Goal: Task Accomplishment & Management: Manage account settings

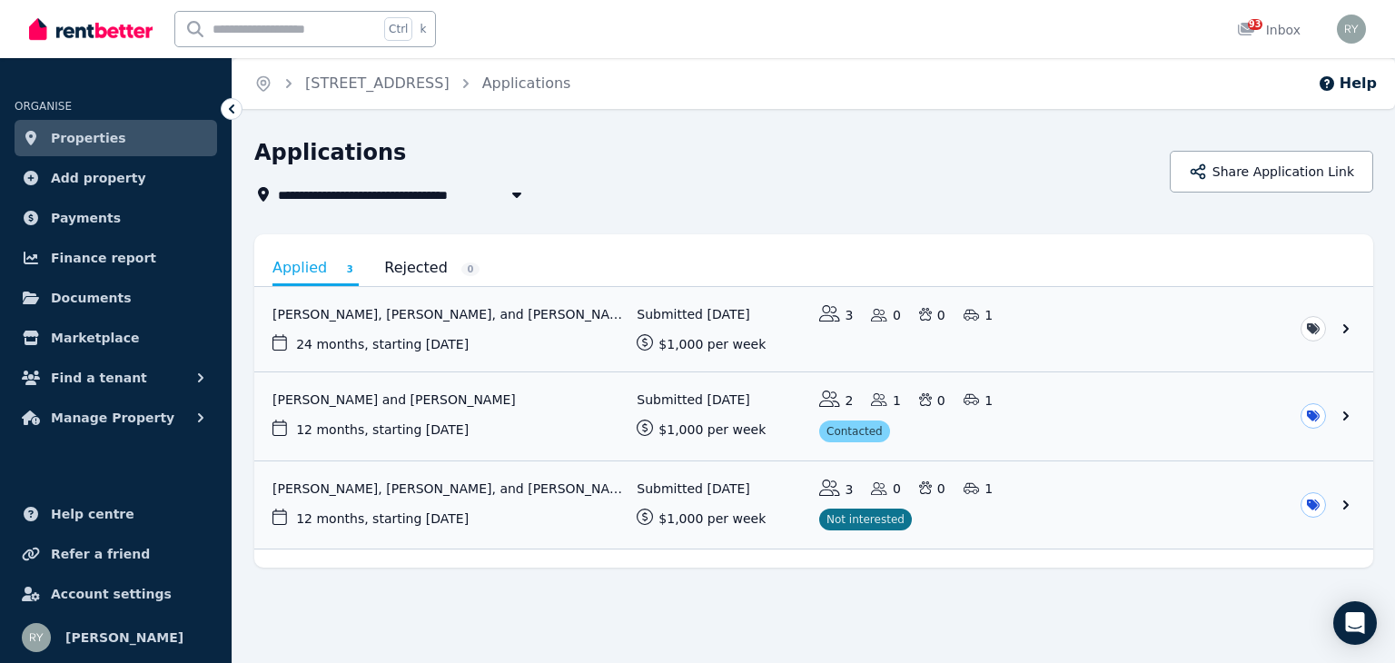
click at [104, 136] on span "Properties" at bounding box center [88, 138] width 75 height 22
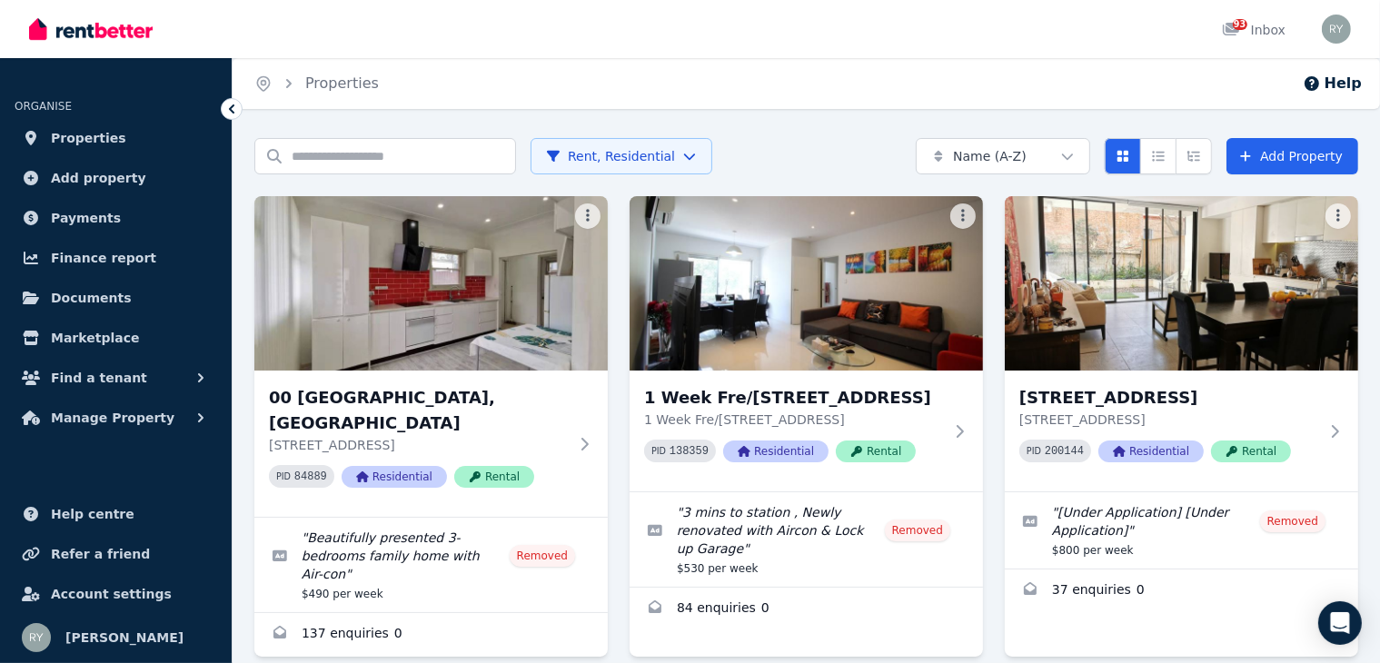
click at [989, 164] on html "Open main menu 93 Inbox Open user menu ORGANISE Properties Add property Payment…" at bounding box center [690, 331] width 1380 height 663
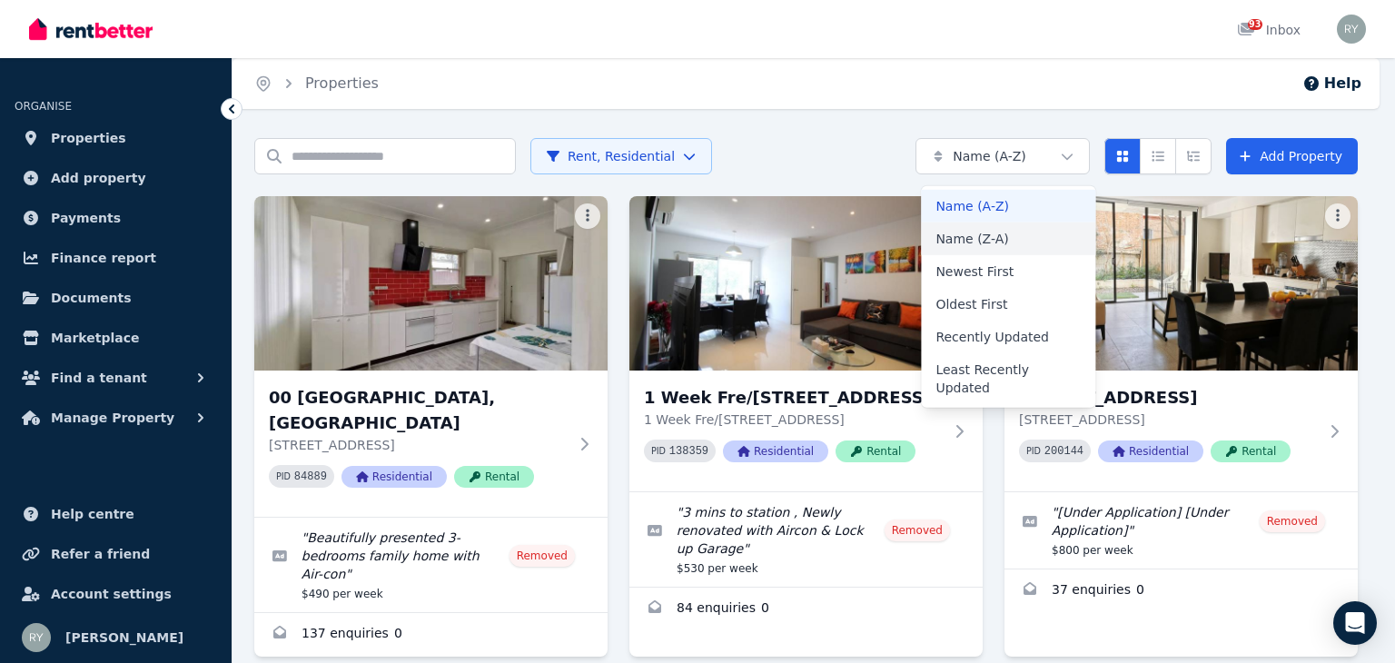
click at [986, 242] on div "Name (Z-A)" at bounding box center [1008, 239] width 174 height 33
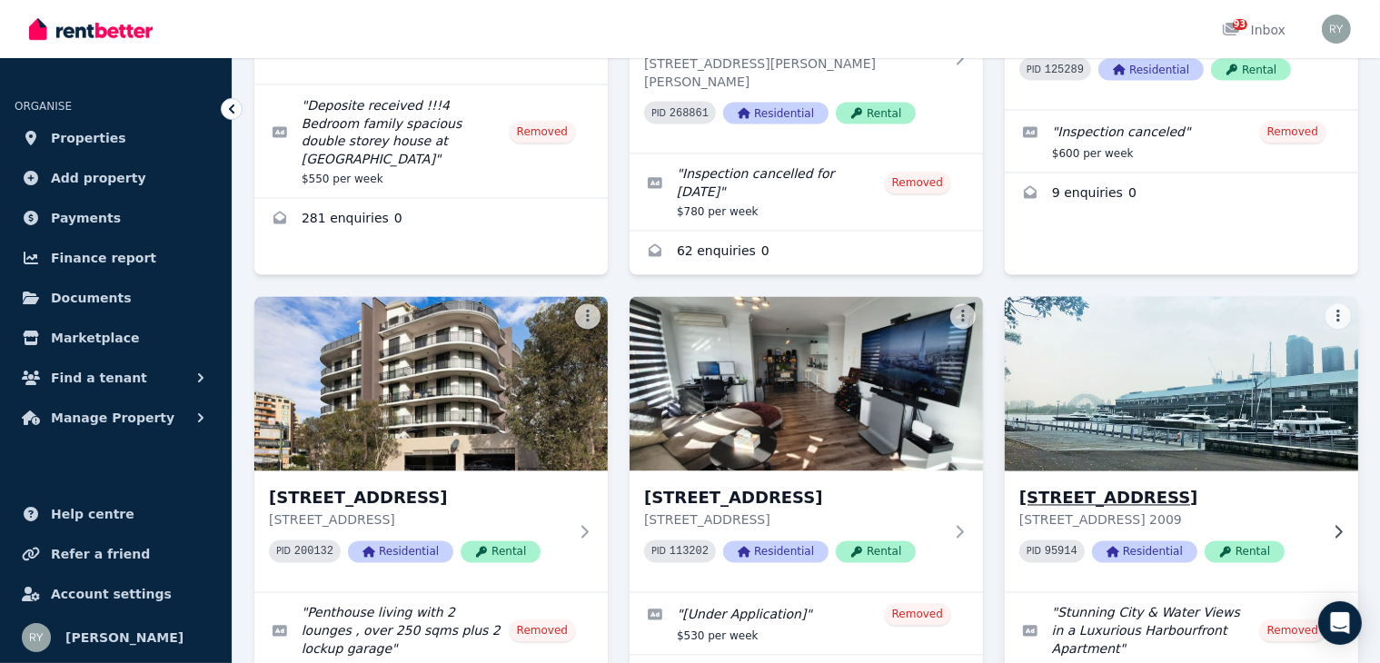
scroll to position [3633, 0]
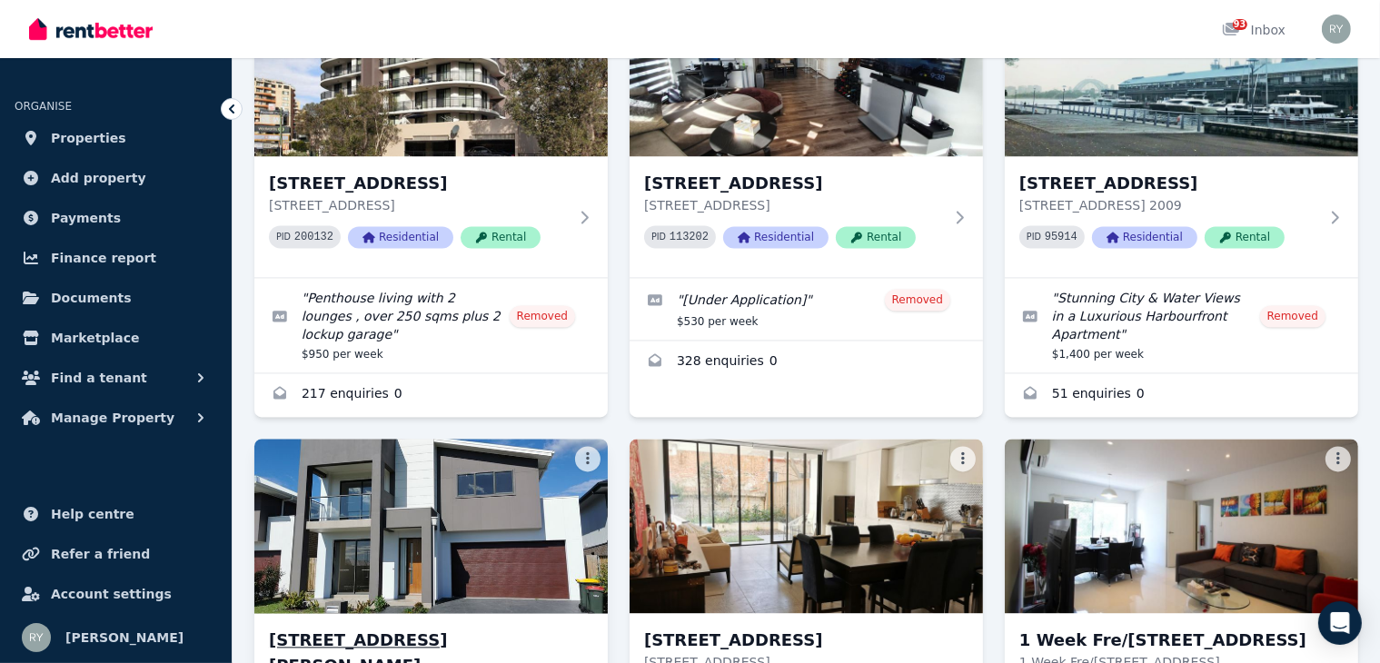
click at [506, 434] on img at bounding box center [430, 525] width 371 height 183
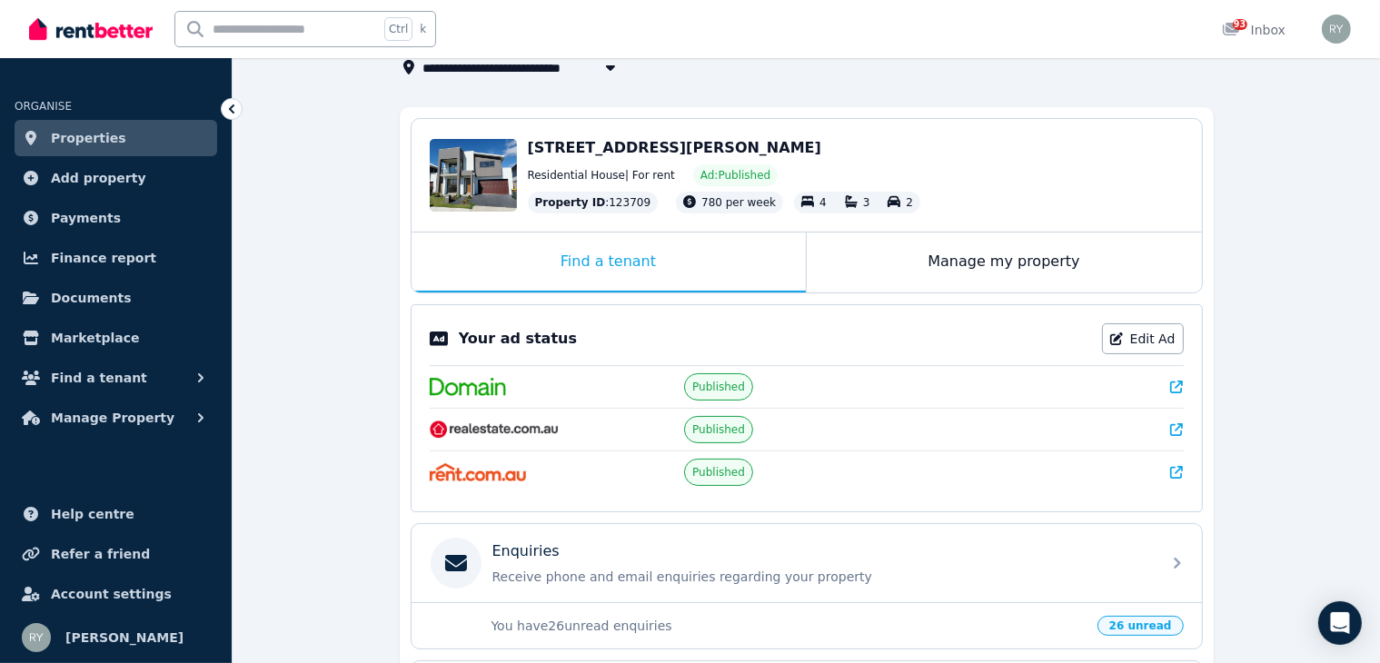
scroll to position [51, 0]
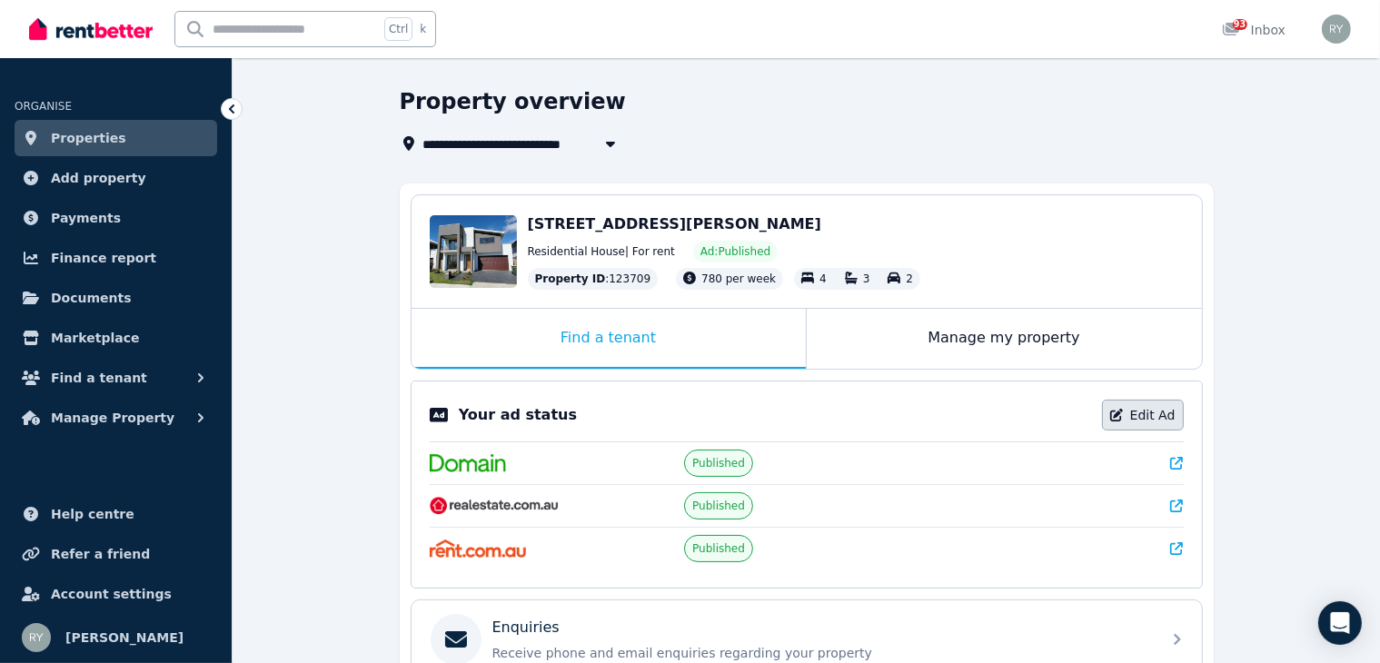
click at [1162, 411] on link "Edit Ad" at bounding box center [1143, 415] width 82 height 31
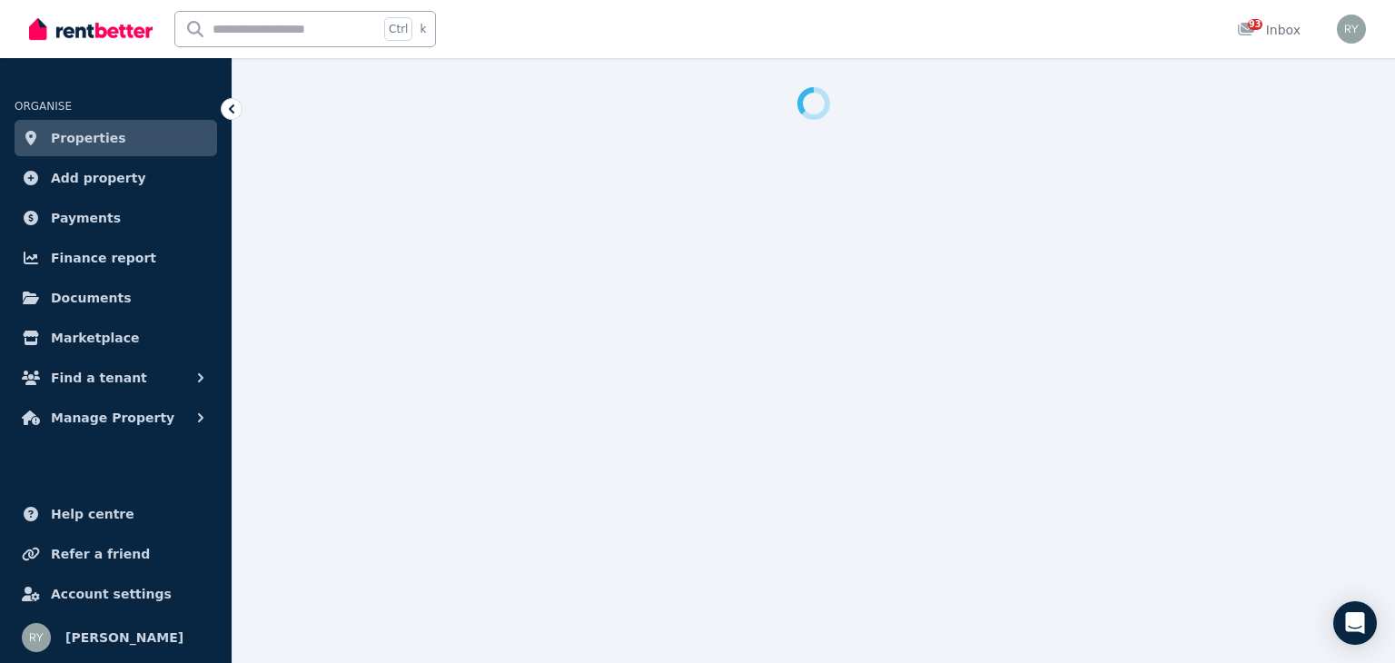
select select "**********"
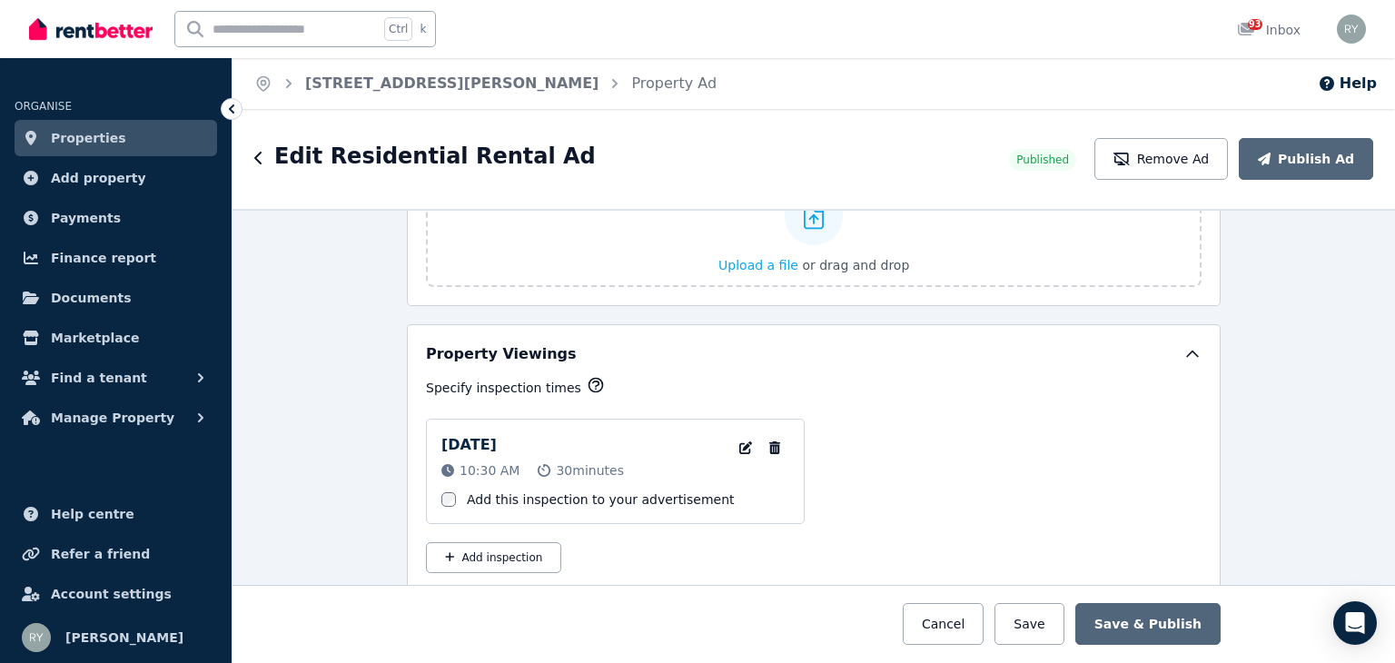
scroll to position [2725, 0]
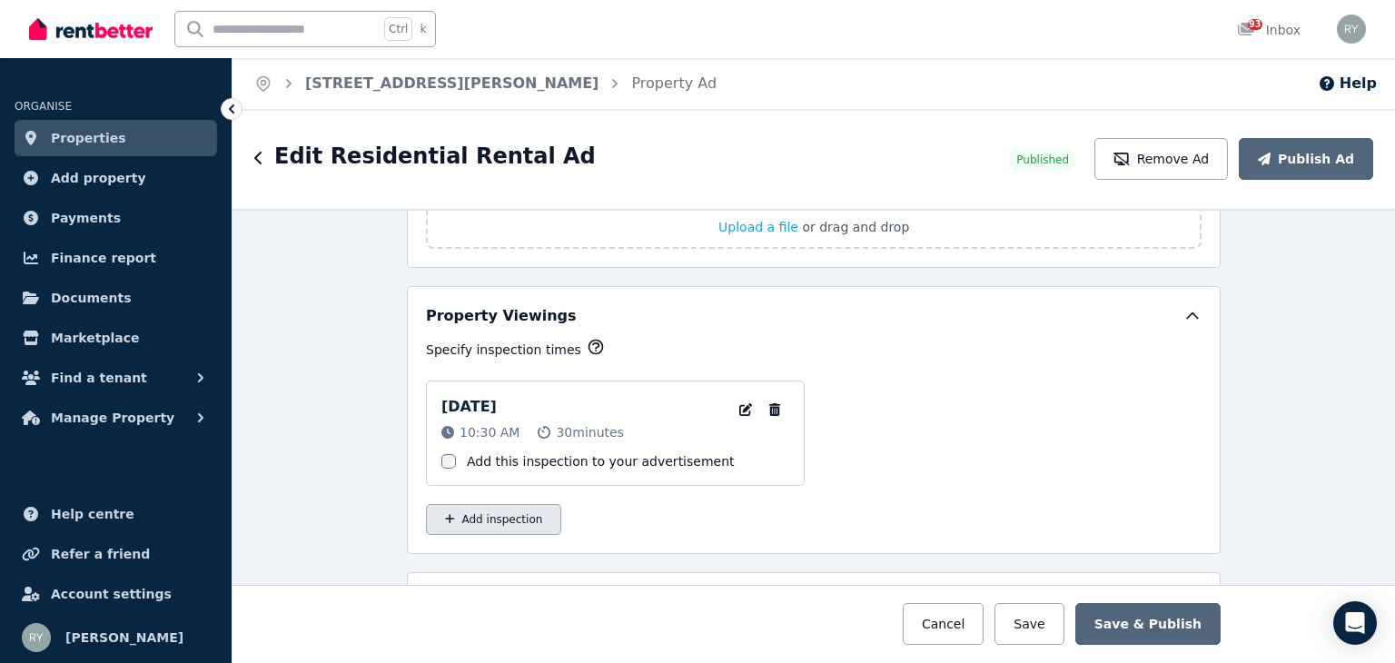
click at [492, 512] on button "Add inspection" at bounding box center [493, 519] width 135 height 31
select select "**"
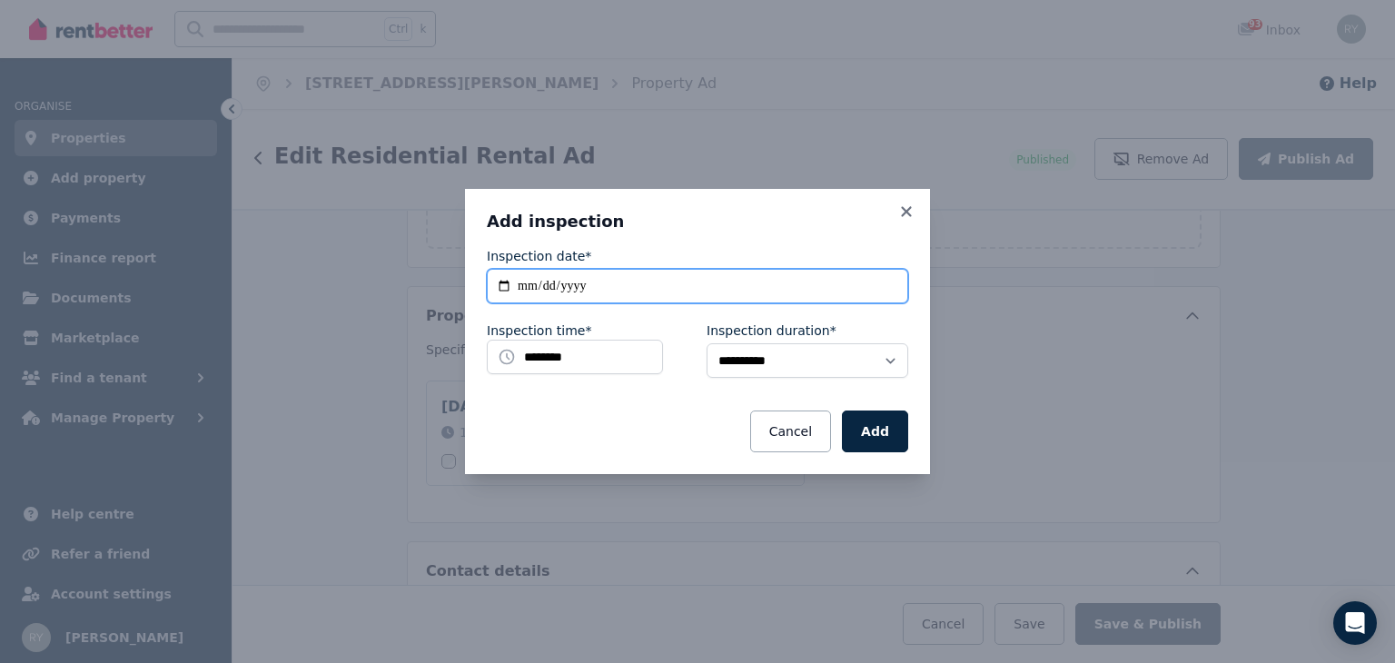
click at [564, 282] on input "**********" at bounding box center [697, 286] width 421 height 35
click at [621, 287] on input "**********" at bounding box center [697, 286] width 421 height 35
click at [505, 291] on input "**********" at bounding box center [697, 286] width 421 height 35
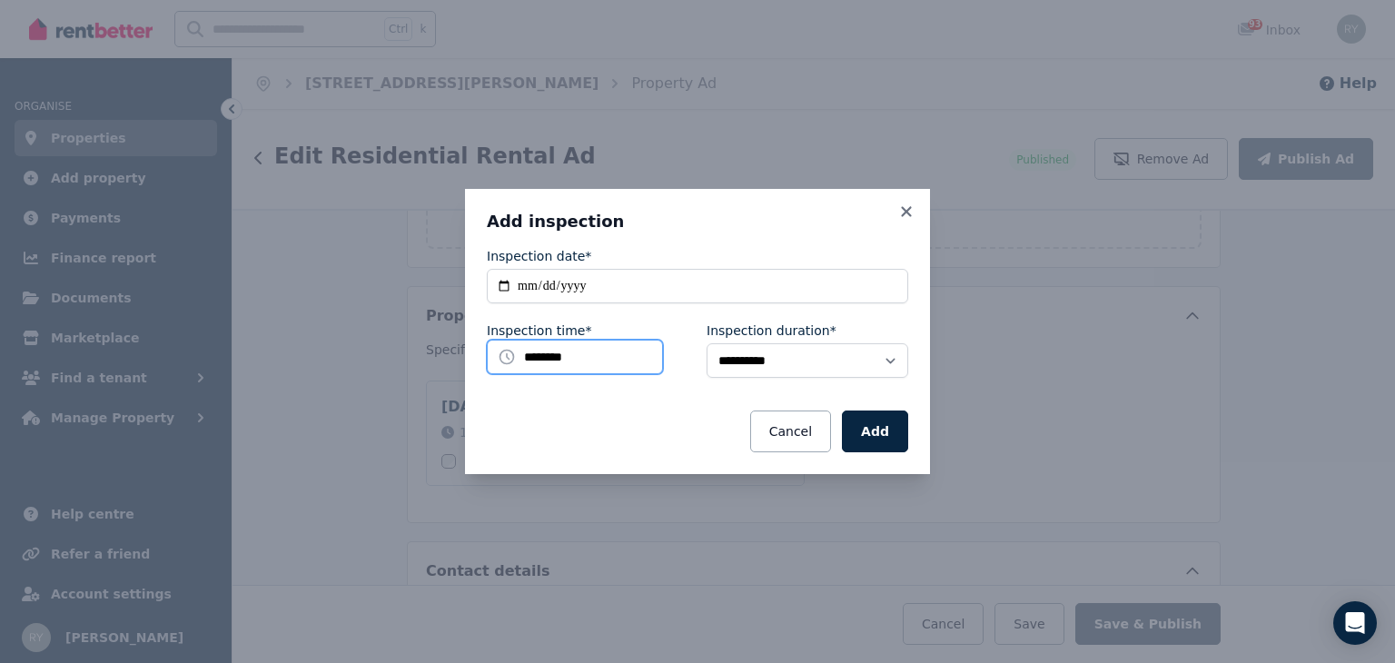
click at [541, 358] on input "********" at bounding box center [575, 357] width 176 height 35
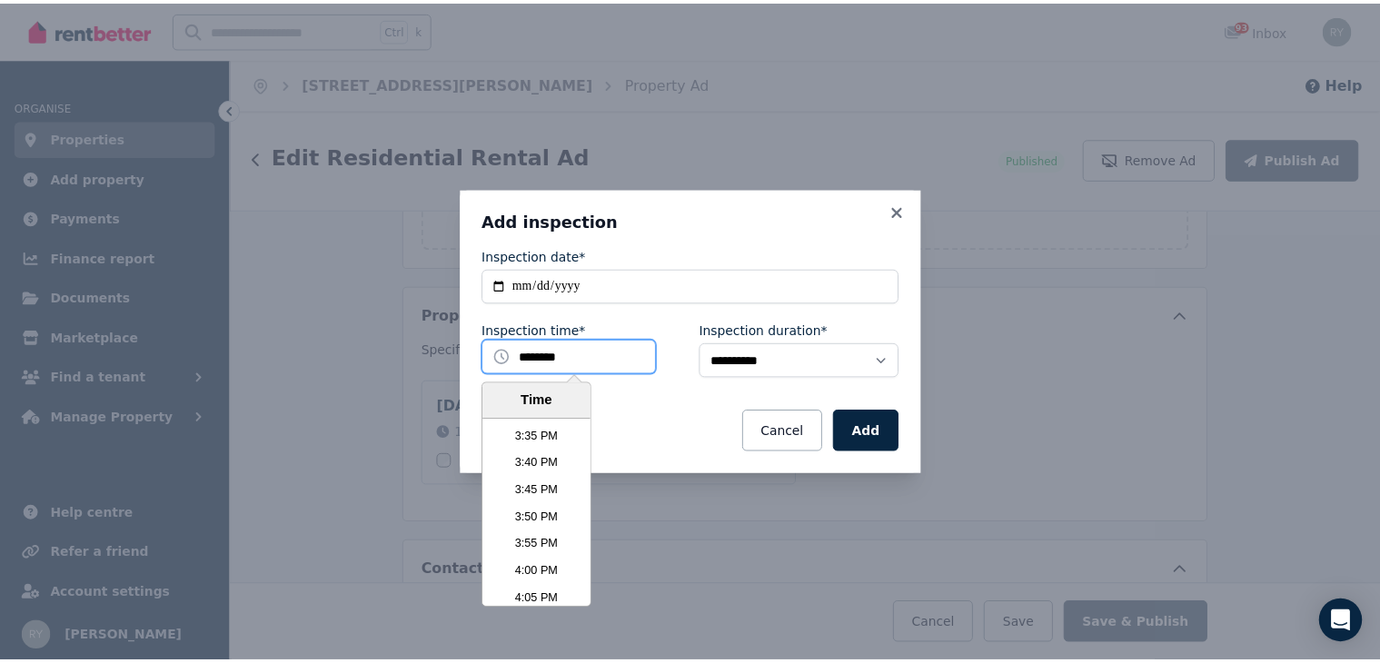
scroll to position [5168, 0]
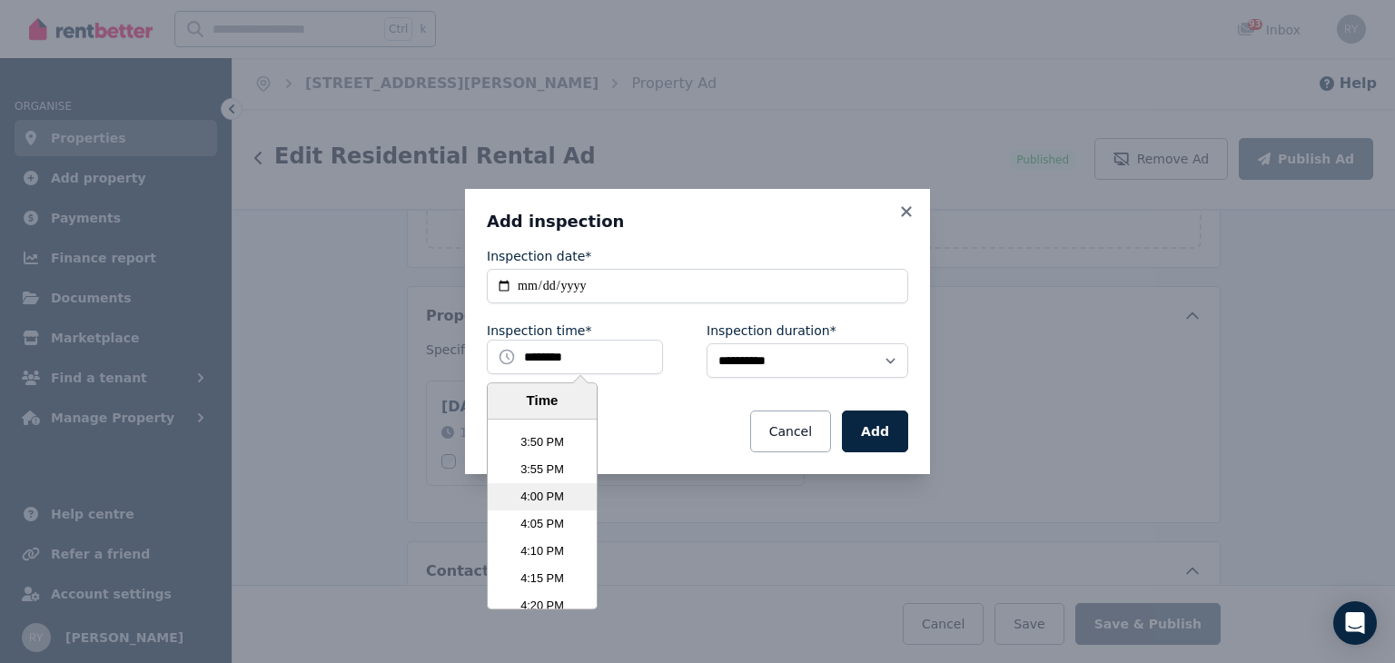
click at [535, 491] on li "4:00 PM" at bounding box center [542, 496] width 109 height 27
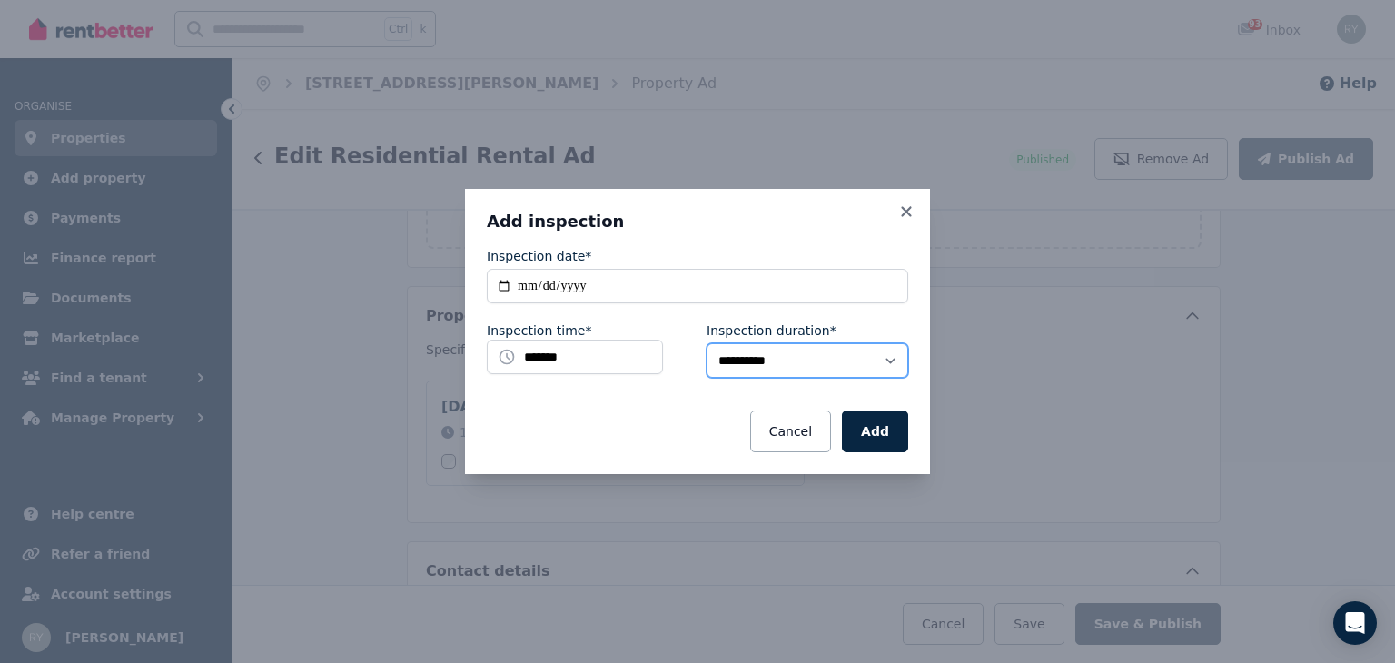
click at [758, 359] on select "**********" at bounding box center [808, 360] width 202 height 35
click at [768, 313] on div "**********" at bounding box center [697, 349] width 421 height 205
click at [877, 432] on button "Add" at bounding box center [875, 432] width 66 height 42
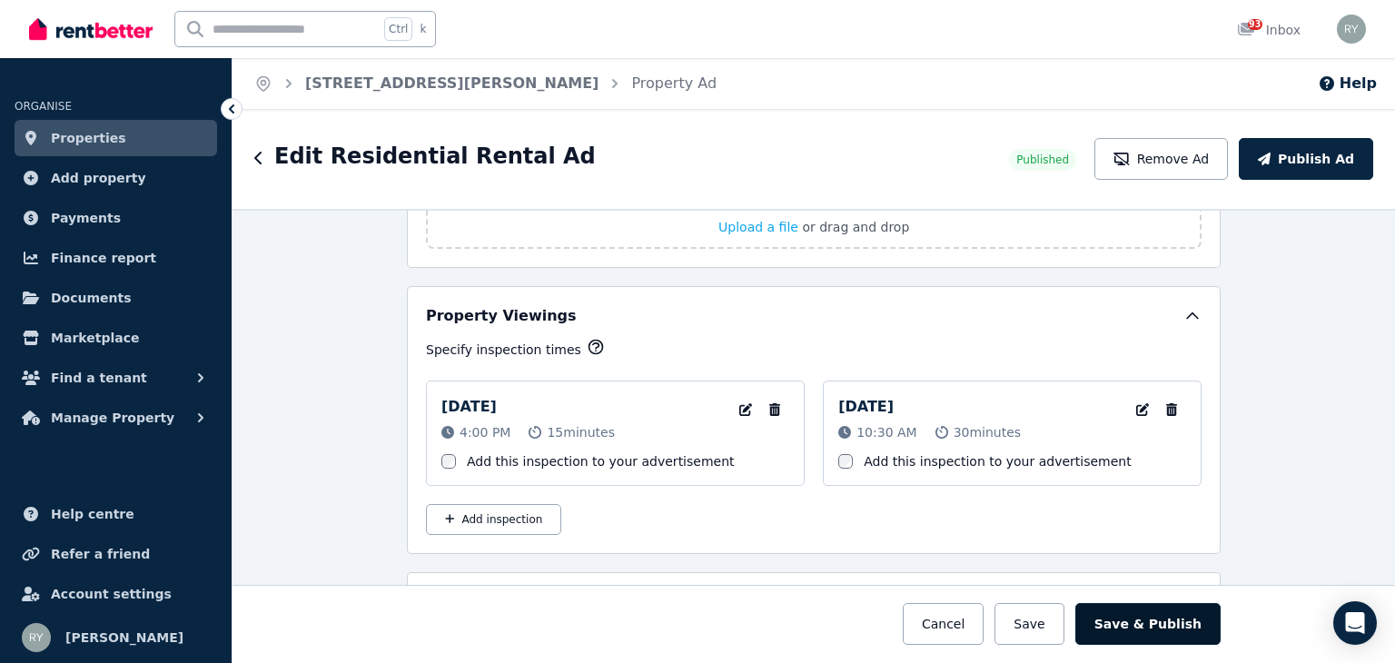
click at [1182, 629] on button "Save & Publish" at bounding box center [1147, 624] width 145 height 42
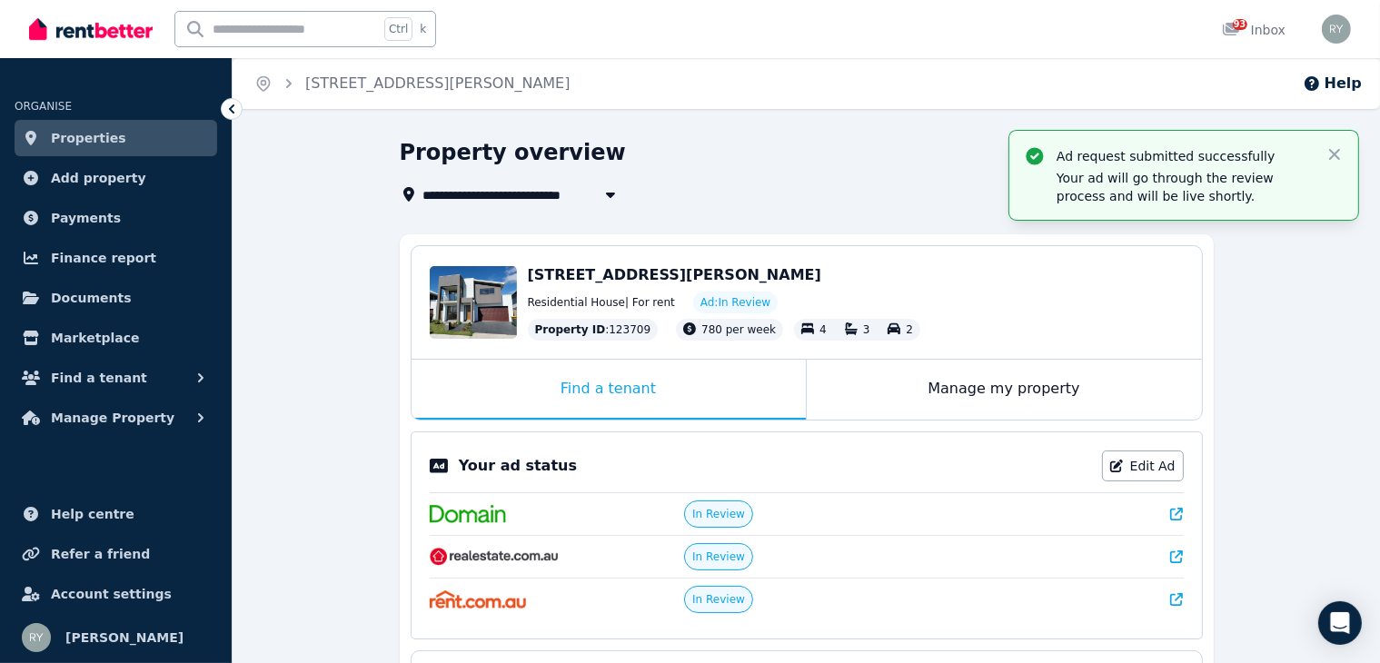
click at [1177, 550] on icon at bounding box center [1176, 556] width 13 height 13
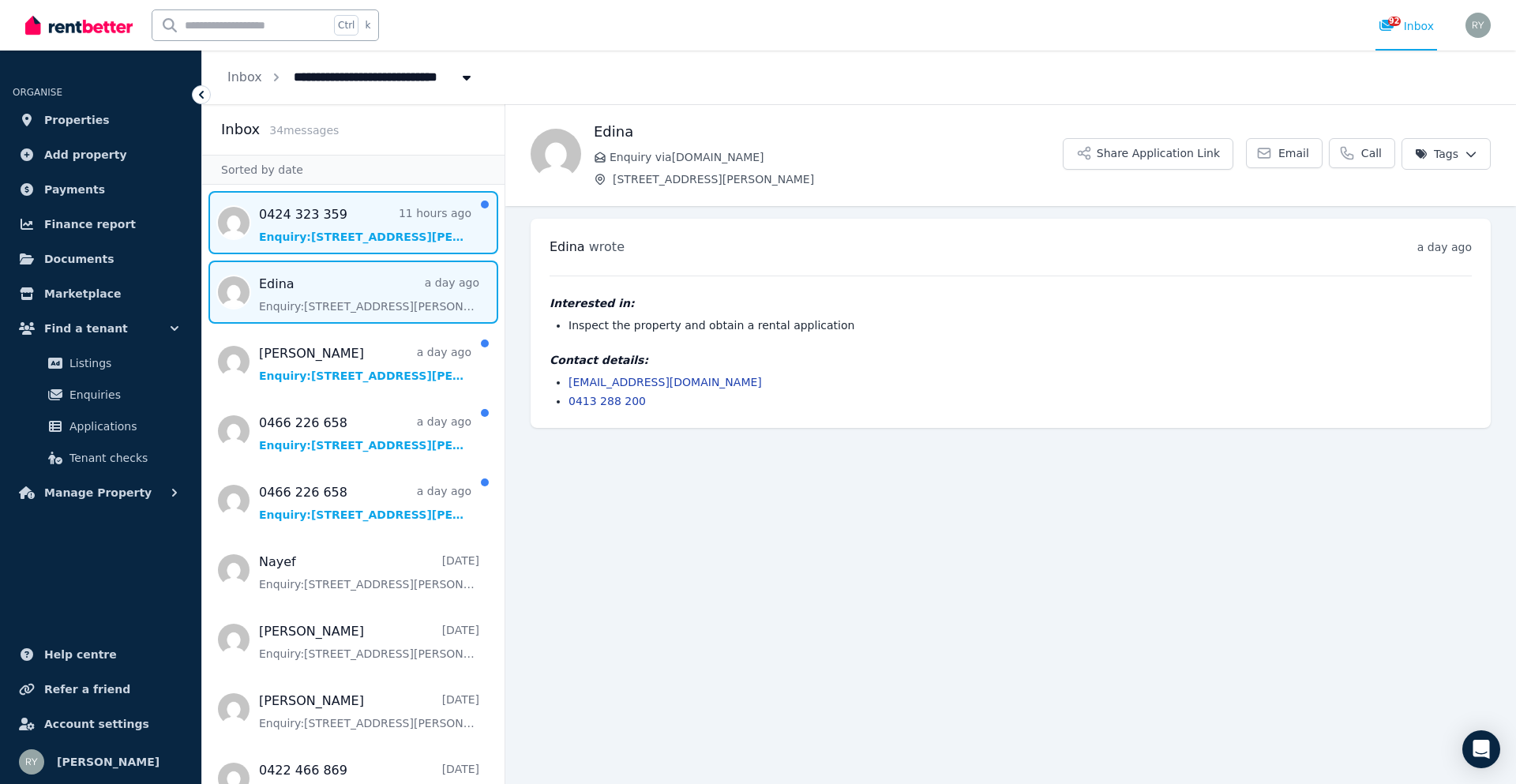
click at [369, 219] on span "Message list" at bounding box center [354, 223] width 303 height 63
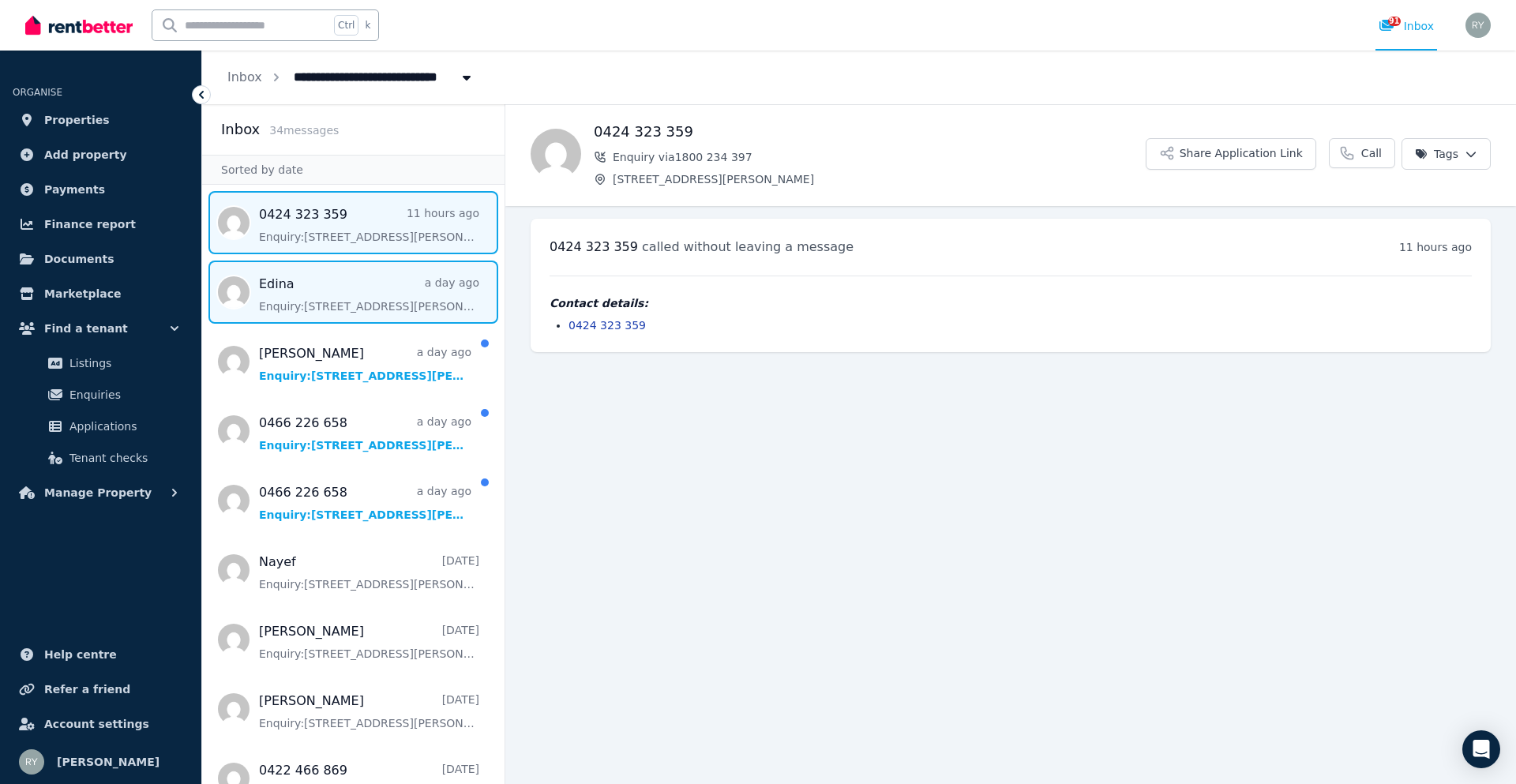
click at [362, 282] on span "Message list" at bounding box center [354, 292] width 303 height 63
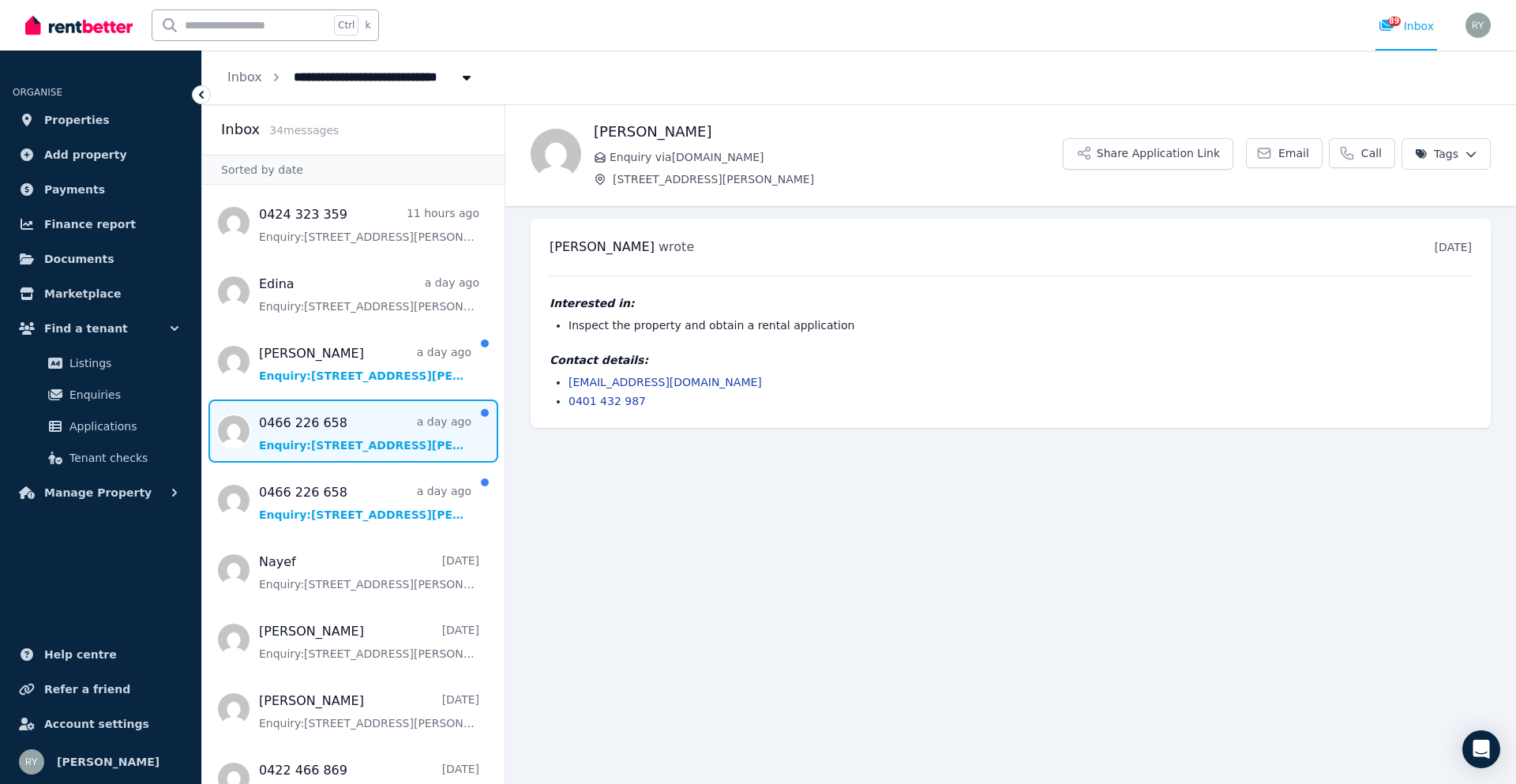
click at [339, 455] on span "Message list" at bounding box center [354, 431] width 303 height 63
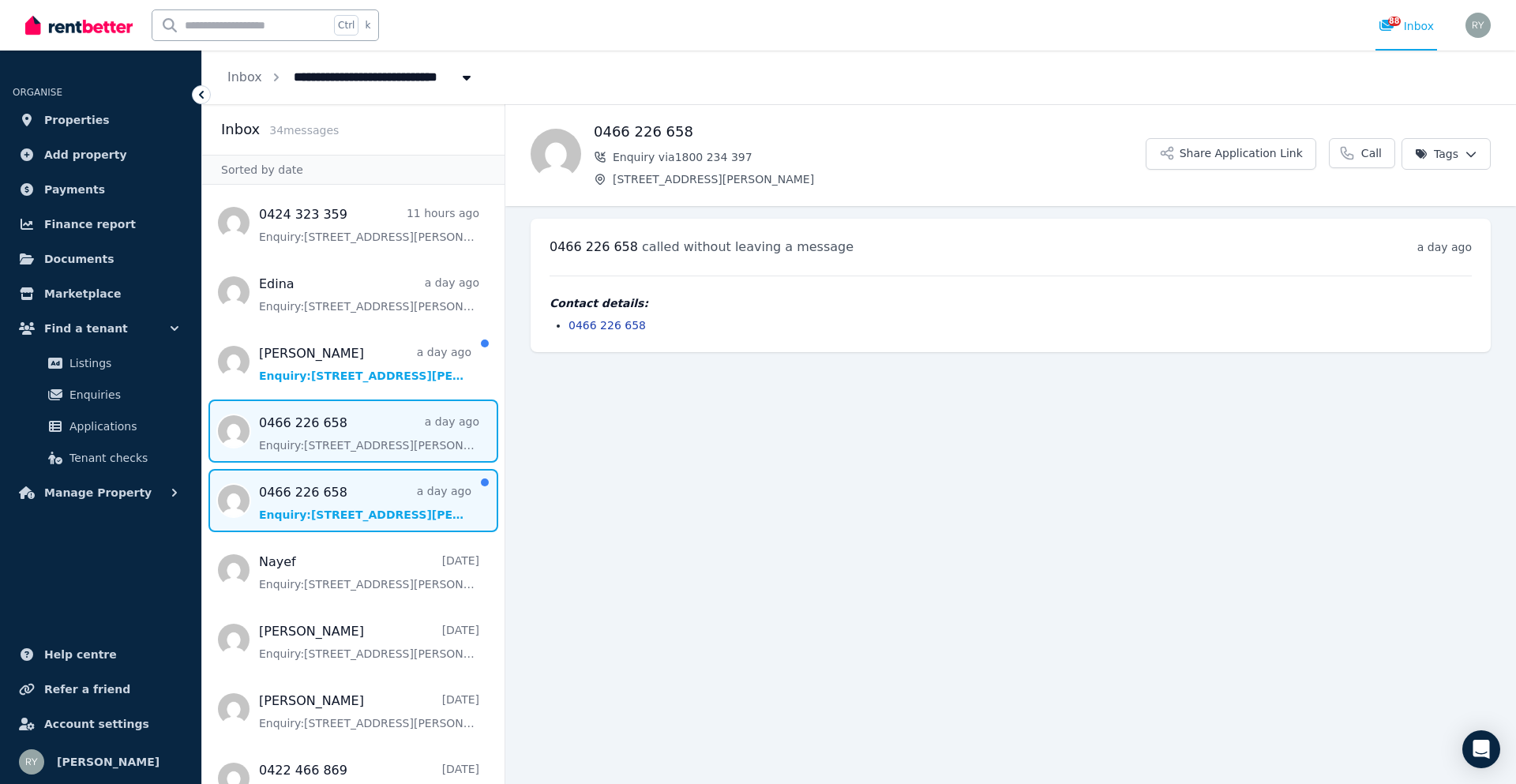
click at [348, 493] on span "Message list" at bounding box center [354, 501] width 303 height 63
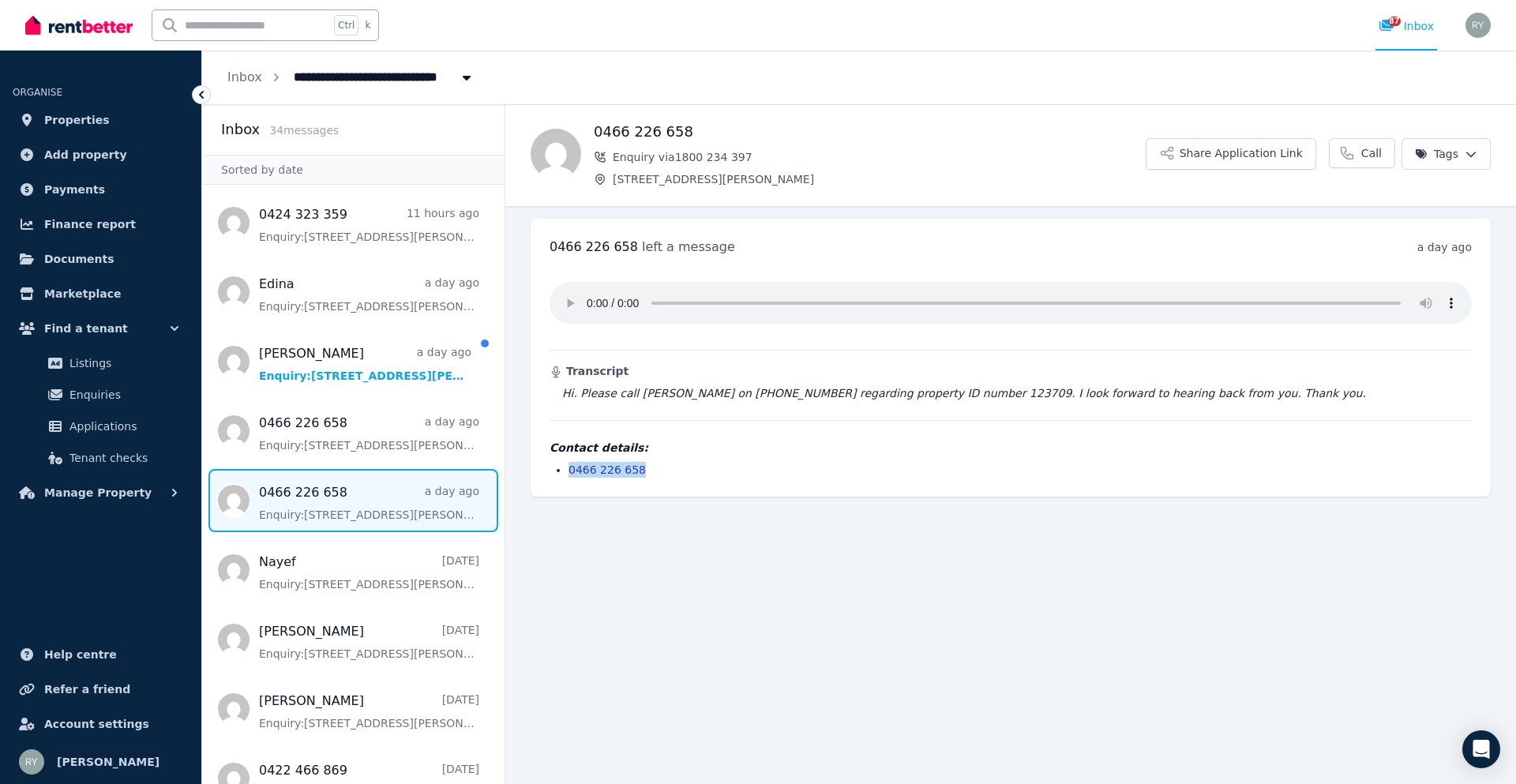
drag, startPoint x: 364, startPoint y: 419, endPoint x: 571, endPoint y: 474, distance: 214.2
click at [571, 474] on li "0466 226 658" at bounding box center [1020, 469] width 903 height 16
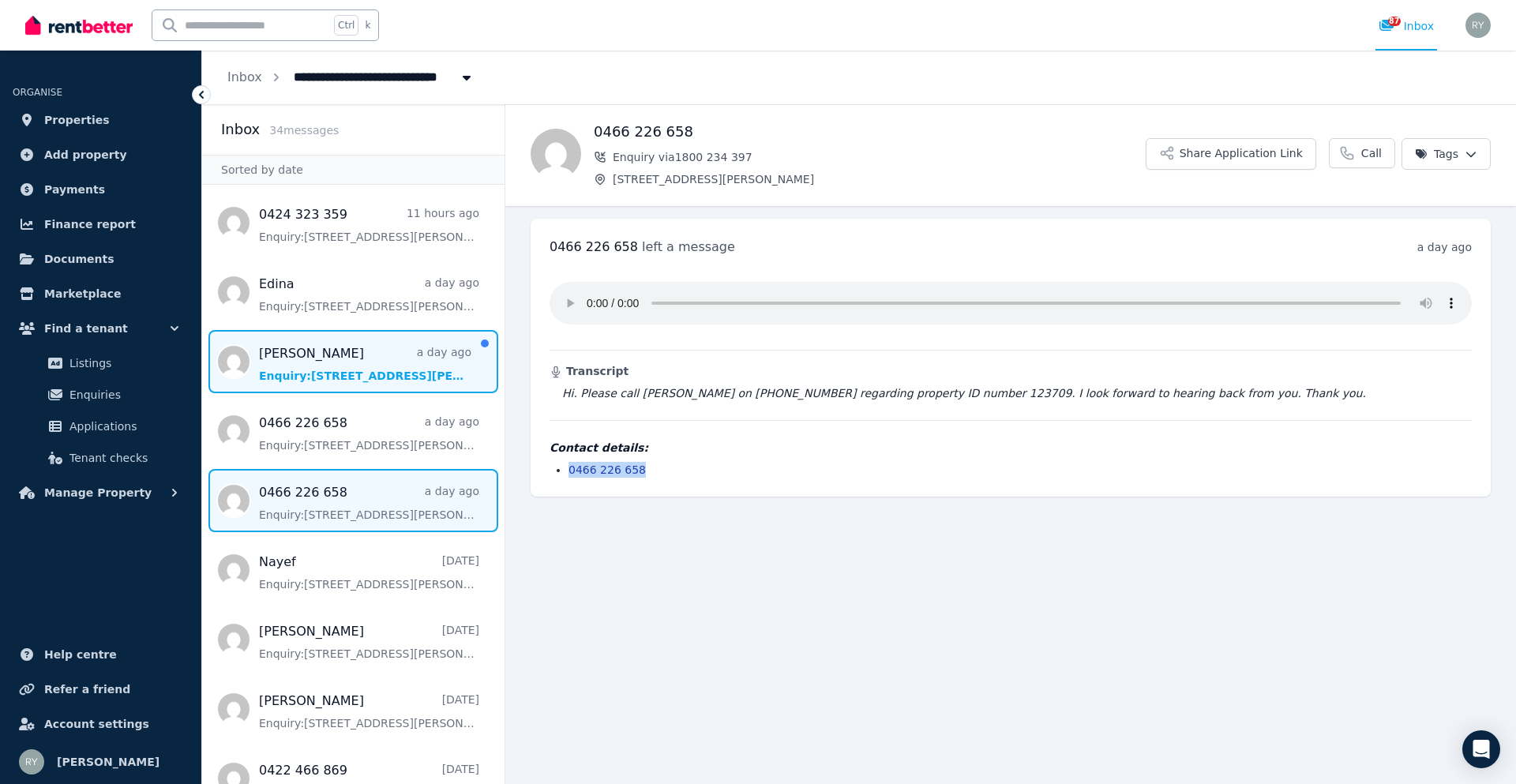
click at [373, 375] on span "Message list" at bounding box center [354, 362] width 303 height 63
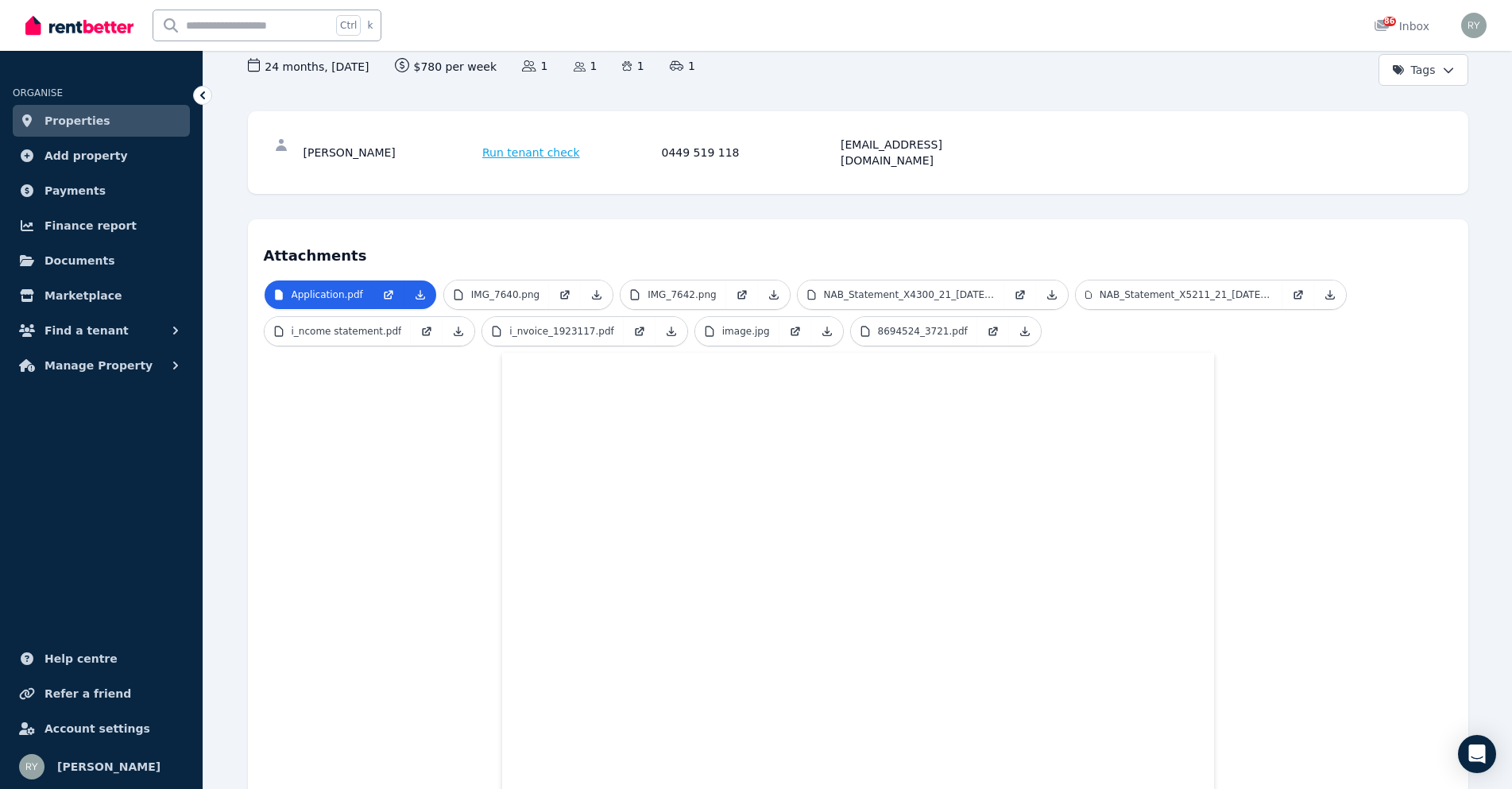
scroll to position [80, 0]
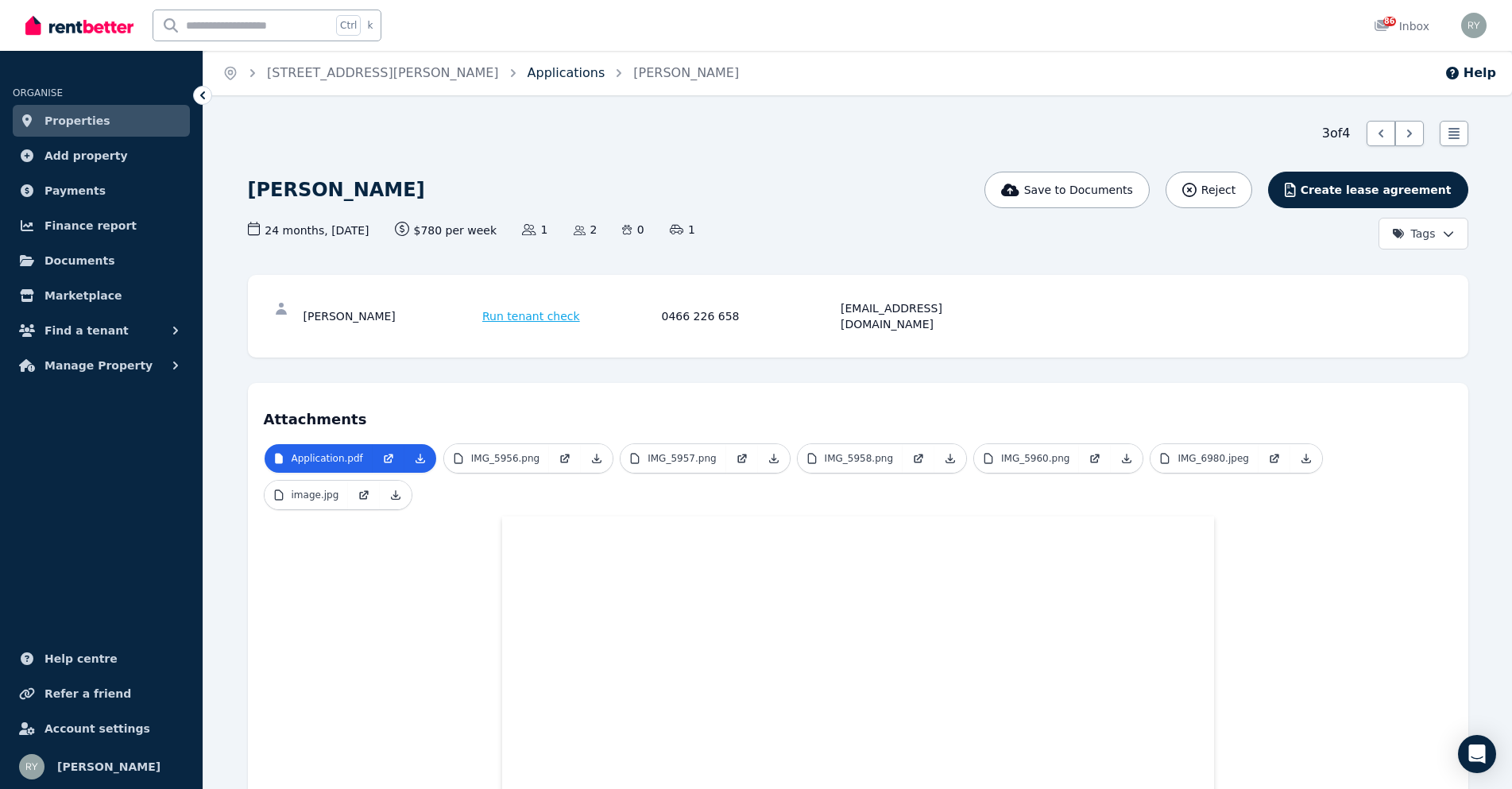
click at [528, 71] on link "Applications" at bounding box center [566, 72] width 78 height 15
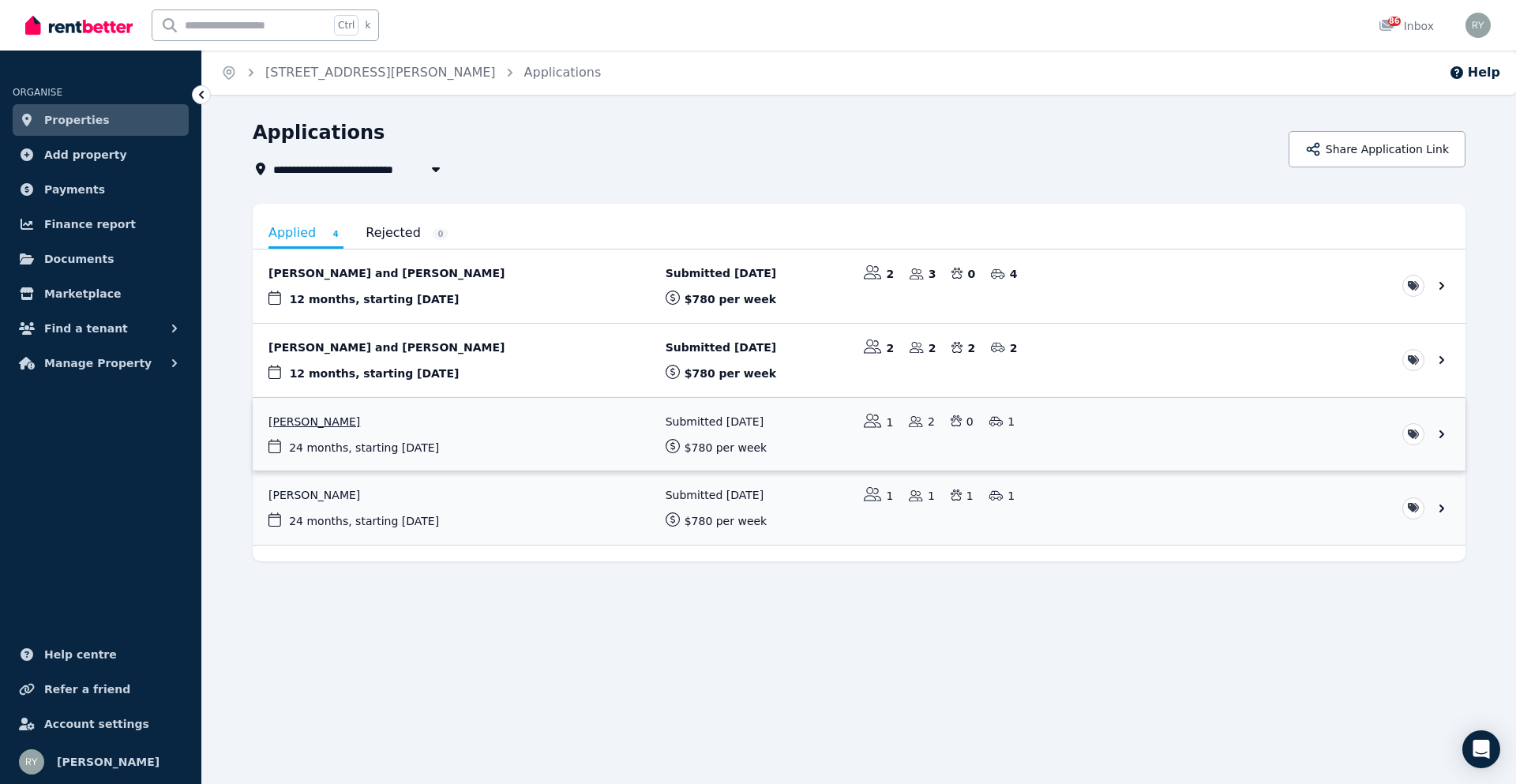
click at [310, 425] on link "View application: Khara Sanchez" at bounding box center [859, 435] width 1213 height 73
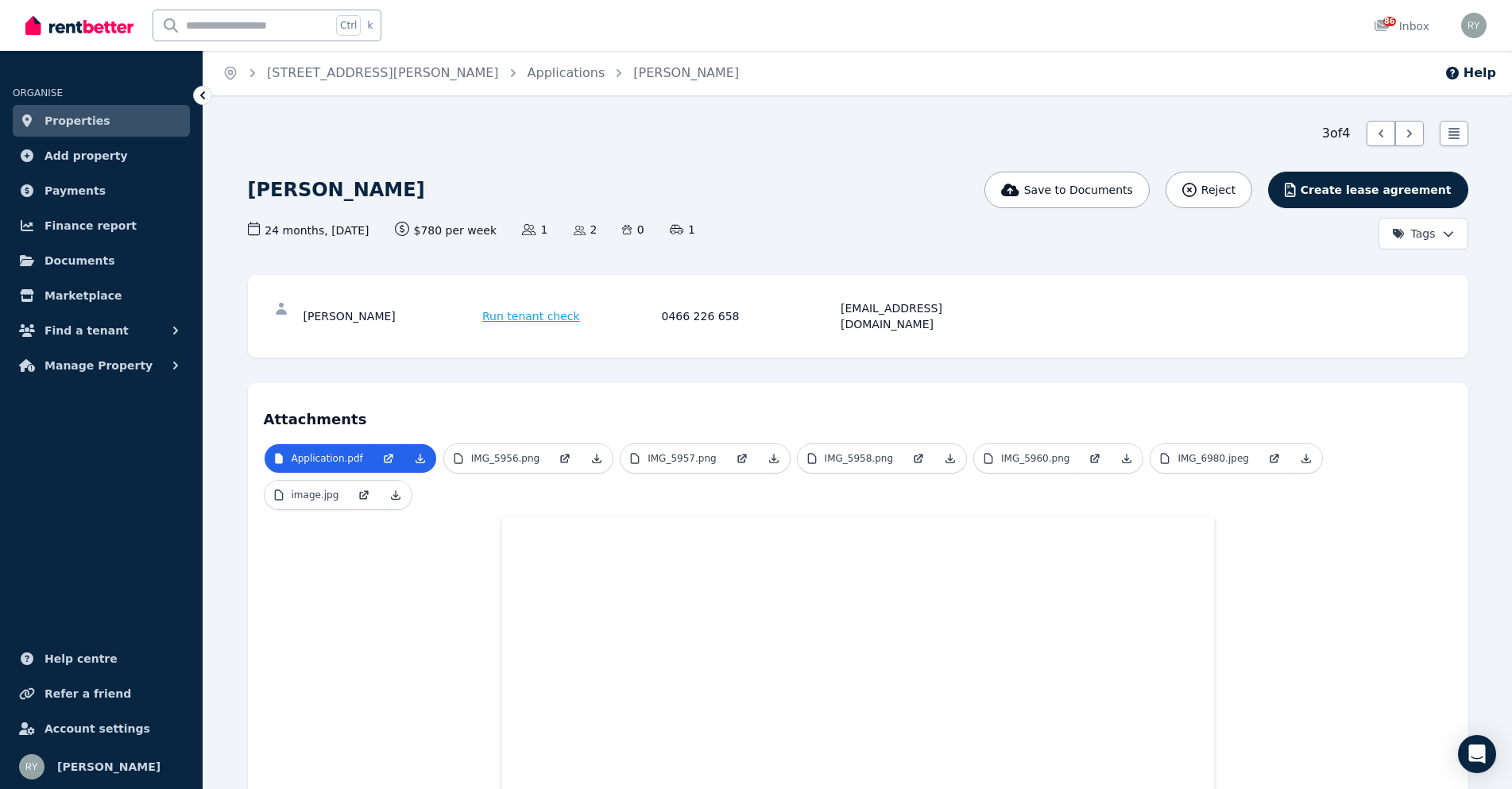
click at [322, 310] on div "Khara Sanchez" at bounding box center [391, 316] width 175 height 31
click at [528, 73] on link "Applications" at bounding box center [566, 72] width 78 height 15
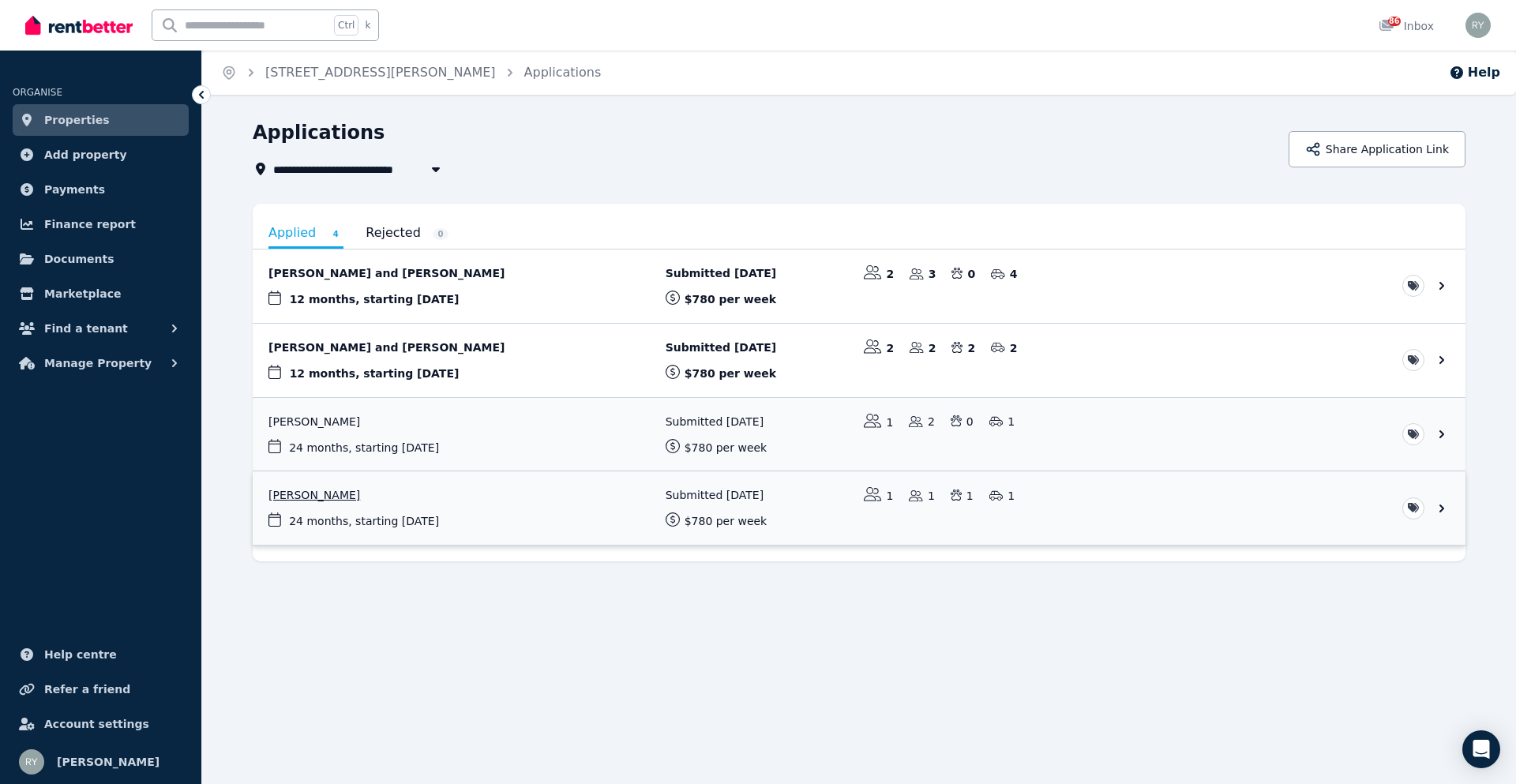
click at [309, 495] on link "View application: Aleisha Ryan" at bounding box center [859, 508] width 1213 height 73
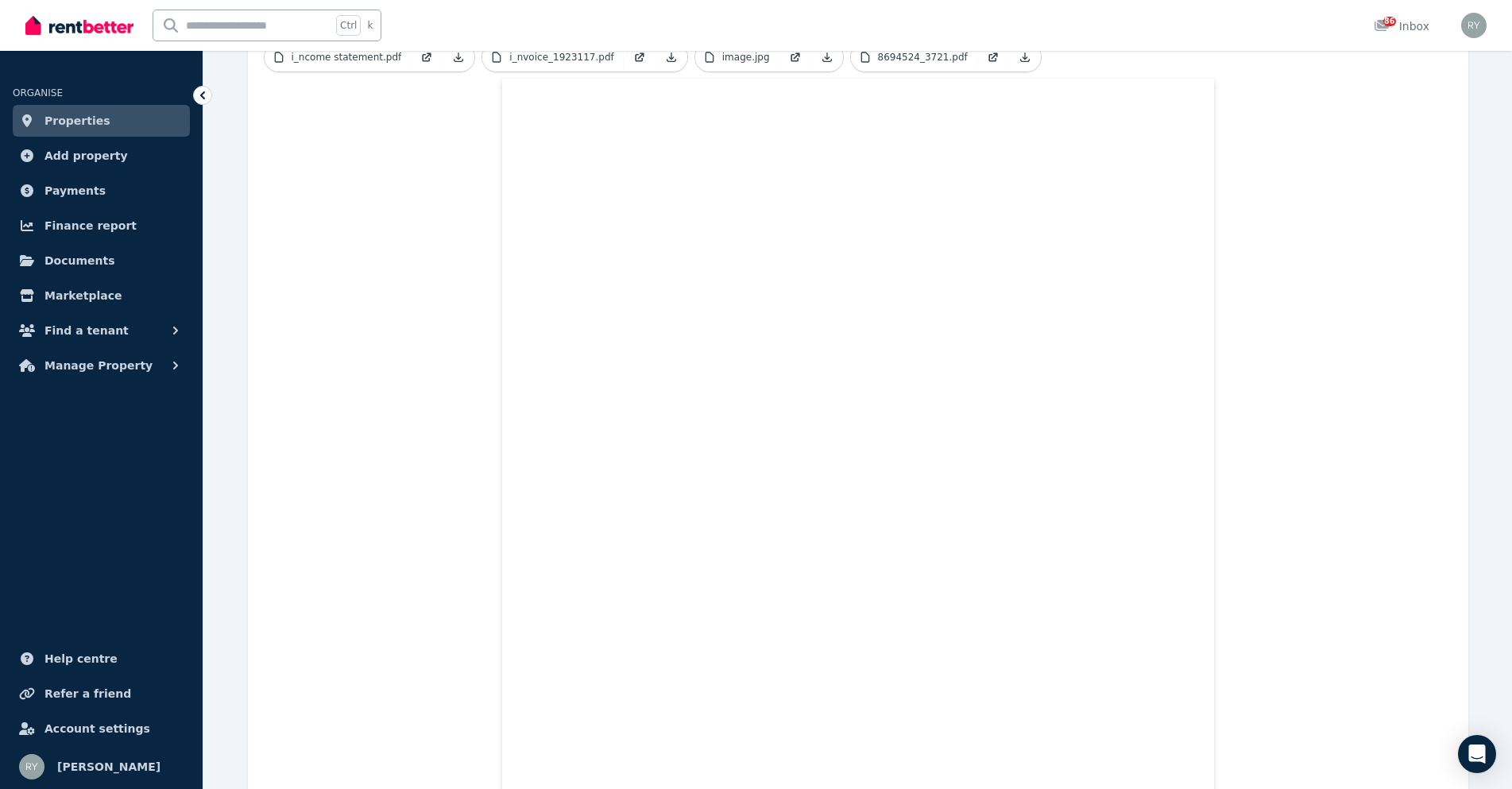
scroll to position [318, 0]
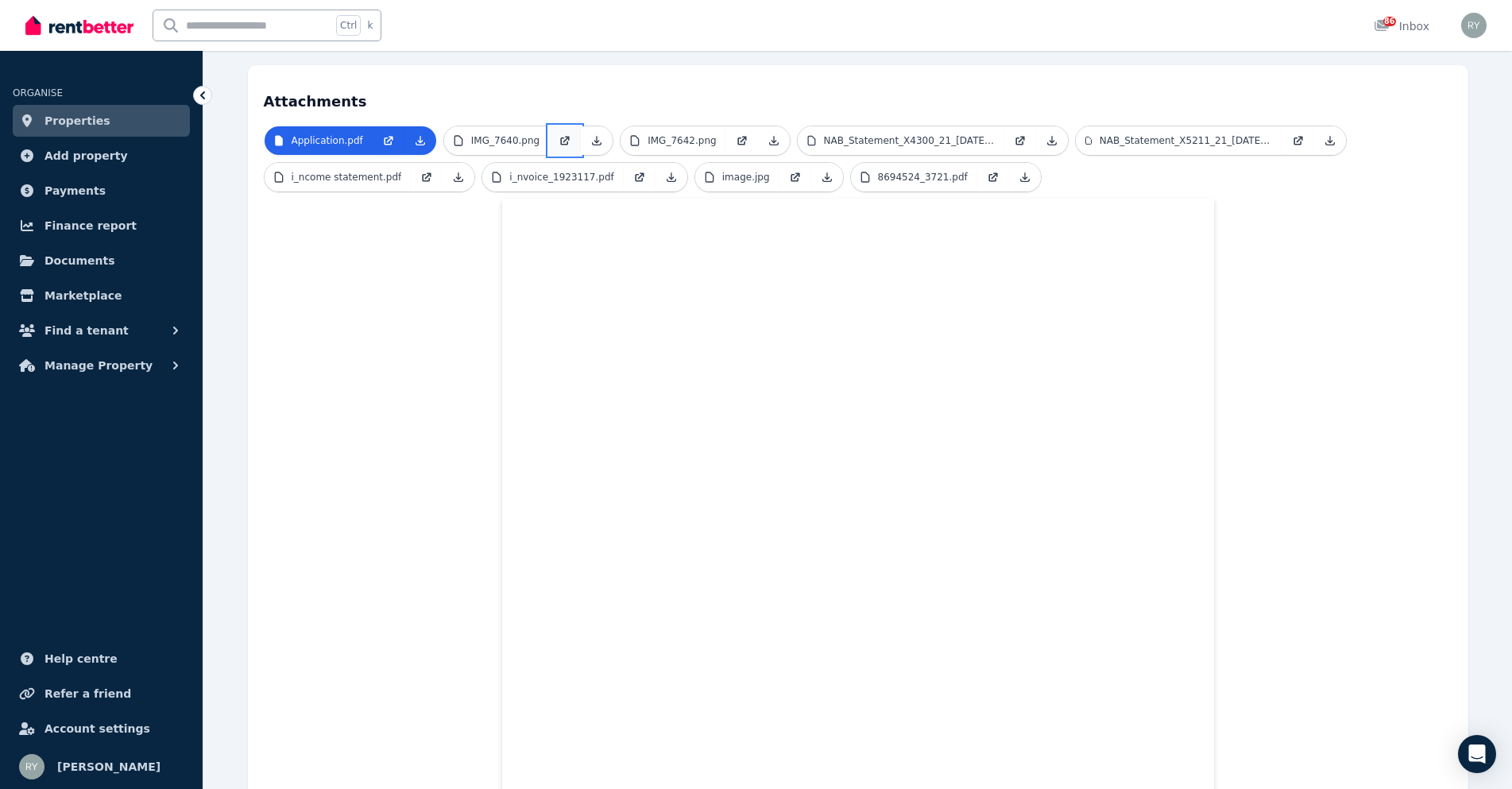
click at [550, 129] on link at bounding box center [565, 140] width 32 height 29
click at [675, 135] on p "IMG_7642.png" at bounding box center [682, 141] width 68 height 13
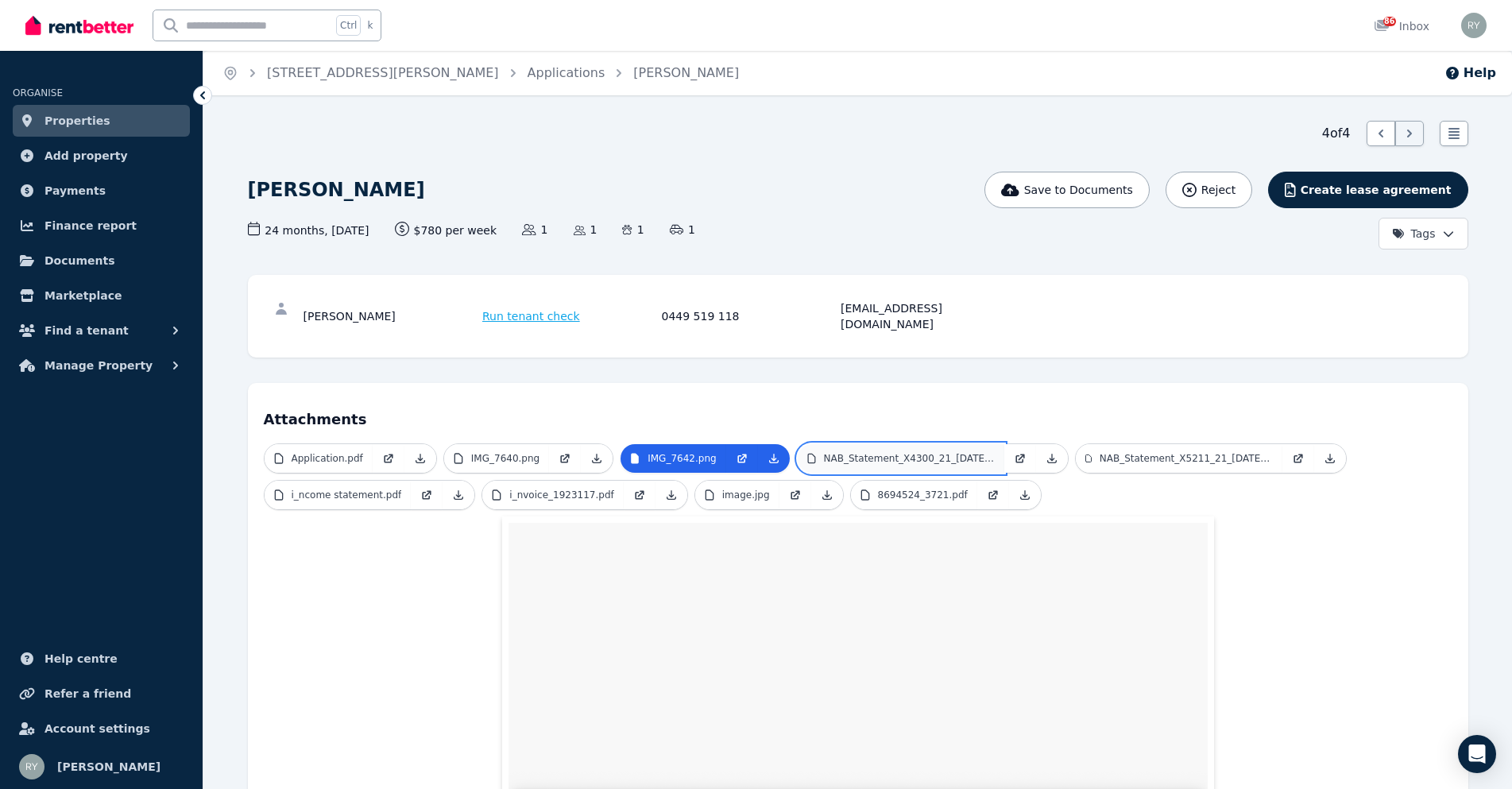
click at [910, 452] on p "NAB_Statement_X4300_21_[DATE].pdf" at bounding box center [909, 458] width 171 height 13
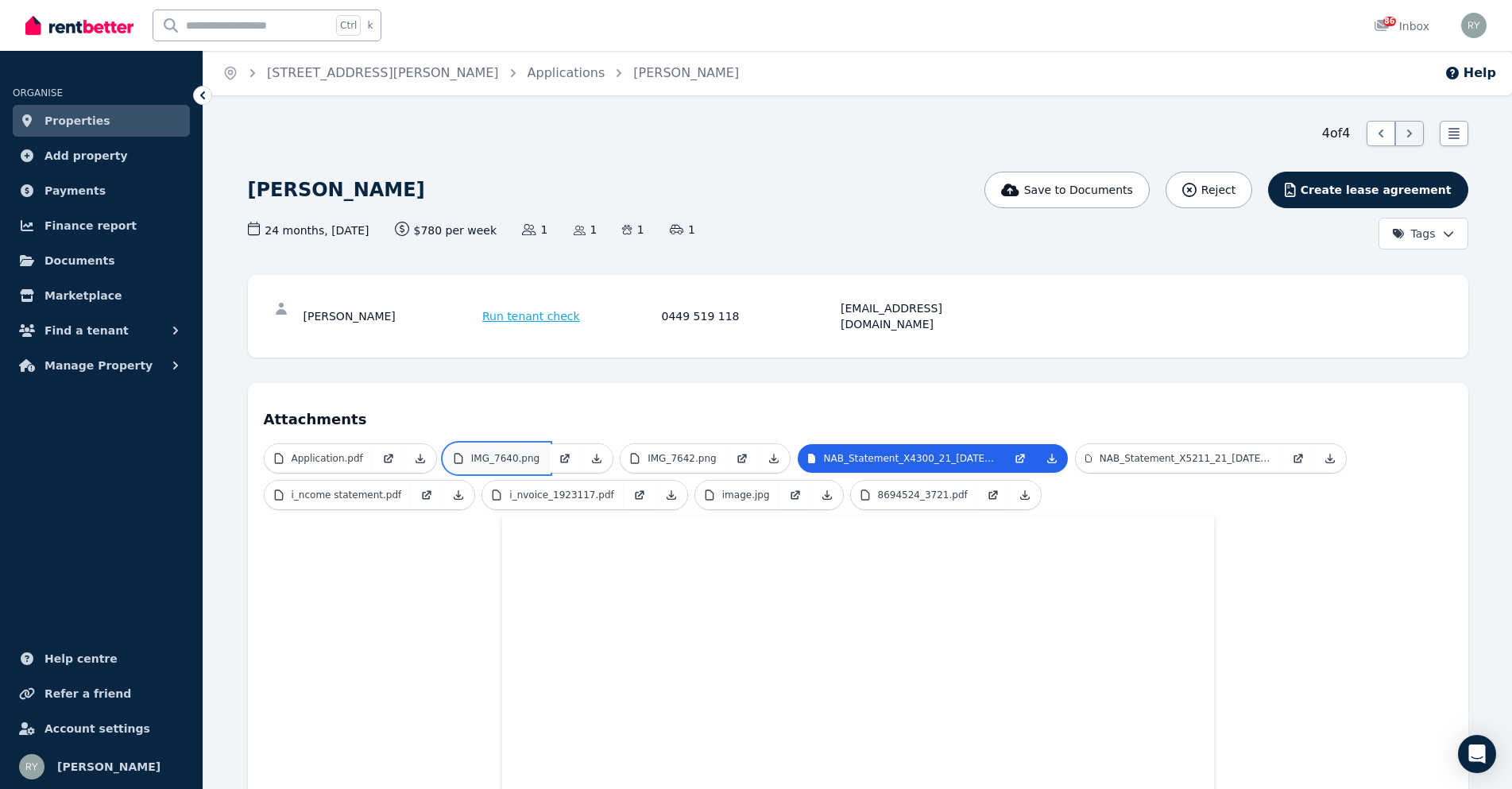
click at [512, 452] on p "IMG_7640.png" at bounding box center [506, 458] width 68 height 13
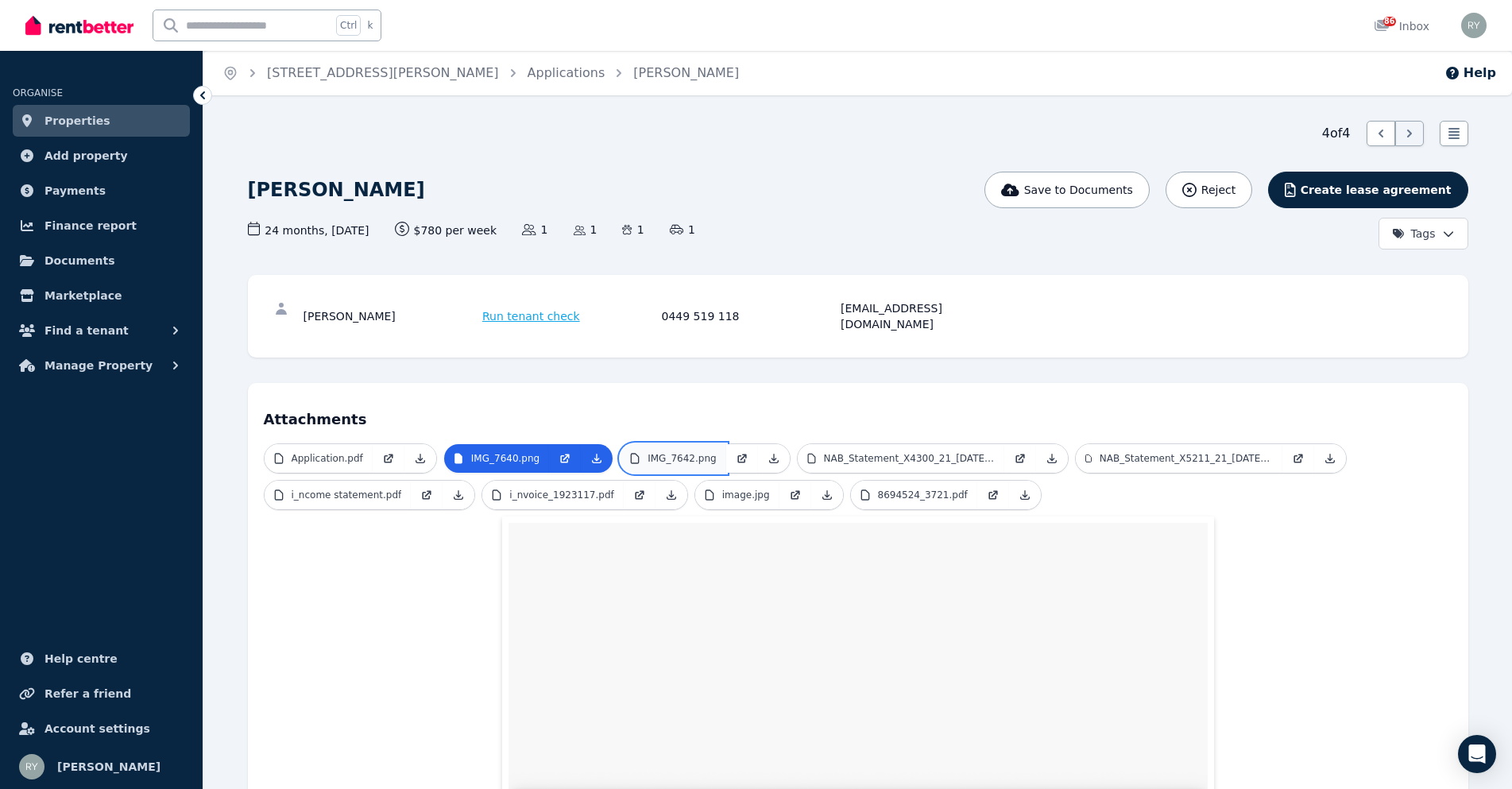
click at [668, 452] on p "IMG_7642.png" at bounding box center [682, 458] width 68 height 13
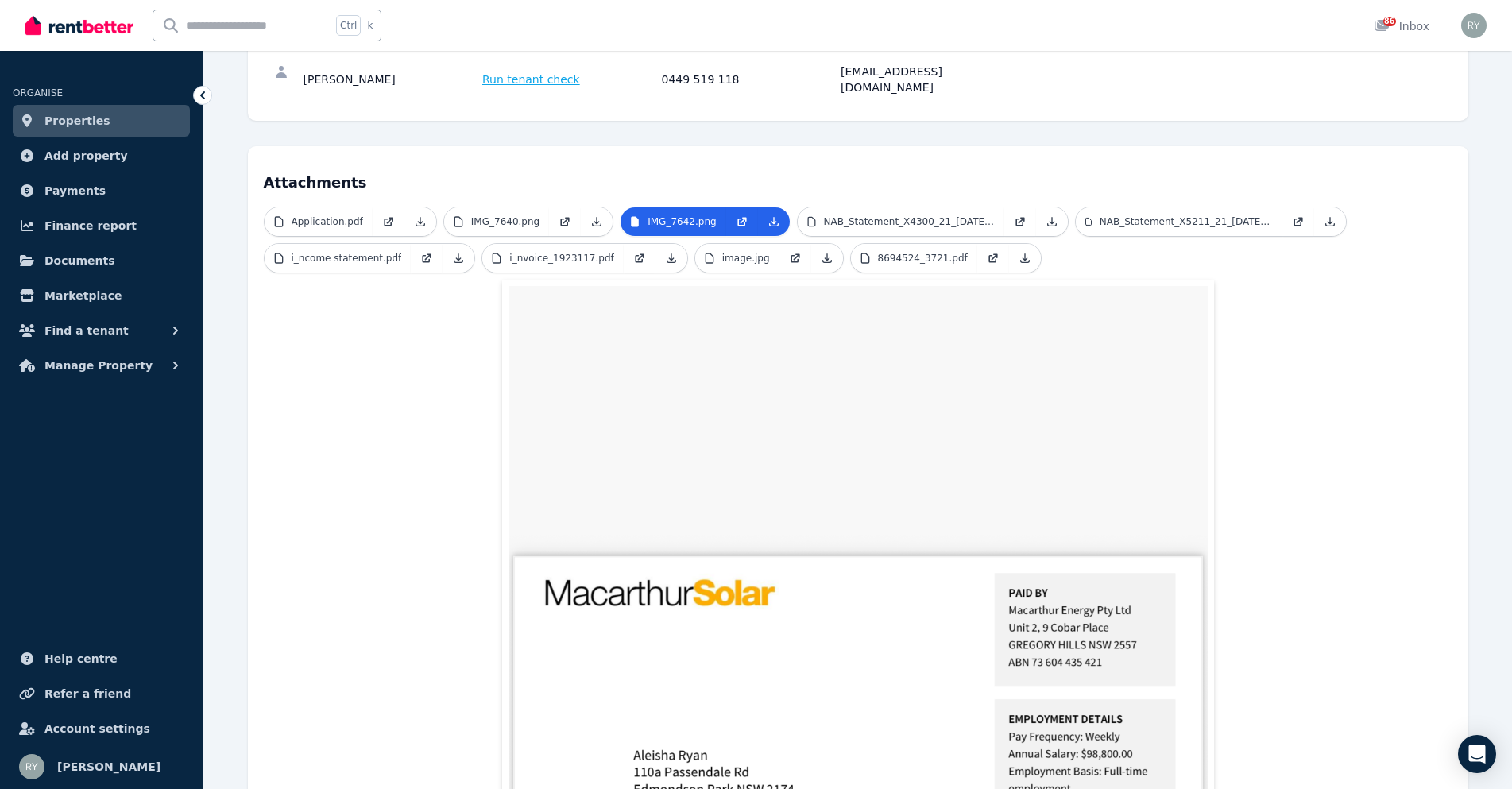
scroll to position [318, 0]
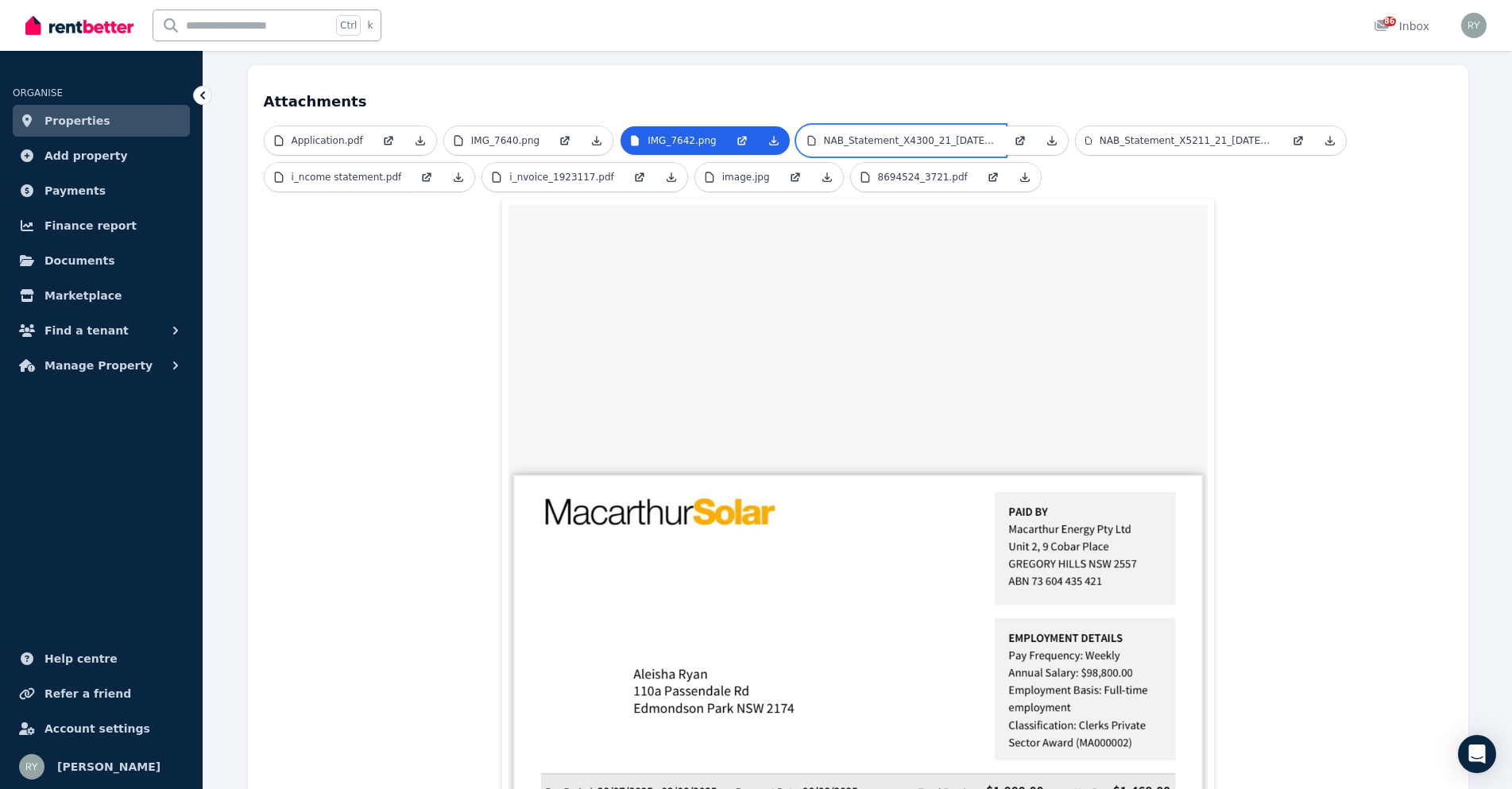
click at [825, 126] on link "NAB_Statement_X4300_21_[DATE].pdf" at bounding box center [901, 140] width 206 height 29
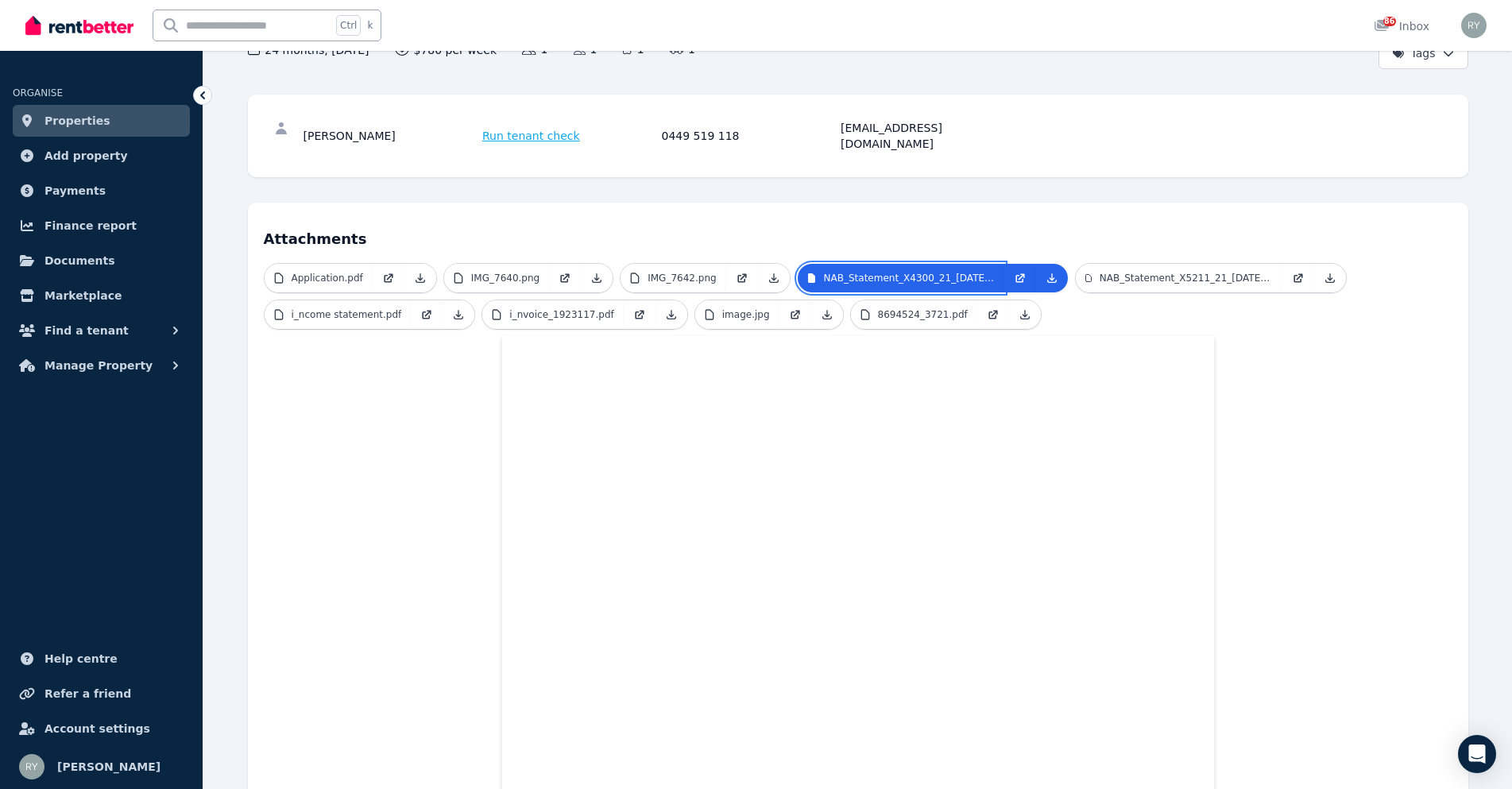
scroll to position [0, 0]
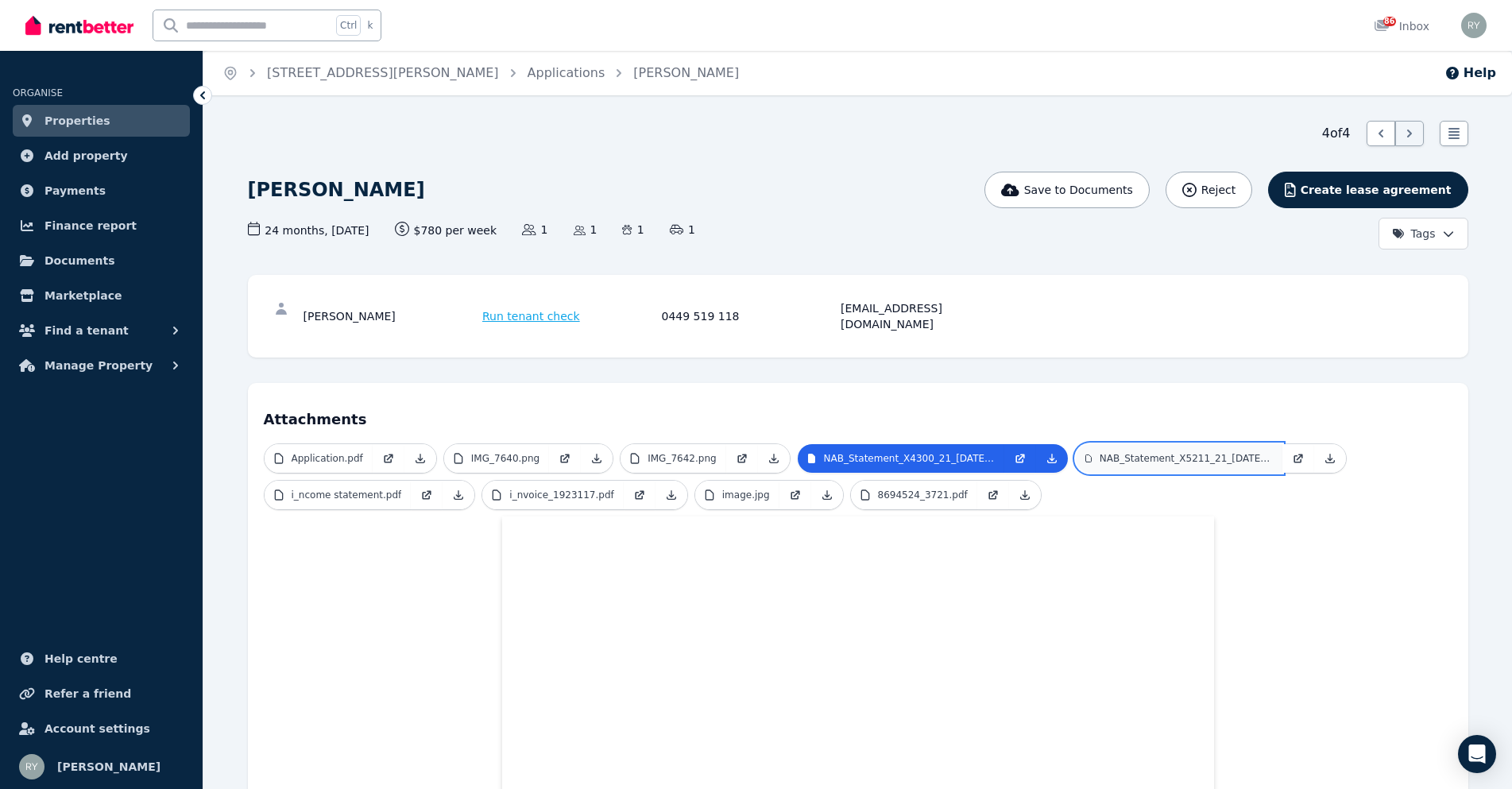
click at [1152, 452] on p "NAB_Statement_X5211_21_[DATE]_savi_ngs.pdf" at bounding box center [1186, 458] width 173 height 13
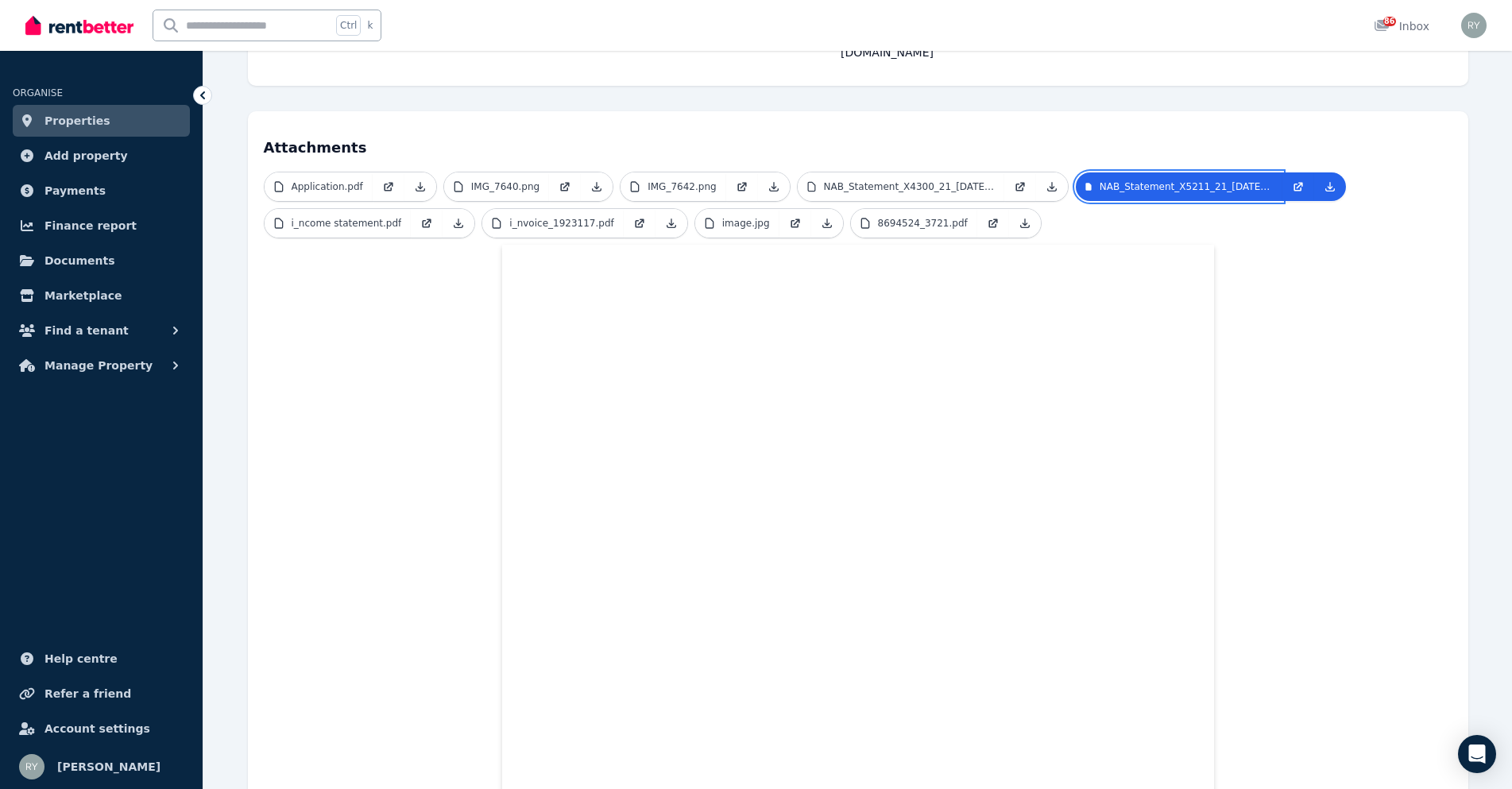
scroll to position [238, 0]
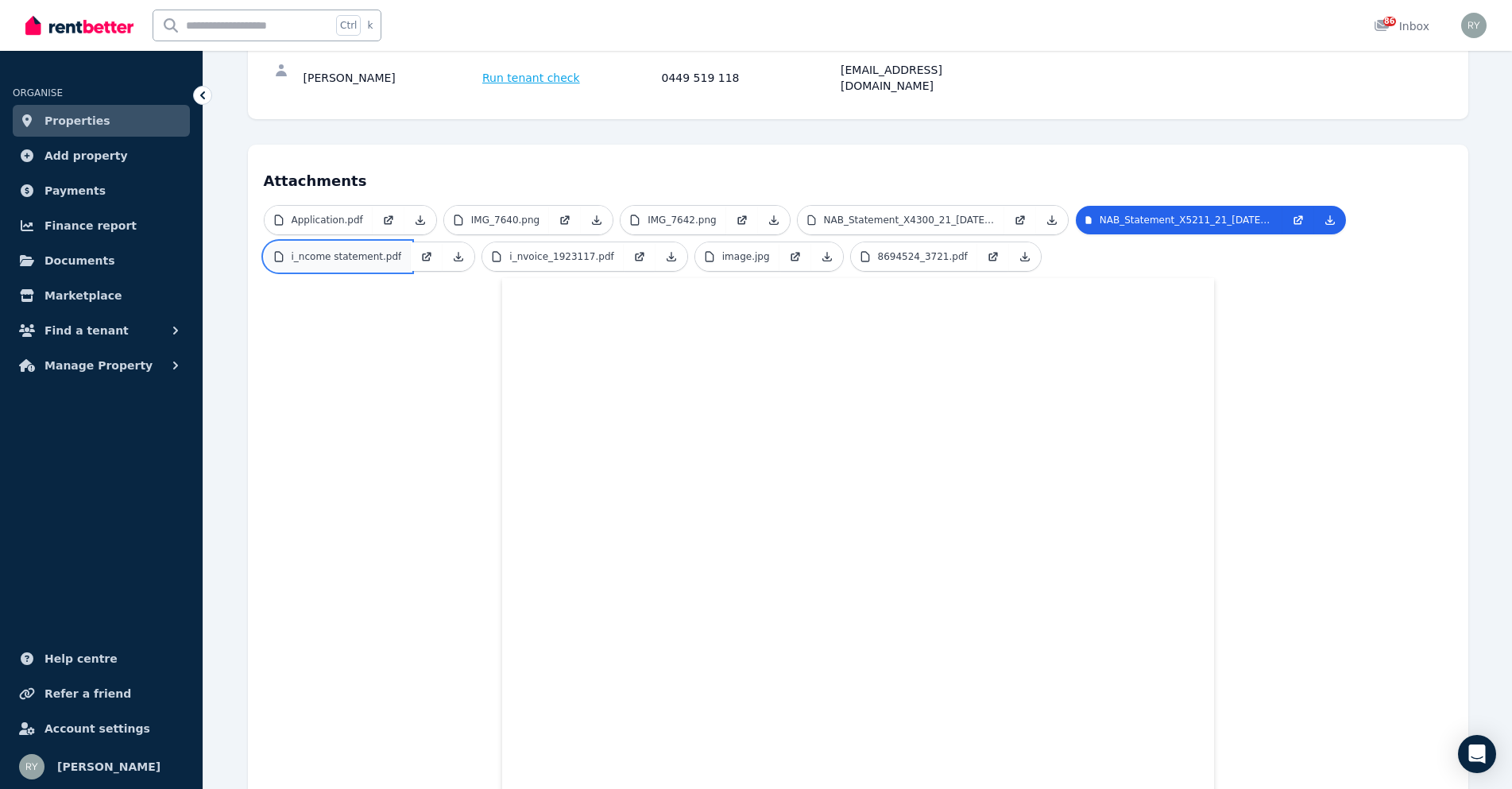
click at [377, 250] on p "i_ncome statement.pdf" at bounding box center [346, 256] width 110 height 13
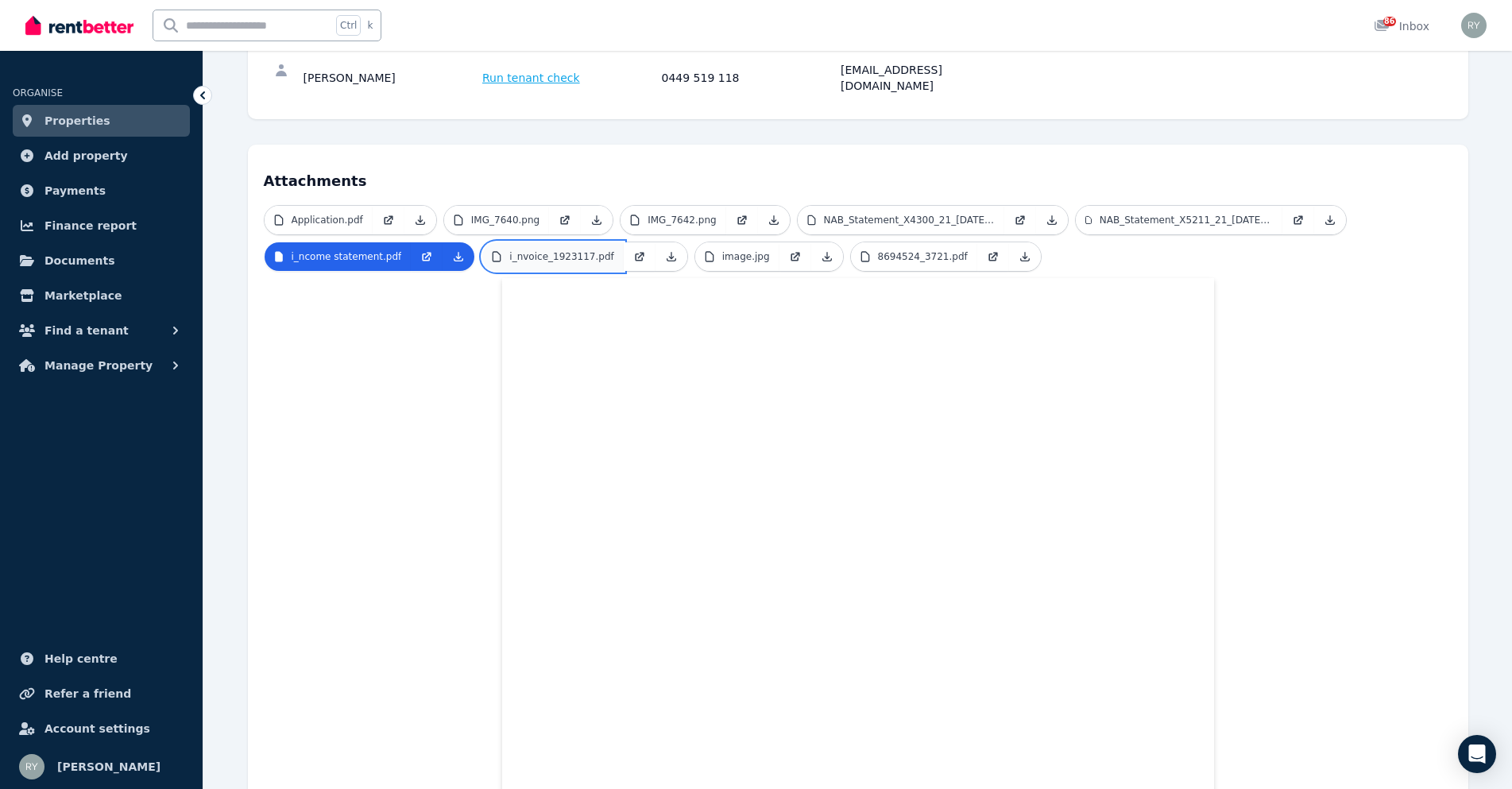
click at [540, 247] on link "i_nvoice_1923117.pdf" at bounding box center [552, 256] width 141 height 29
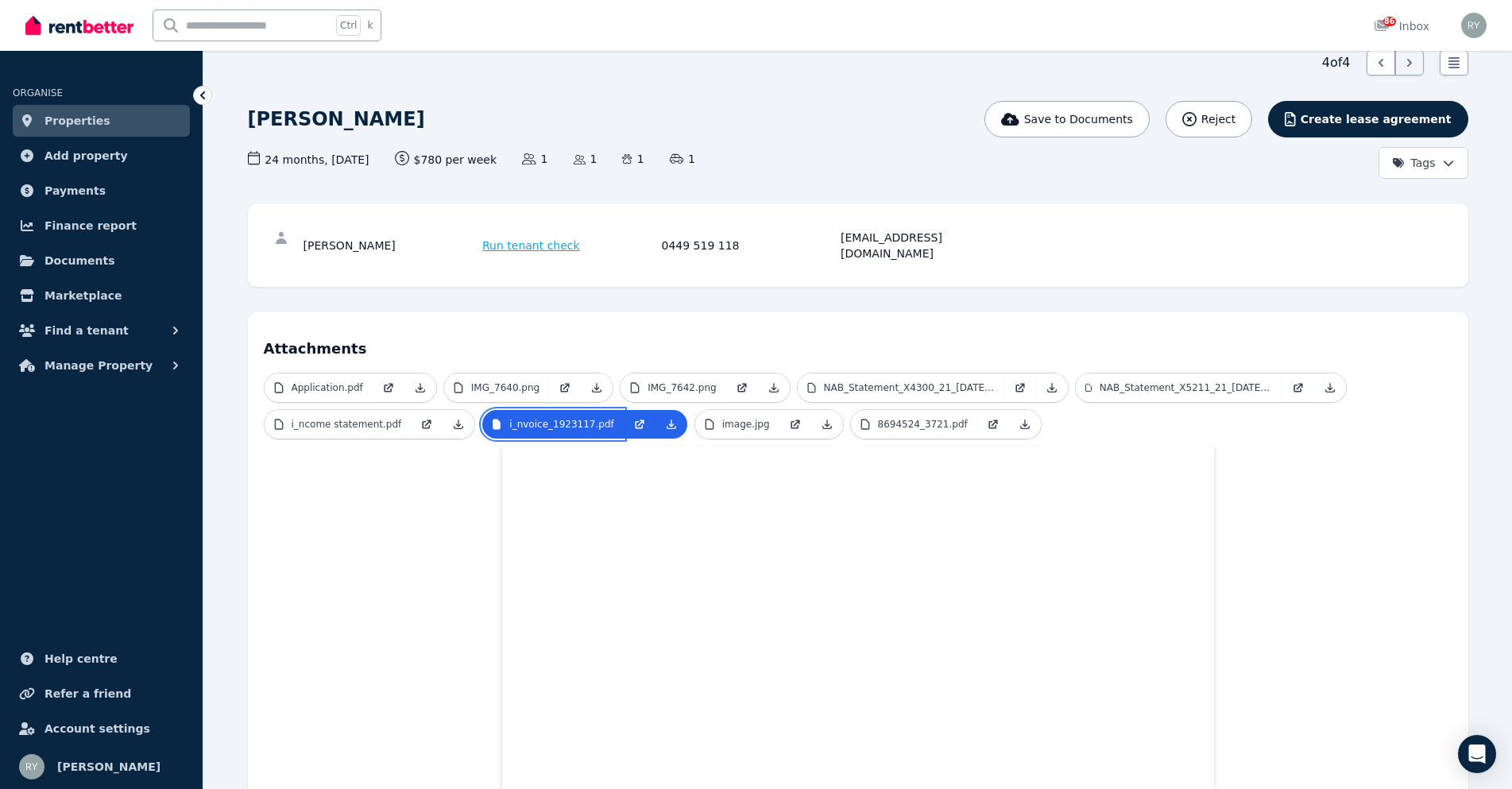
scroll to position [24, 0]
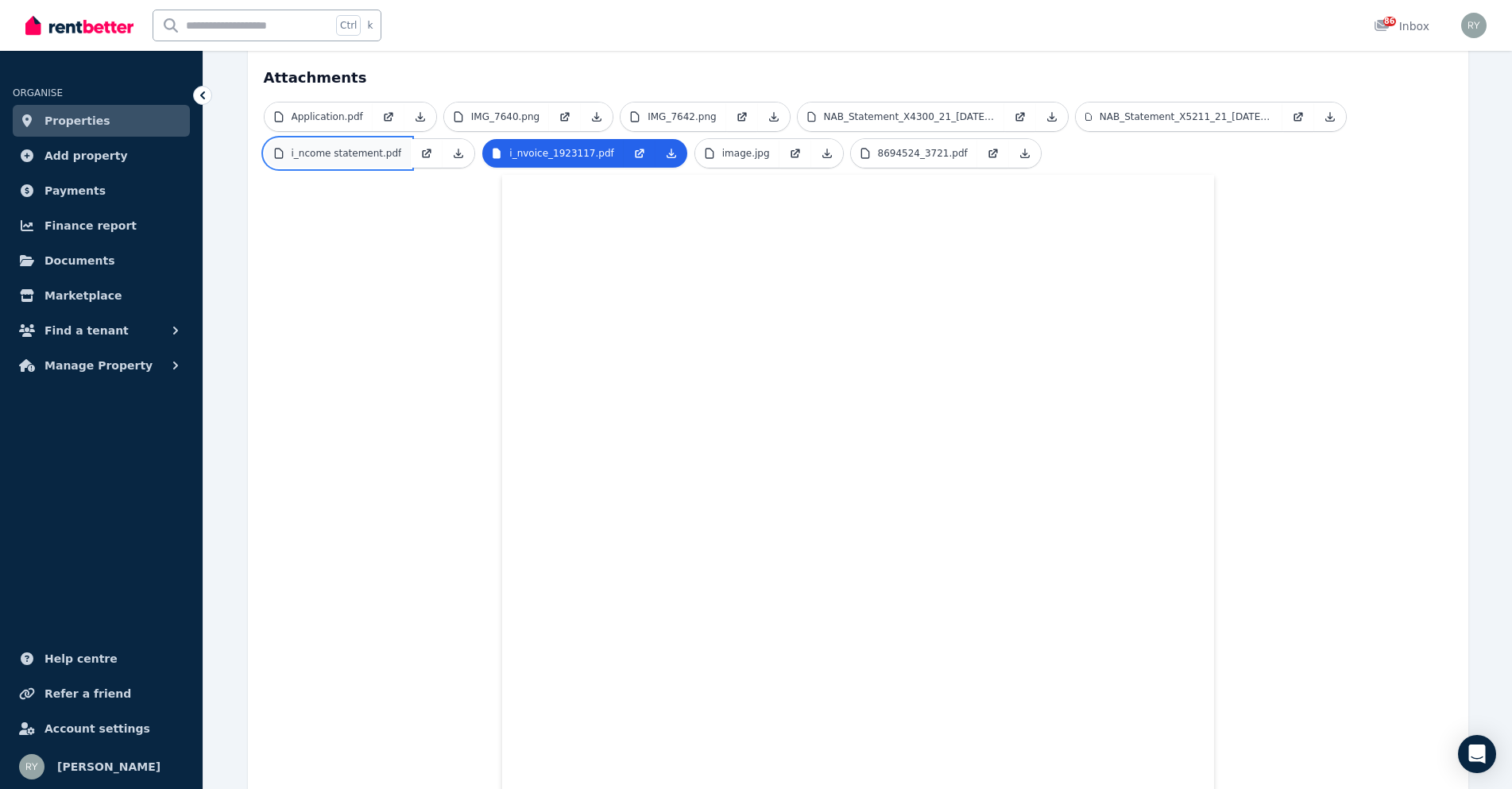
click at [336, 147] on link "i_ncome statement.pdf" at bounding box center [338, 153] width 147 height 29
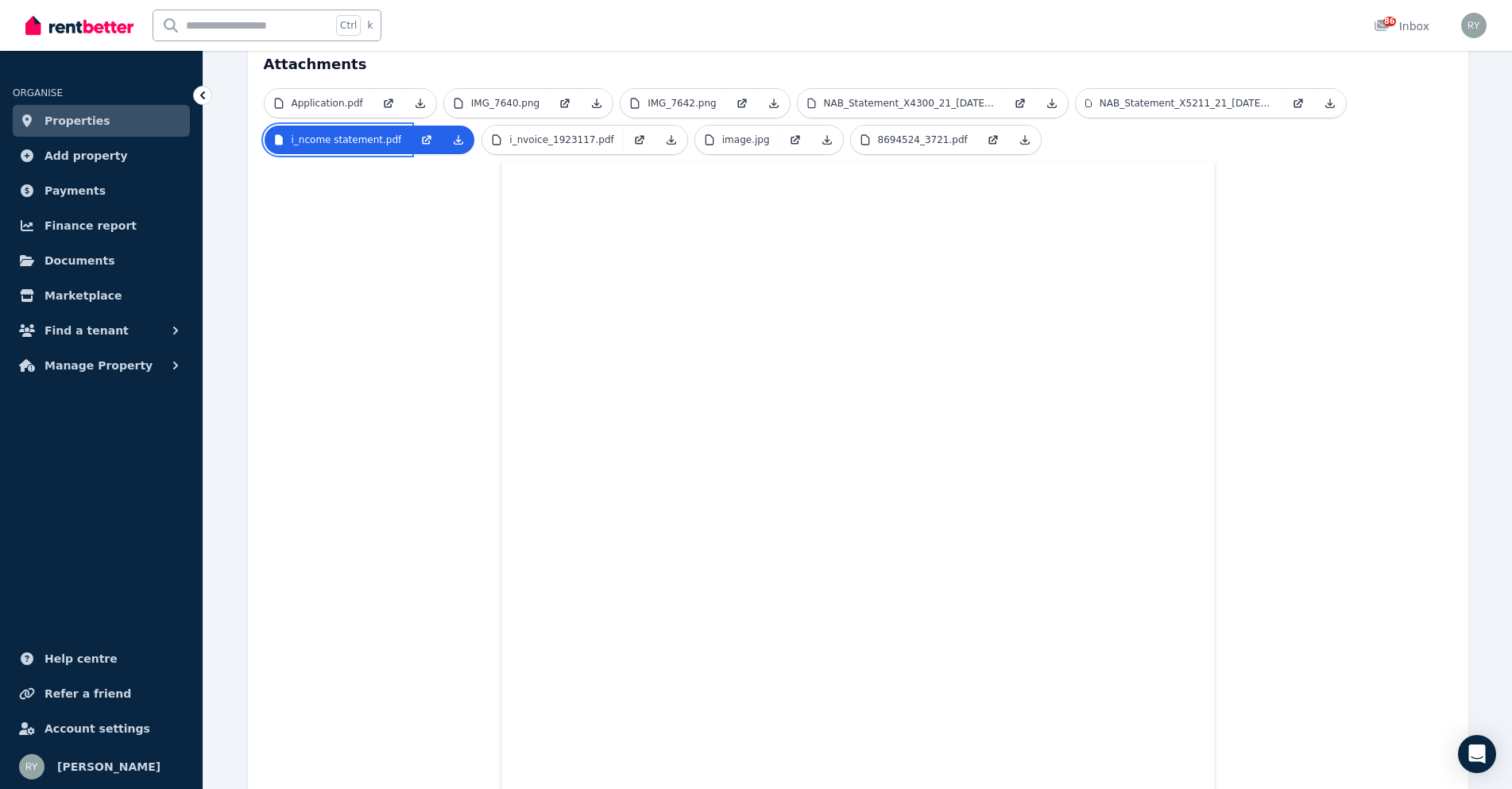
scroll to position [342, 0]
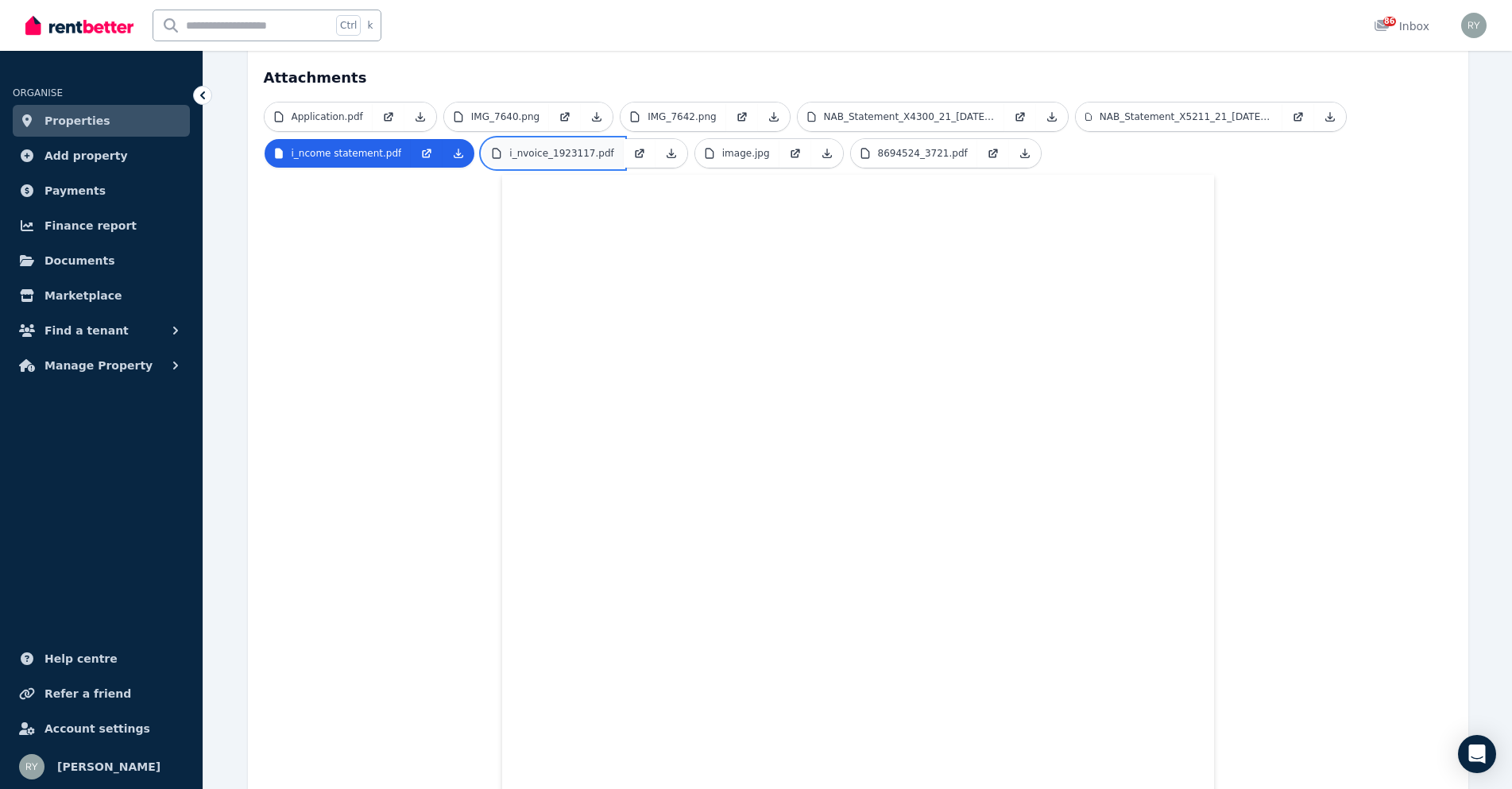
click at [539, 147] on p "i_nvoice_1923117.pdf" at bounding box center [561, 153] width 104 height 13
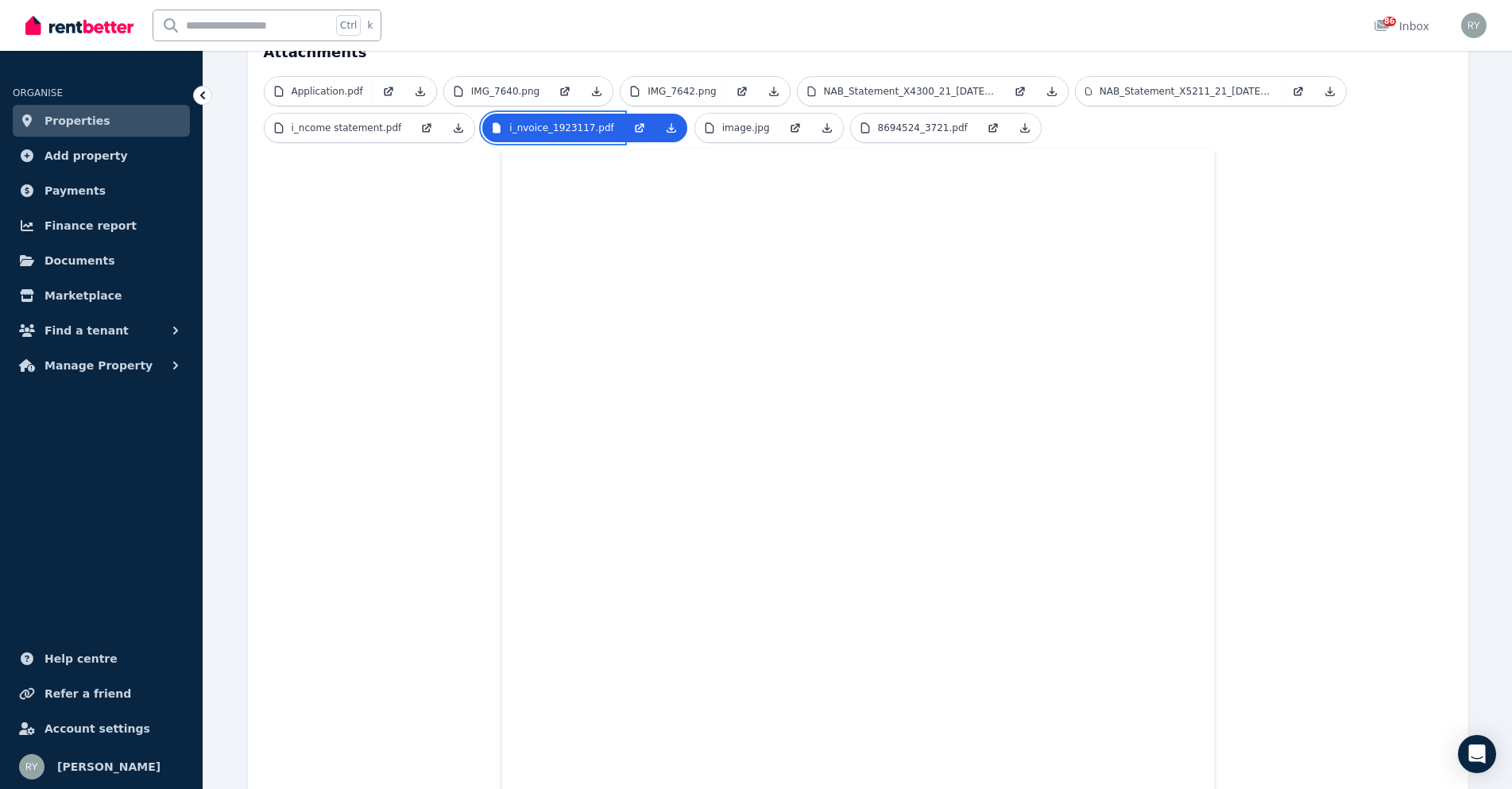
scroll to position [262, 0]
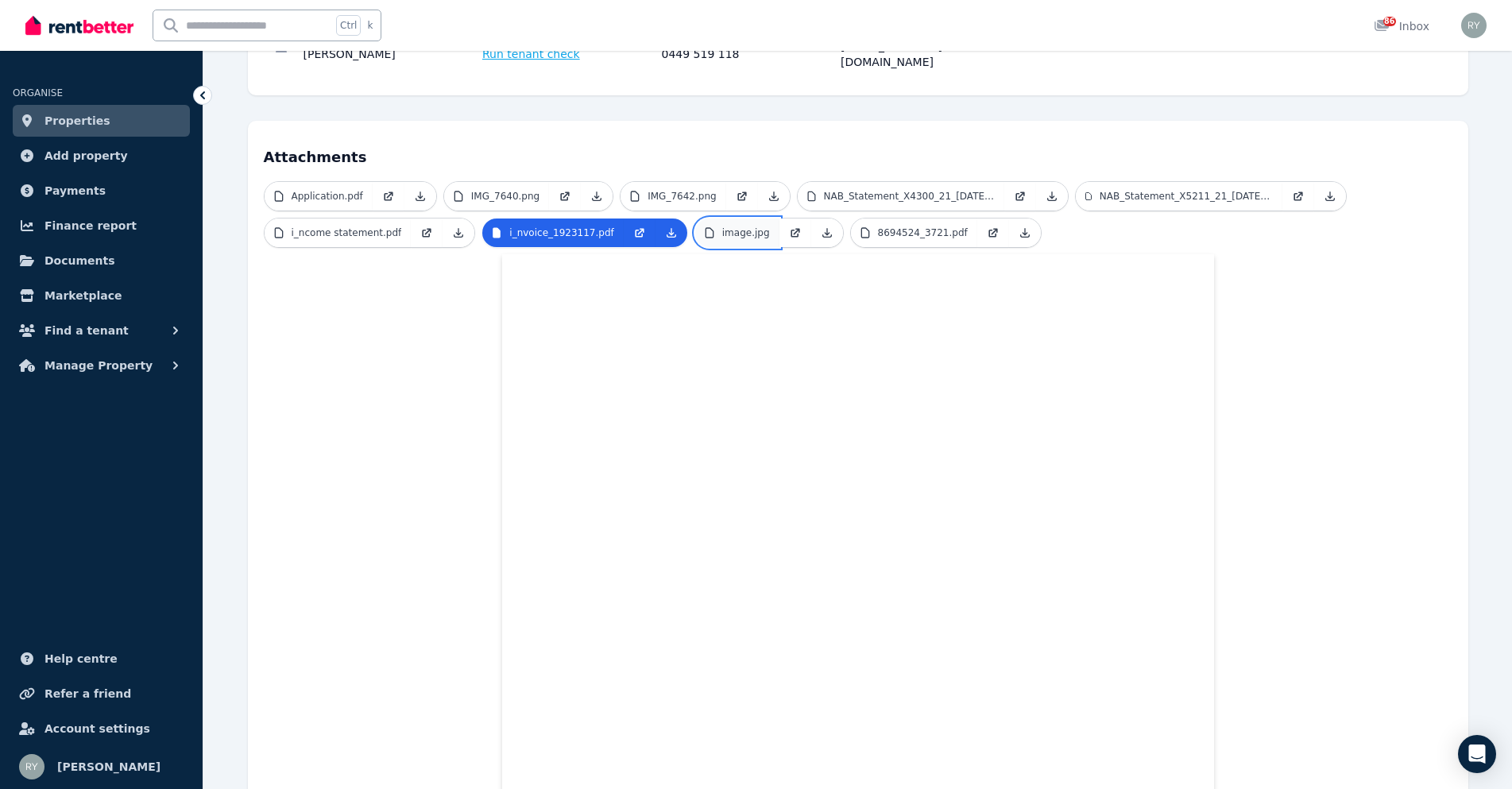
click at [740, 219] on link "image.jpg" at bounding box center [738, 233] width 84 height 29
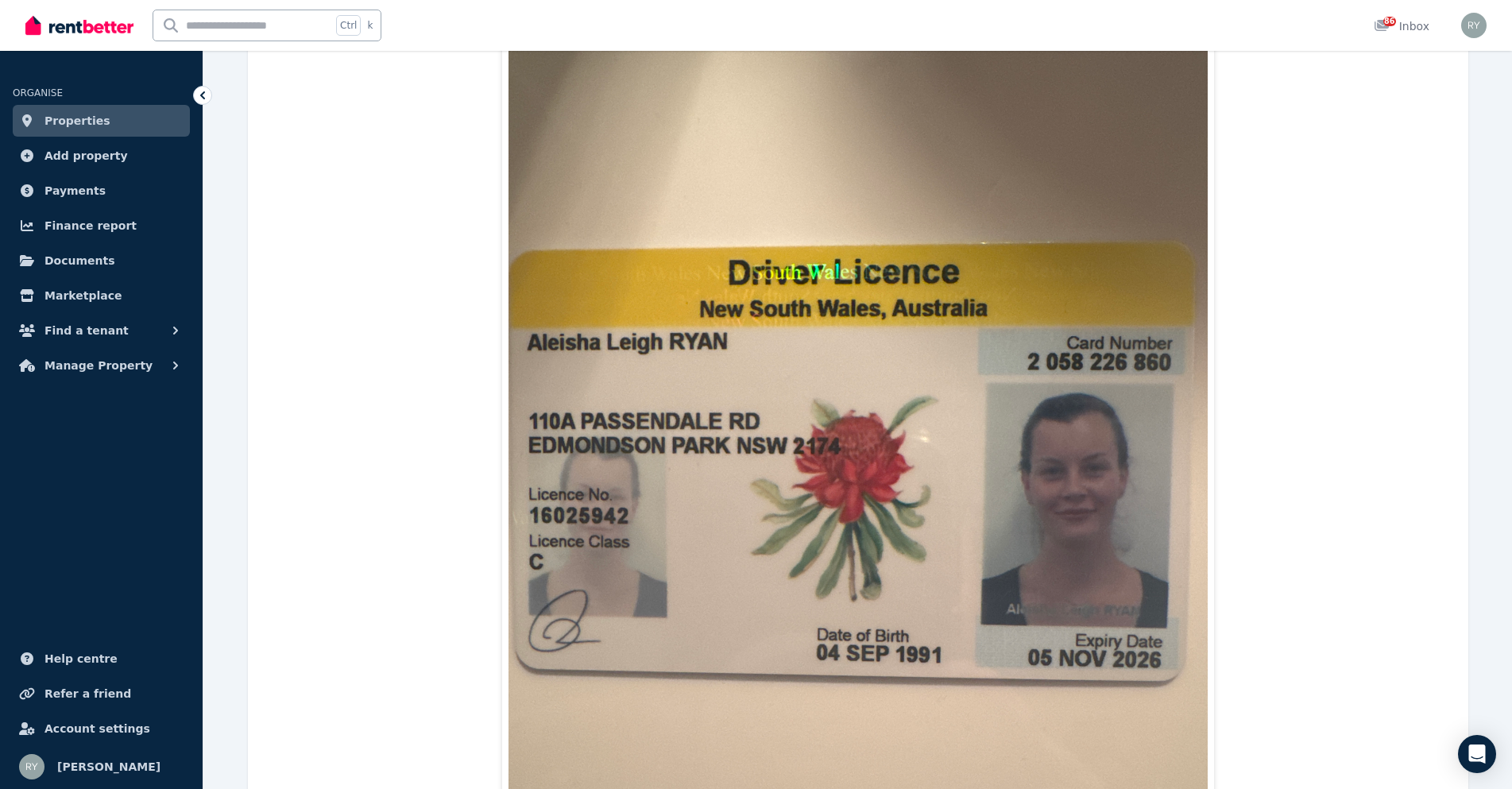
scroll to position [278, 0]
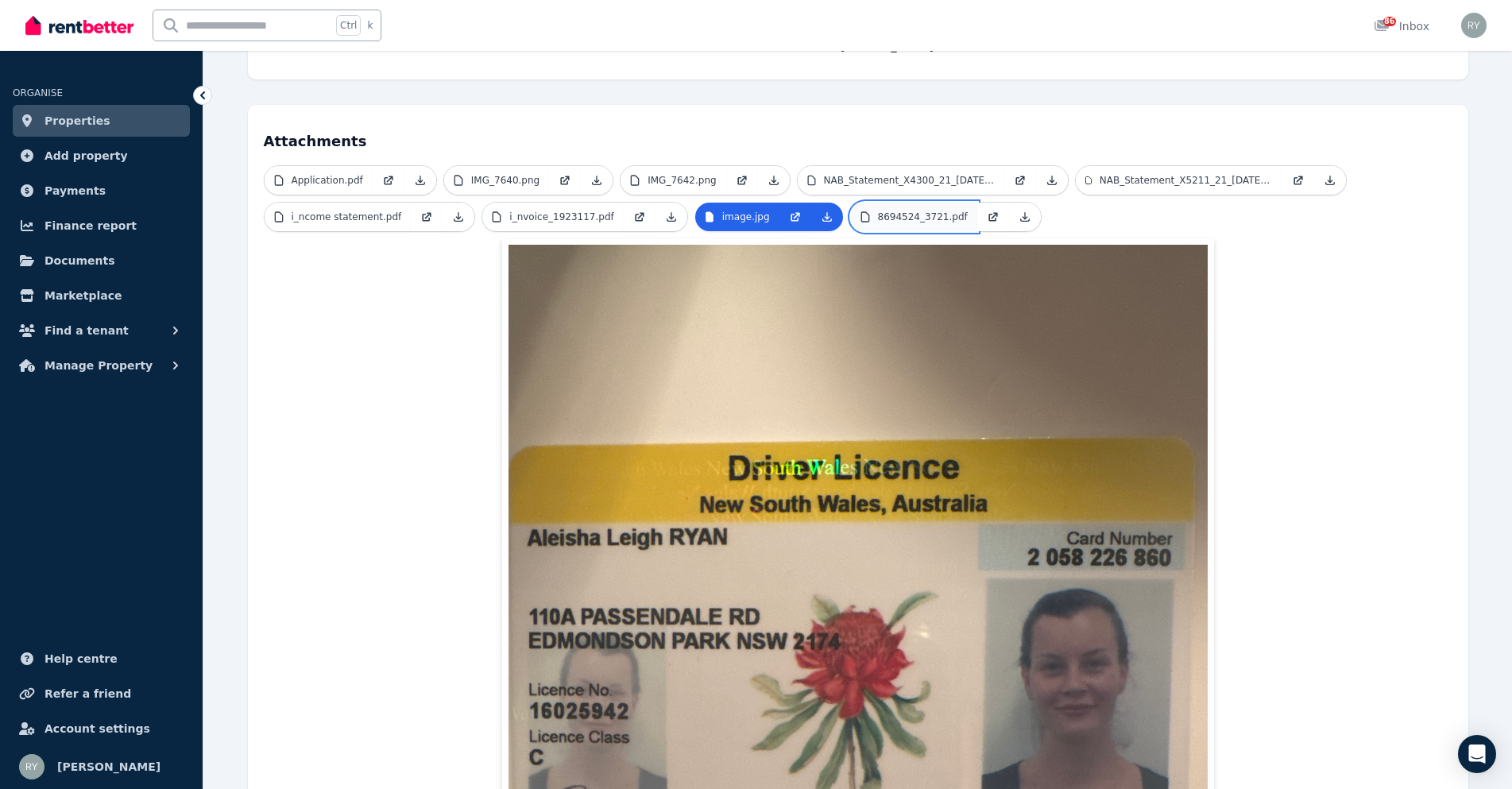
click at [881, 211] on p "8694524_3721.pdf" at bounding box center [923, 217] width 90 height 13
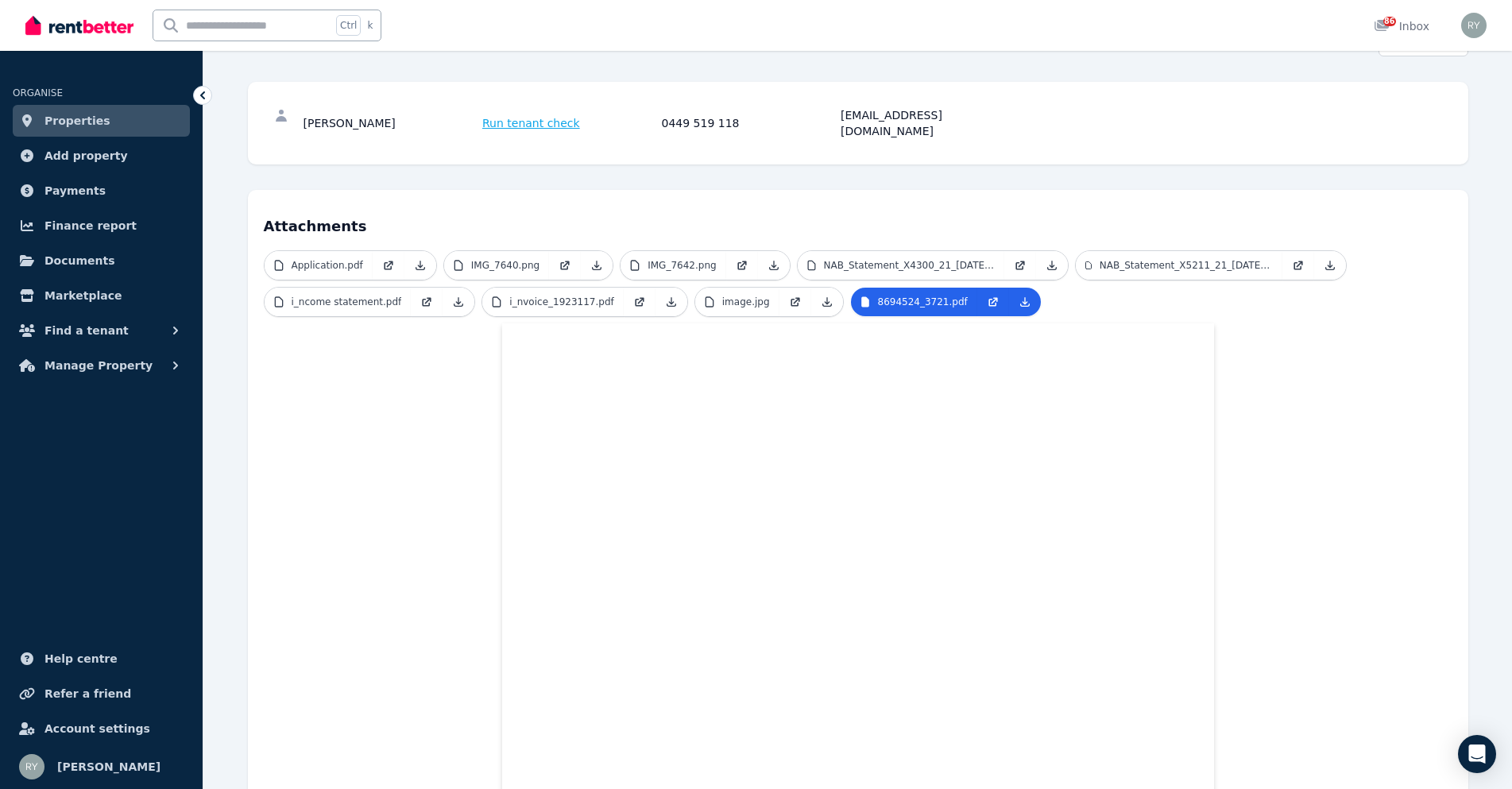
scroll to position [0, 0]
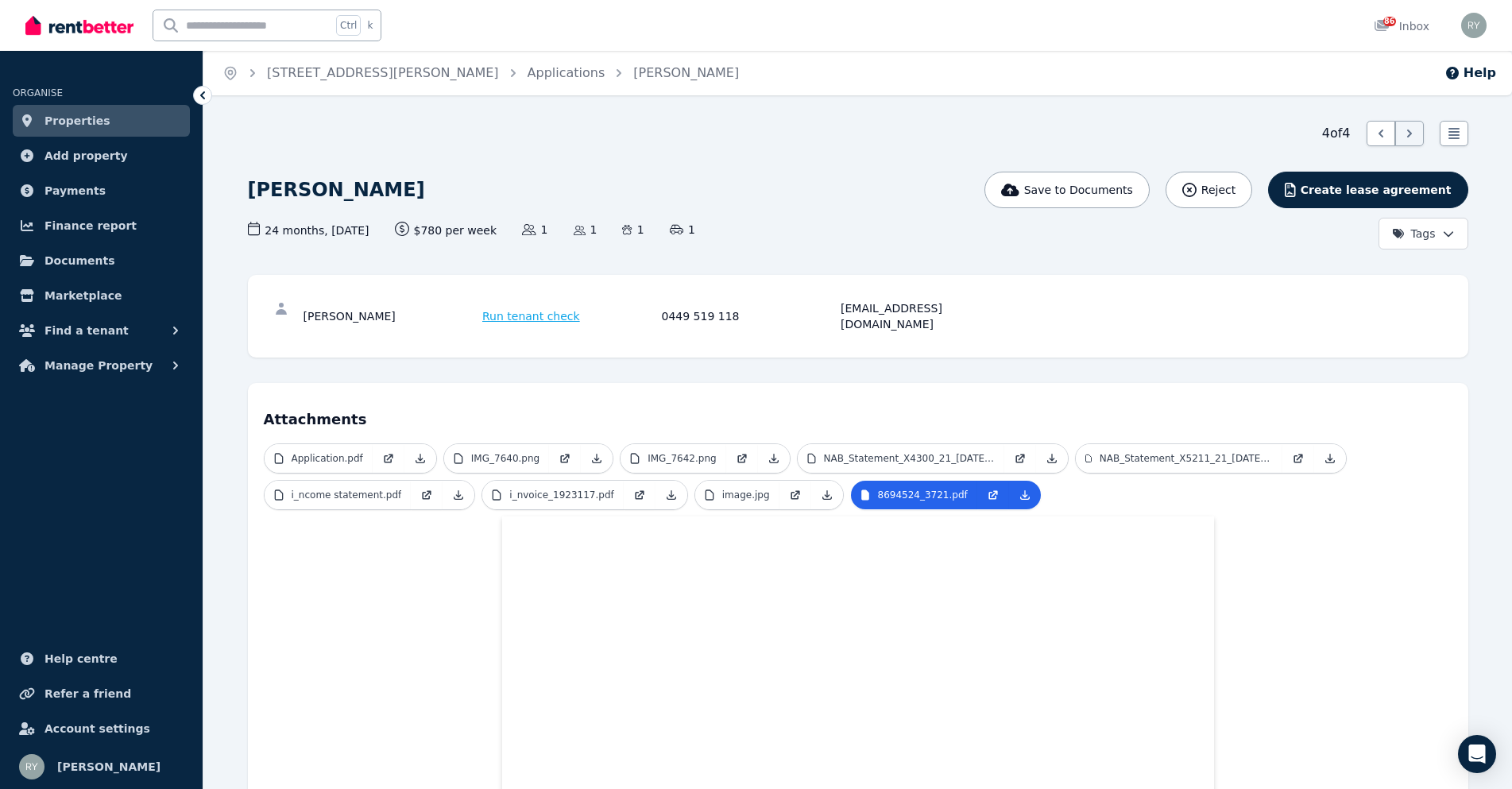
click at [1222, 241] on div "Save to Documents Reject Create lease agreement Tags" at bounding box center [1269, 210] width 398 height 78
click at [1444, 242] on html "Open main menu Ctrl k 86 Inbox Open user menu ORGANISE Properties Add property …" at bounding box center [756, 394] width 1512 height 789
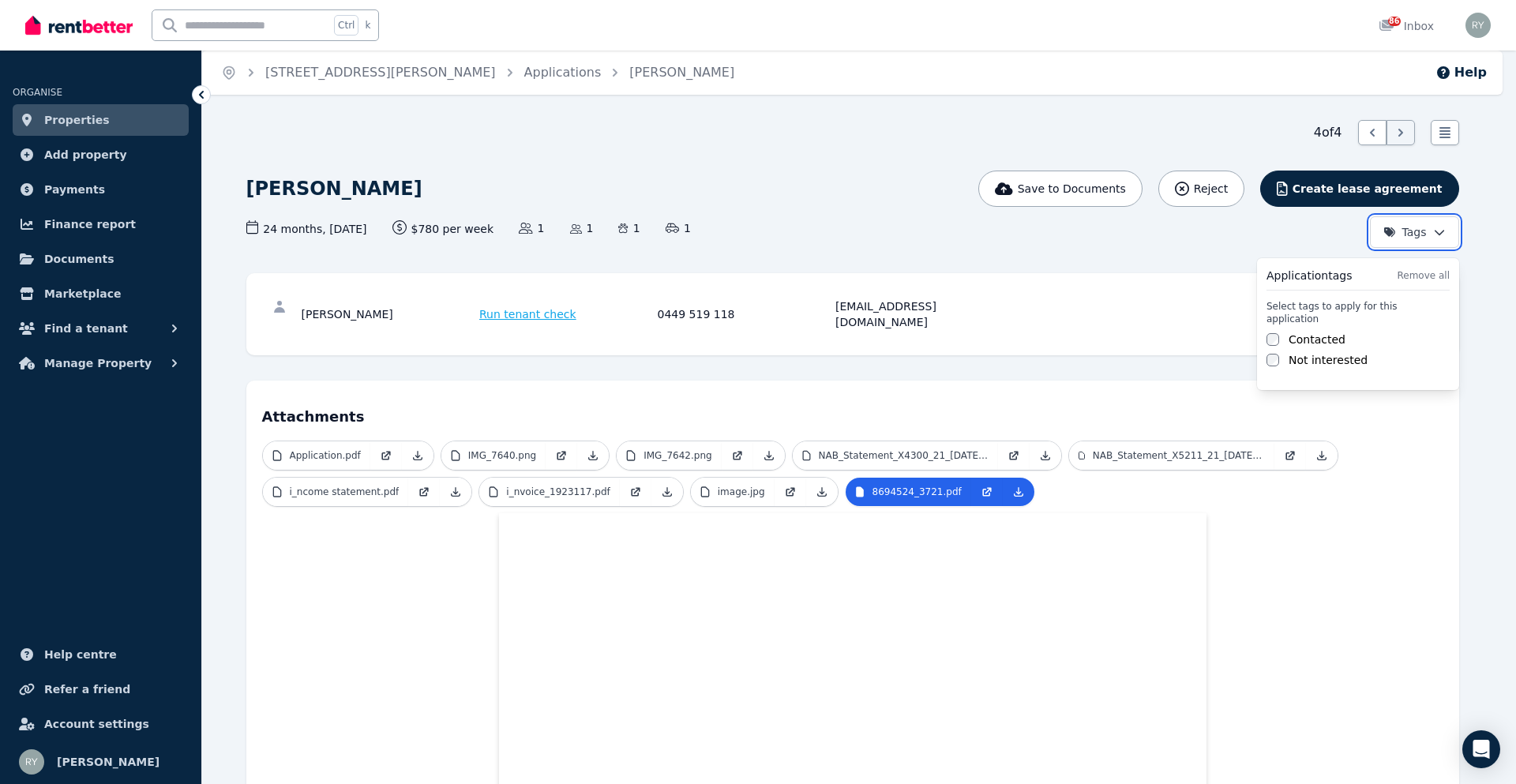
click at [1043, 269] on html "Open main menu Ctrl k 86 Inbox Open user menu ORGANISE Properties Add property …" at bounding box center [758, 392] width 1516 height 784
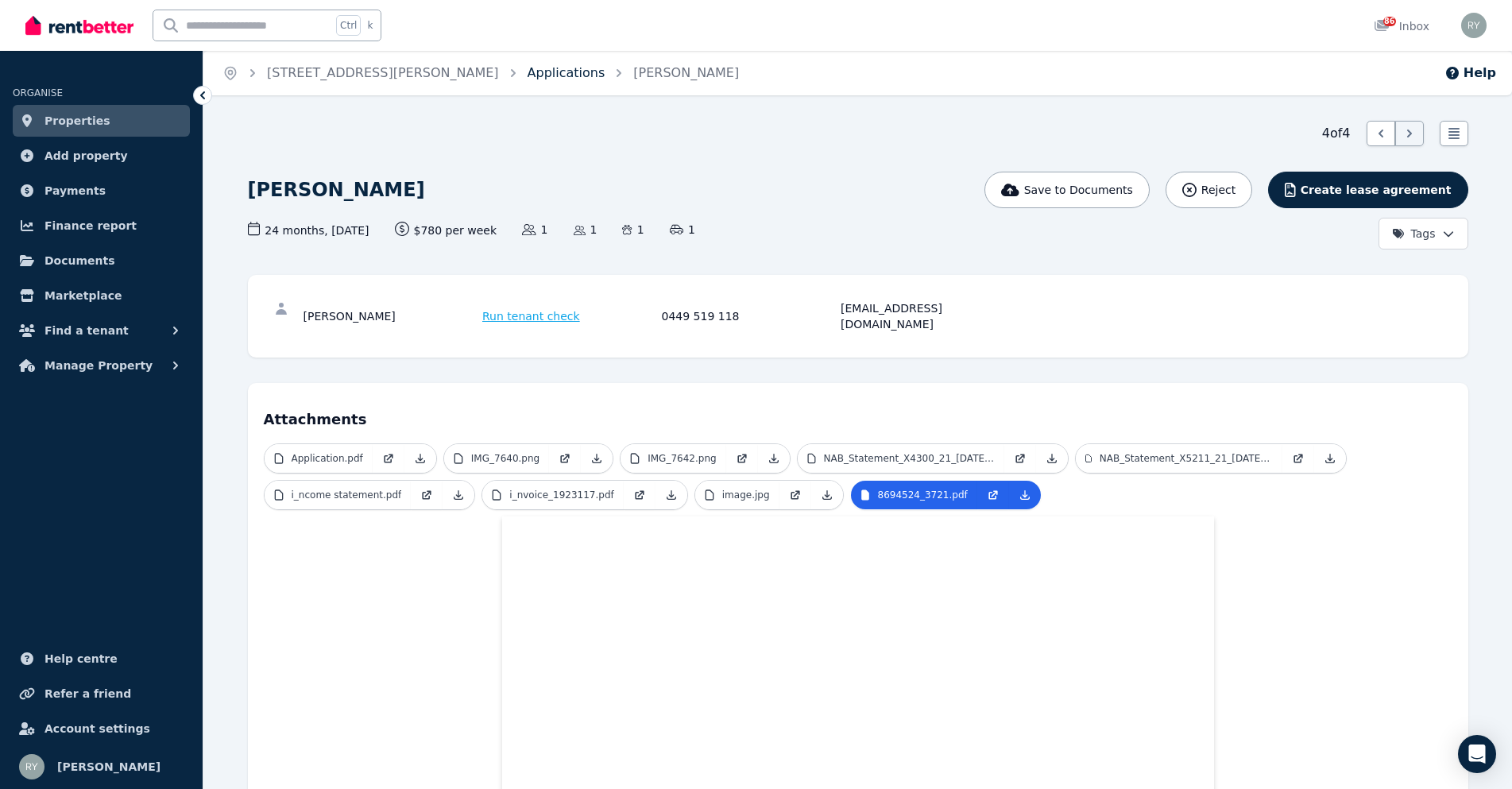
click at [528, 75] on link "Applications" at bounding box center [566, 72] width 78 height 15
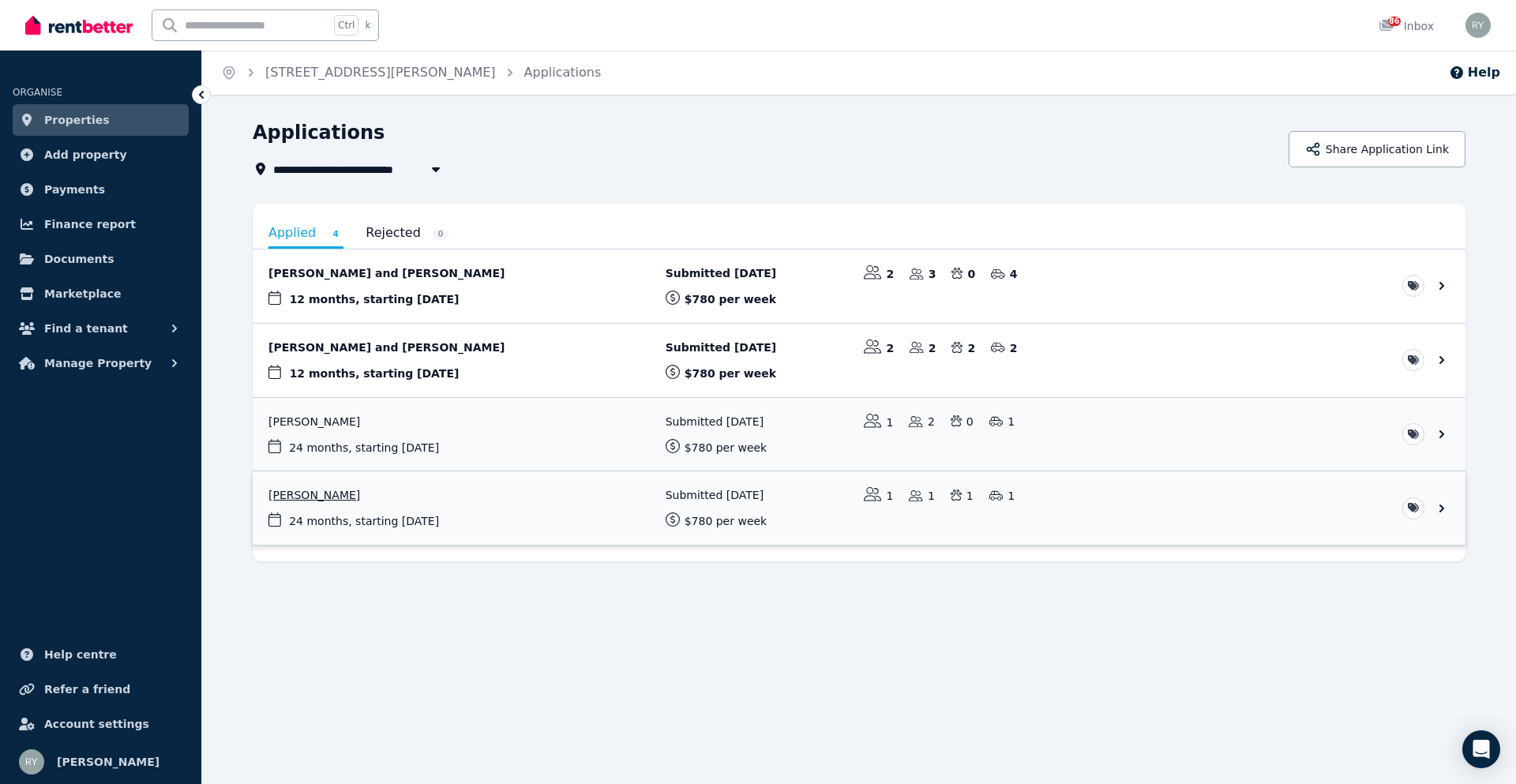
click at [307, 495] on link "View application: Aleisha Ryan" at bounding box center [859, 508] width 1213 height 73
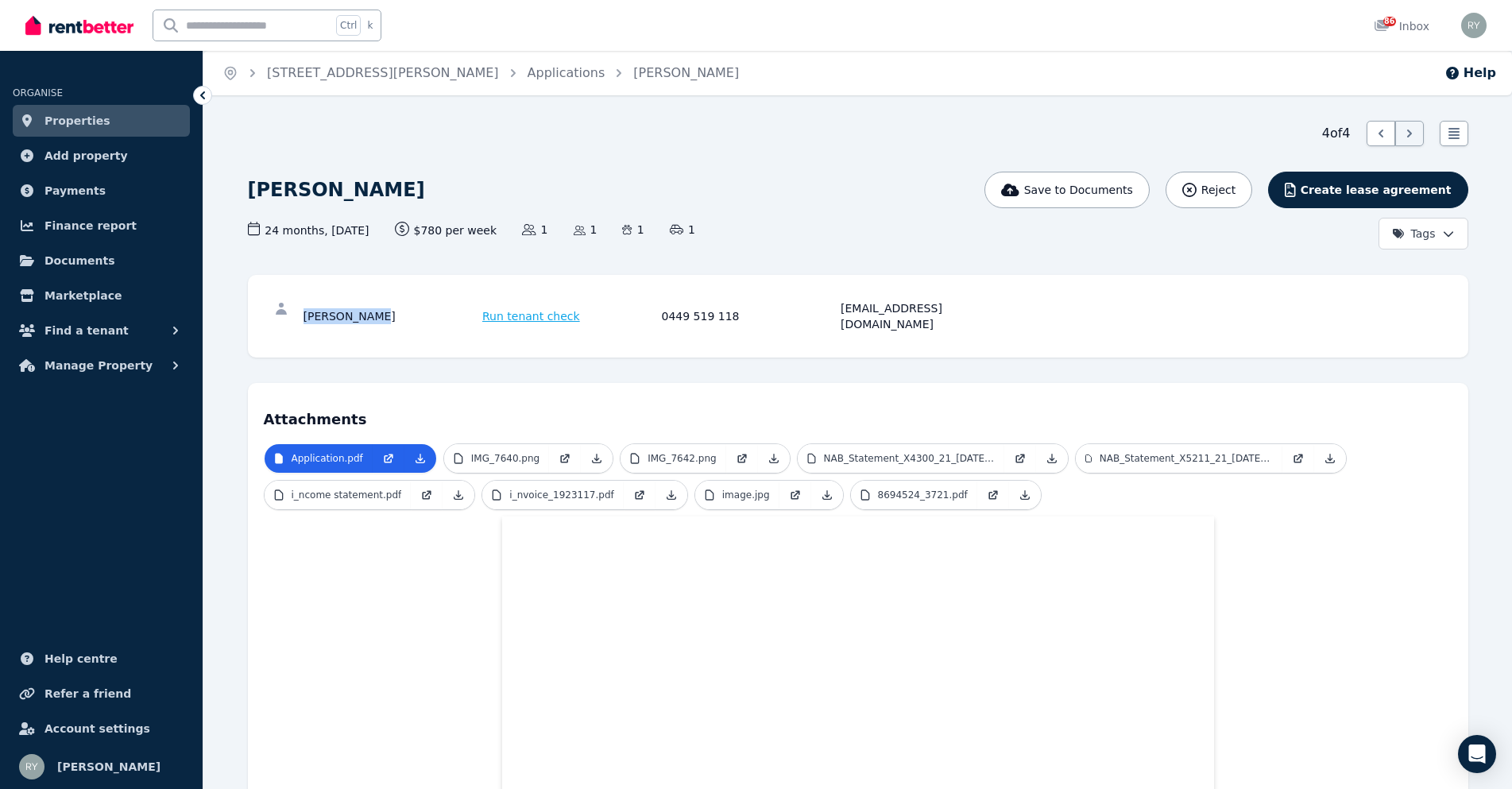
drag, startPoint x: 301, startPoint y: 309, endPoint x: 368, endPoint y: 313, distance: 67.1
click at [368, 313] on div "Aleisha Ryan Run tenant check 0449 519 118 aleisha_leigh_@hotmail.com" at bounding box center [858, 316] width 1189 height 51
copy div "[PERSON_NAME]"
click at [528, 72] on link "Applications" at bounding box center [566, 72] width 78 height 15
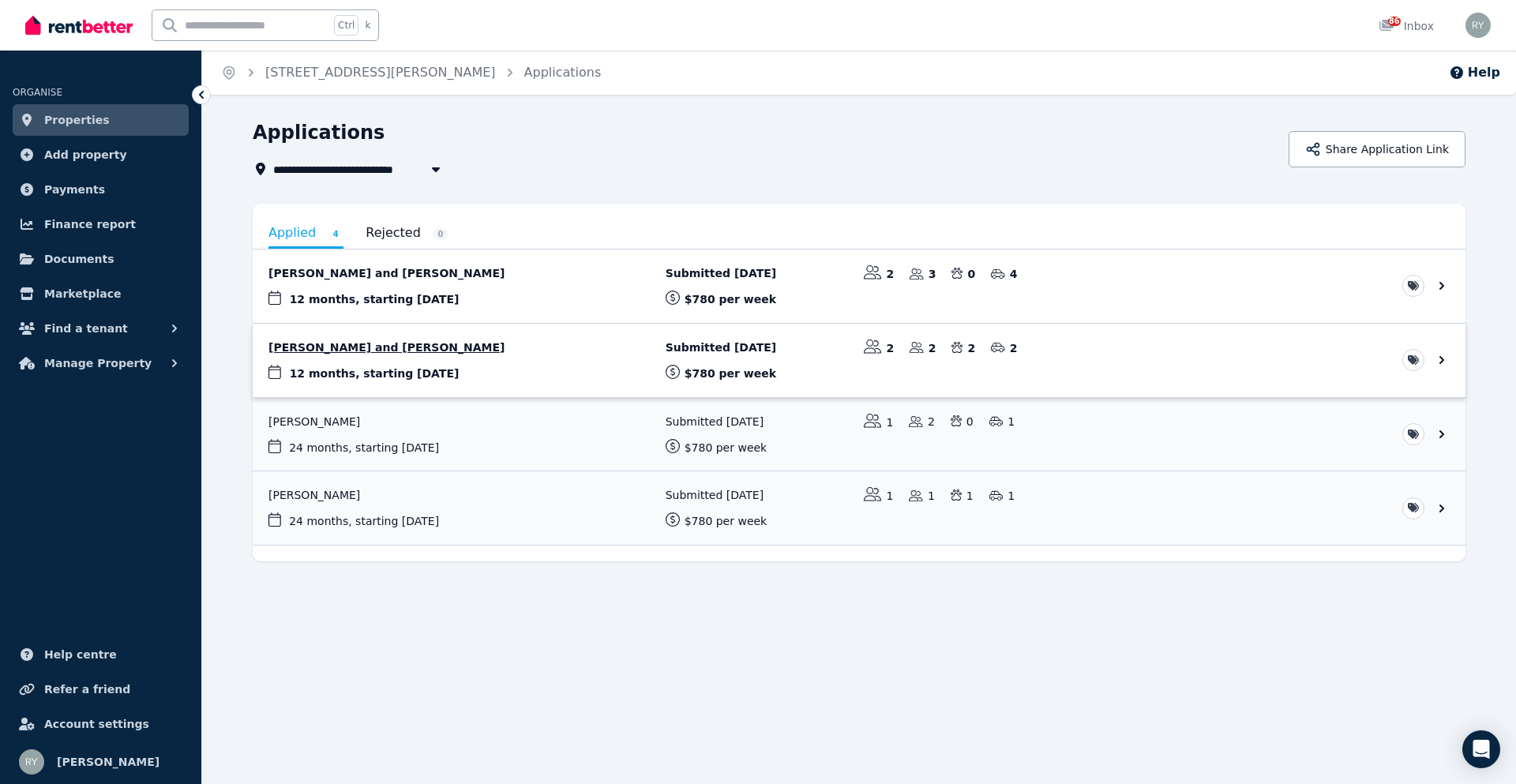
click at [421, 349] on link "View application: Nicole Tarren and Rod Wilkinson" at bounding box center [859, 360] width 1213 height 73
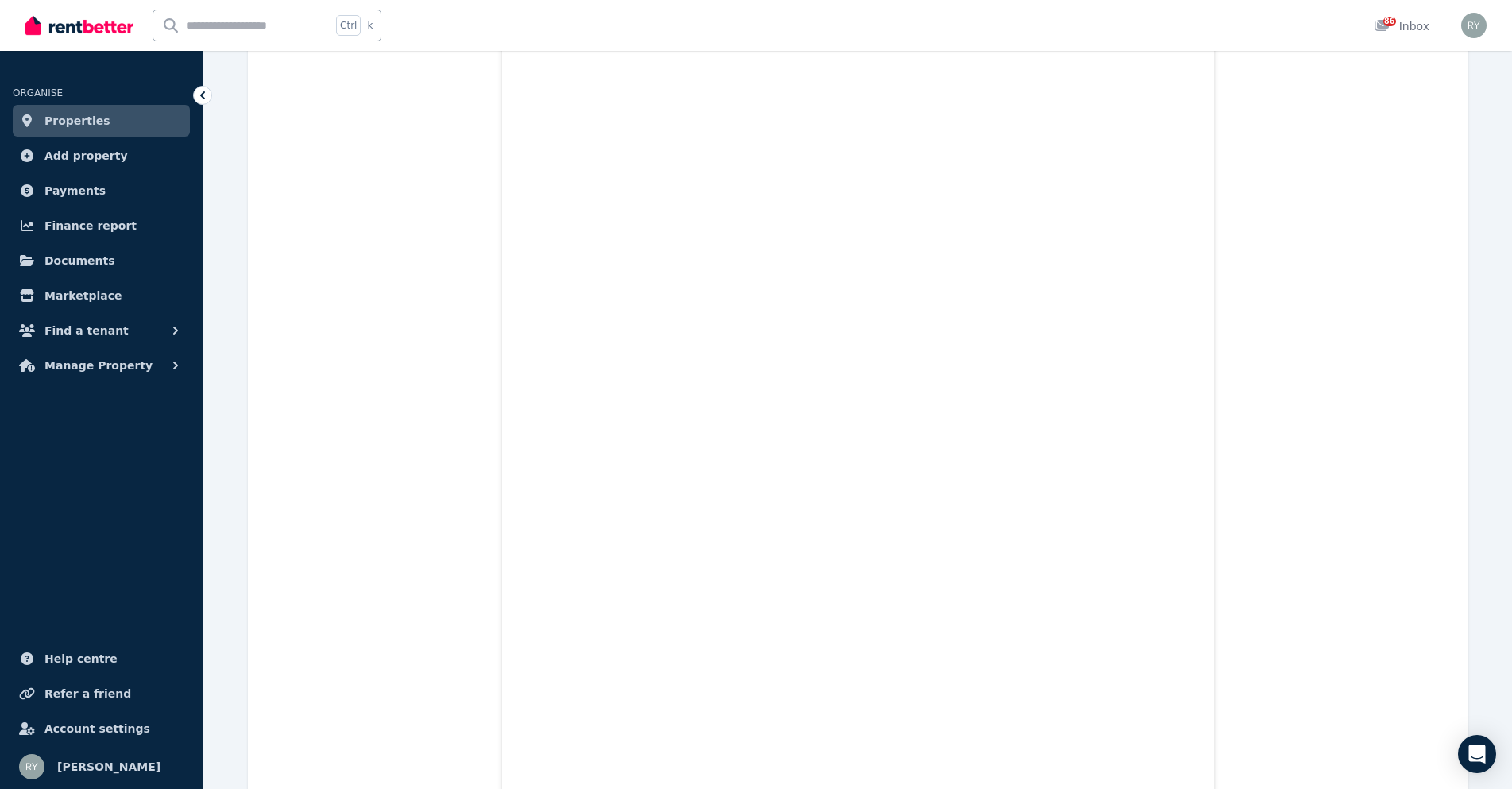
scroll to position [6928, 0]
drag, startPoint x: 1349, startPoint y: 457, endPoint x: 1384, endPoint y: 524, distance: 75.6
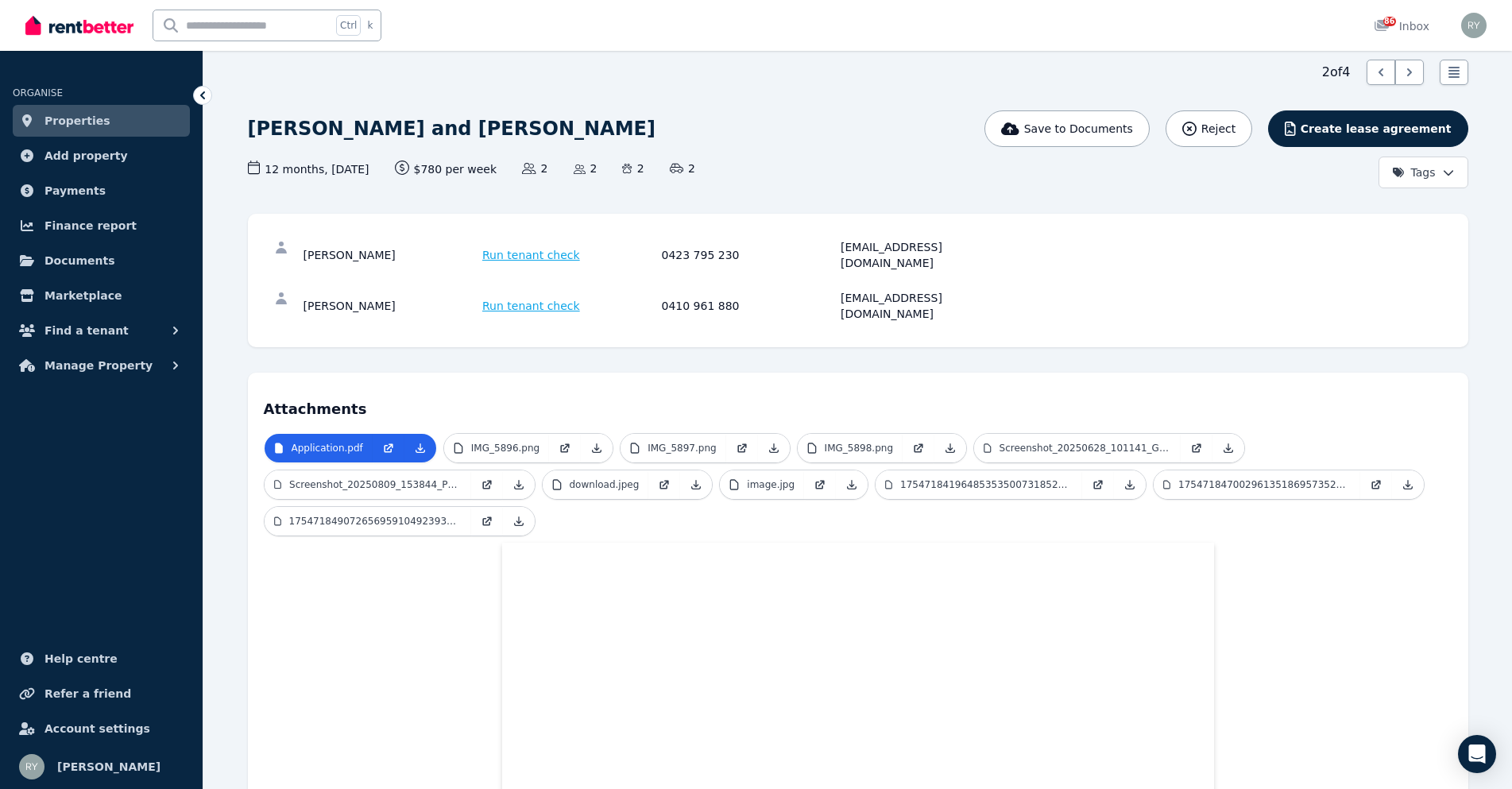
scroll to position [0, 0]
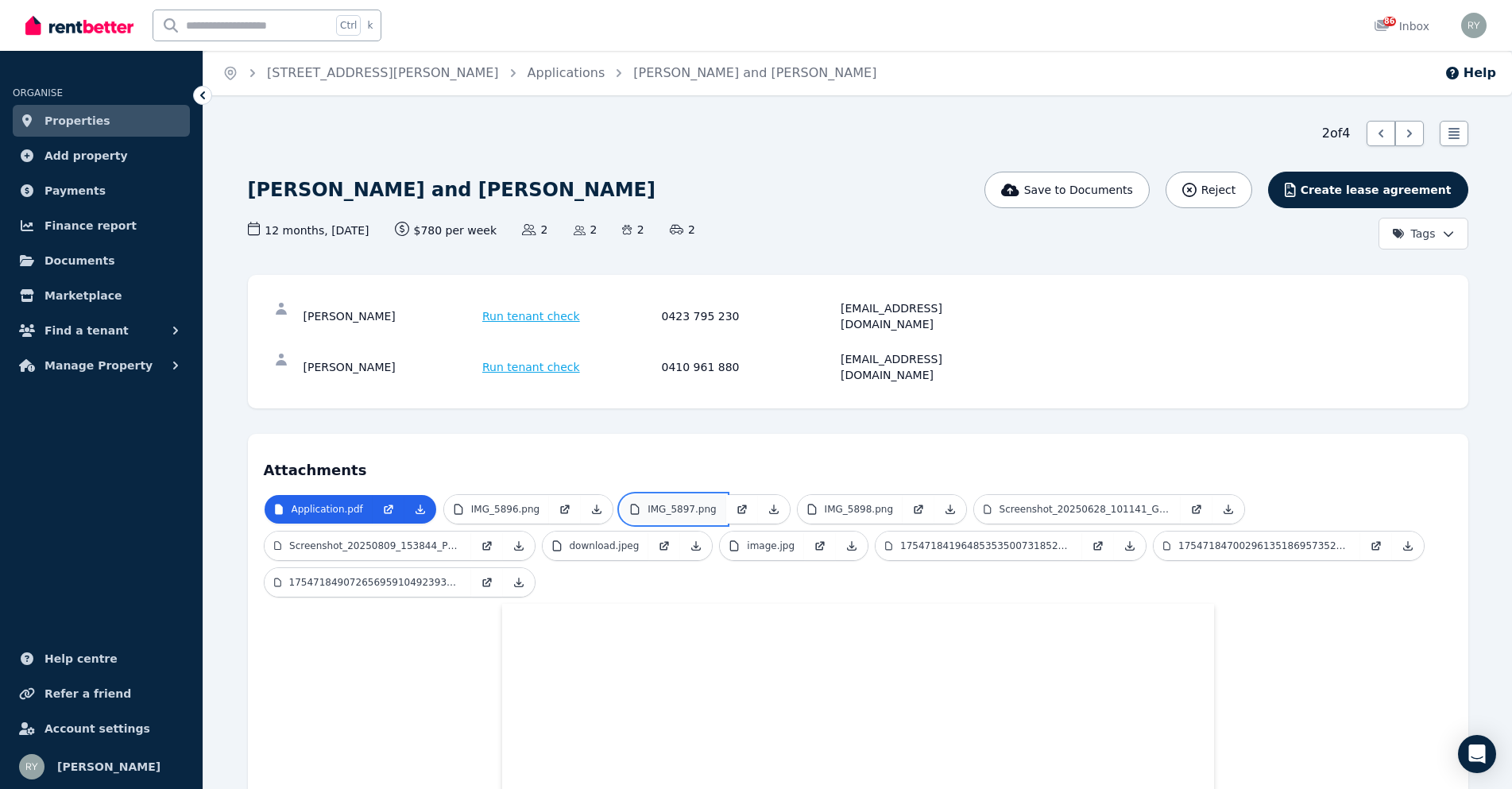
click at [697, 503] on p "IMG_5897.png" at bounding box center [682, 509] width 68 height 13
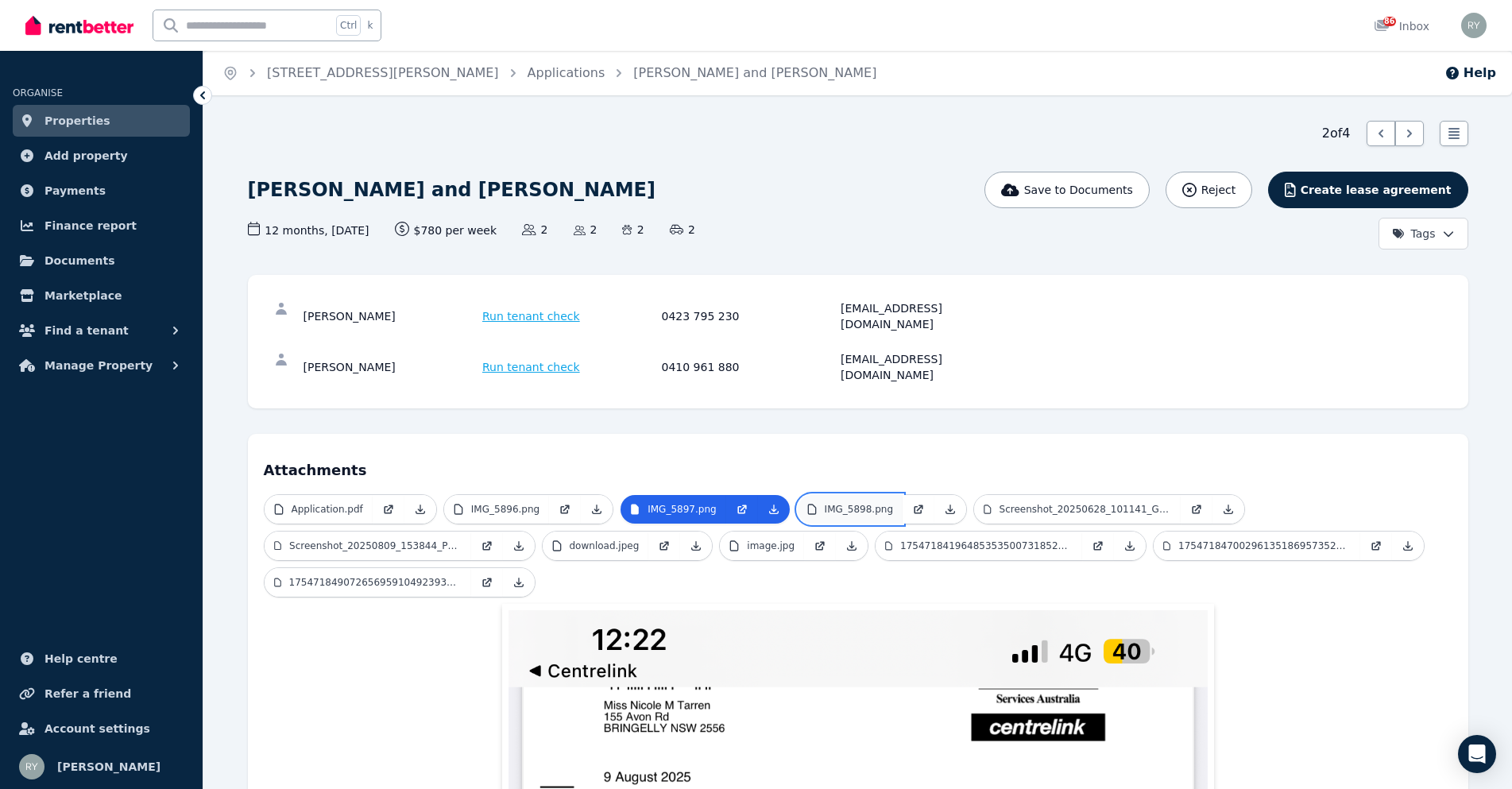
click at [844, 503] on p "IMG_5898.png" at bounding box center [859, 509] width 68 height 13
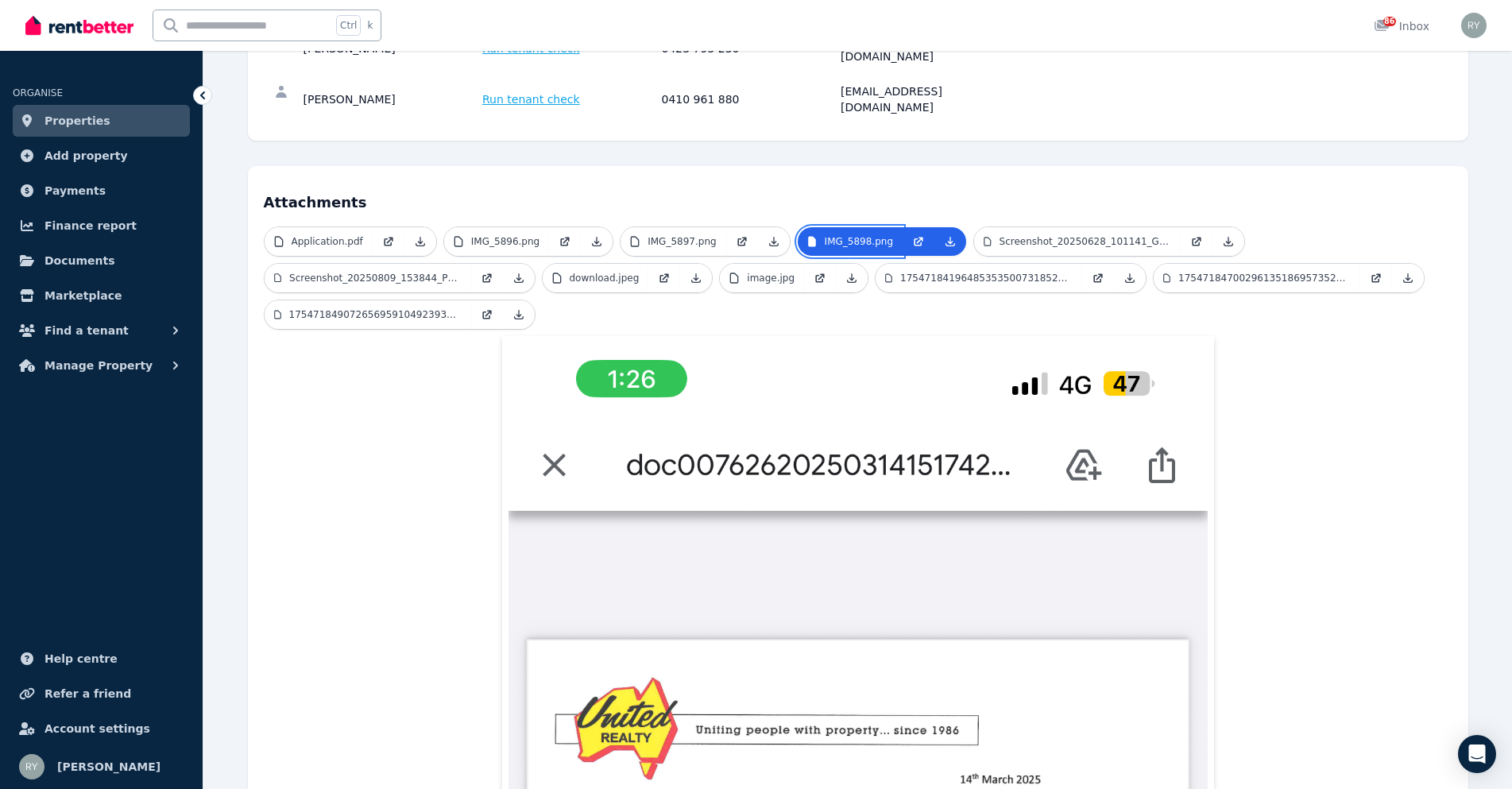
scroll to position [159, 0]
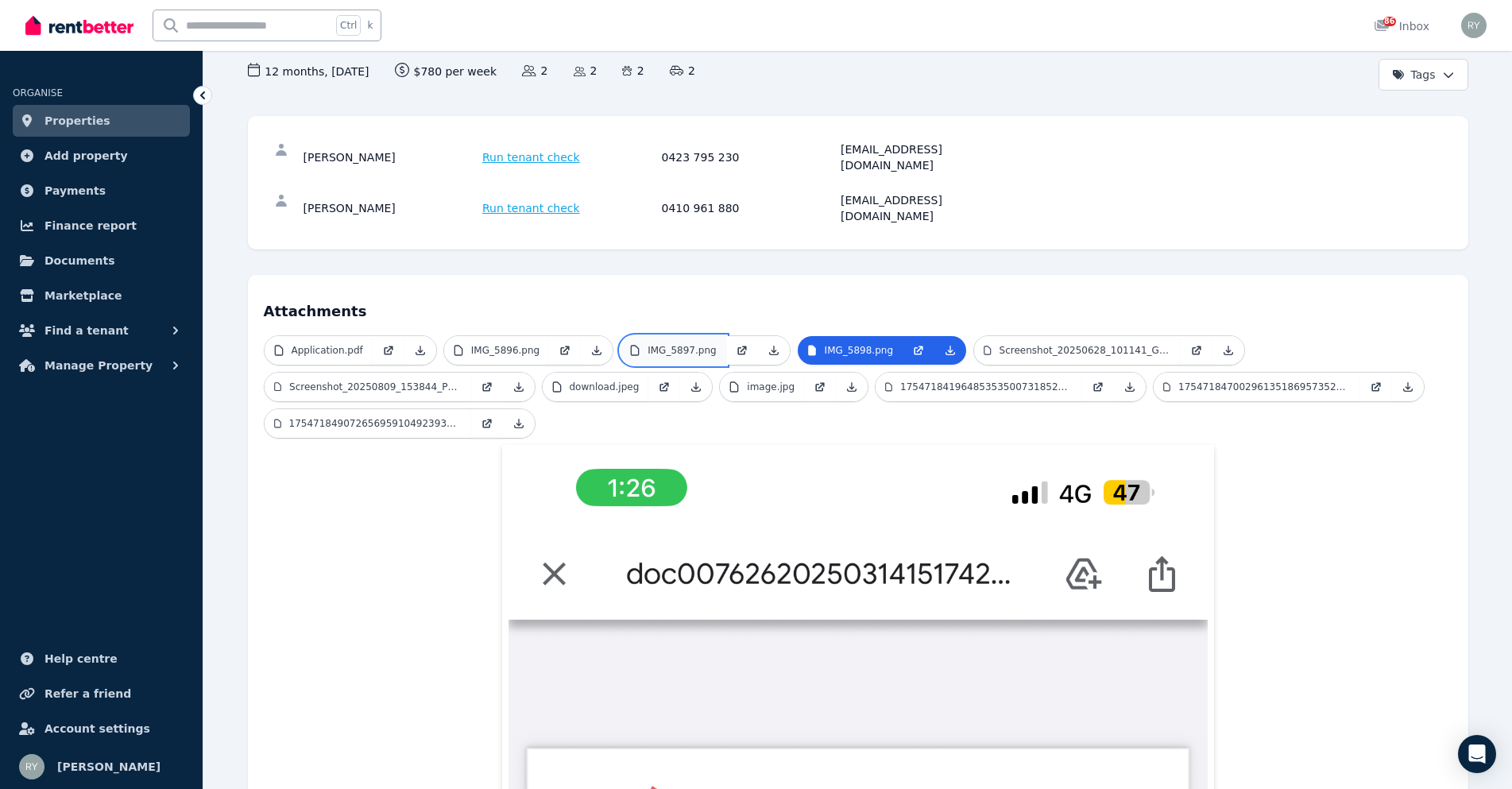
click at [674, 344] on p "IMG_5897.png" at bounding box center [682, 350] width 68 height 13
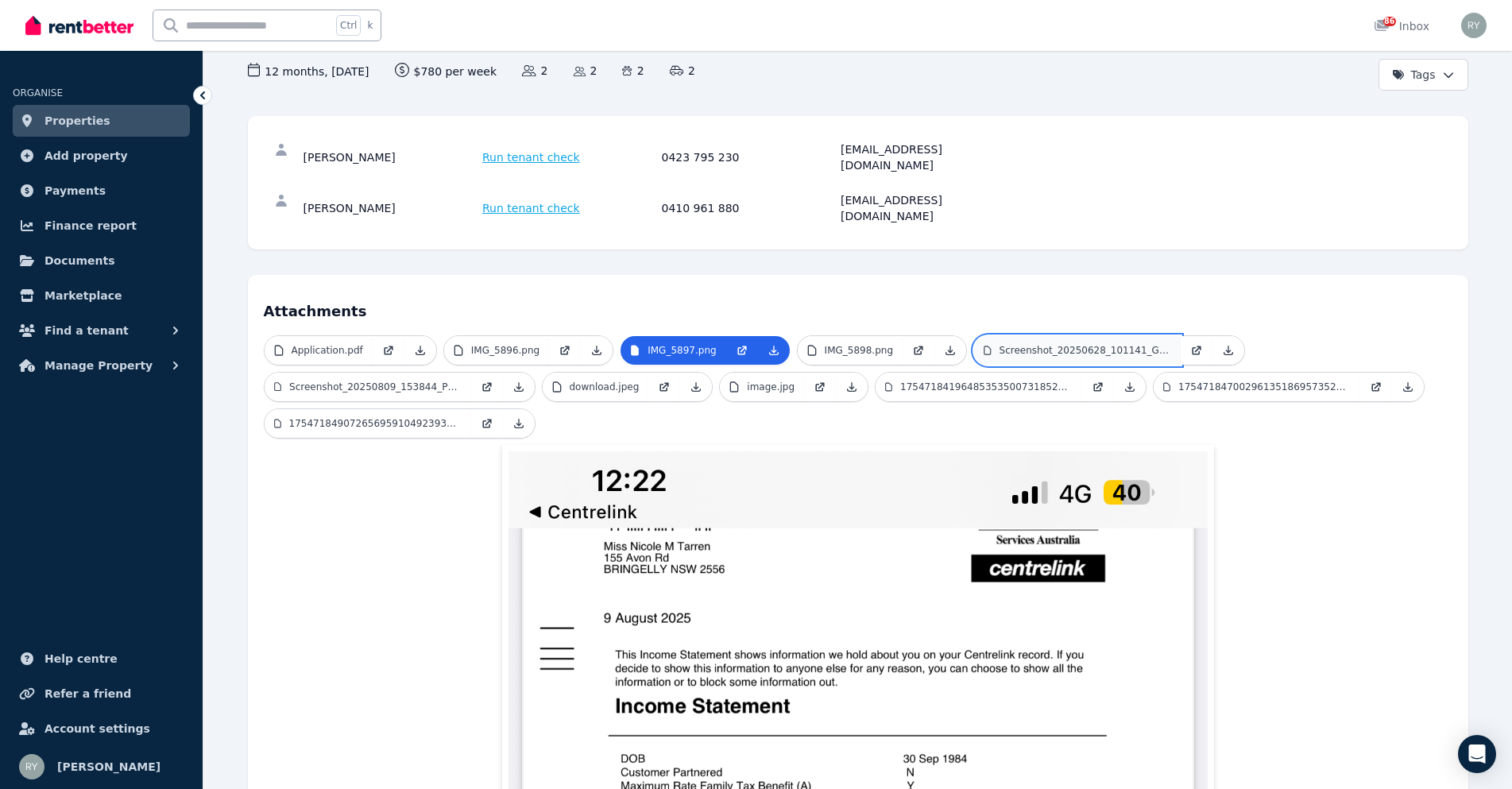
click at [1074, 344] on p "Screenshot_20250628_101141_Gallery.jpg" at bounding box center [1086, 350] width 172 height 13
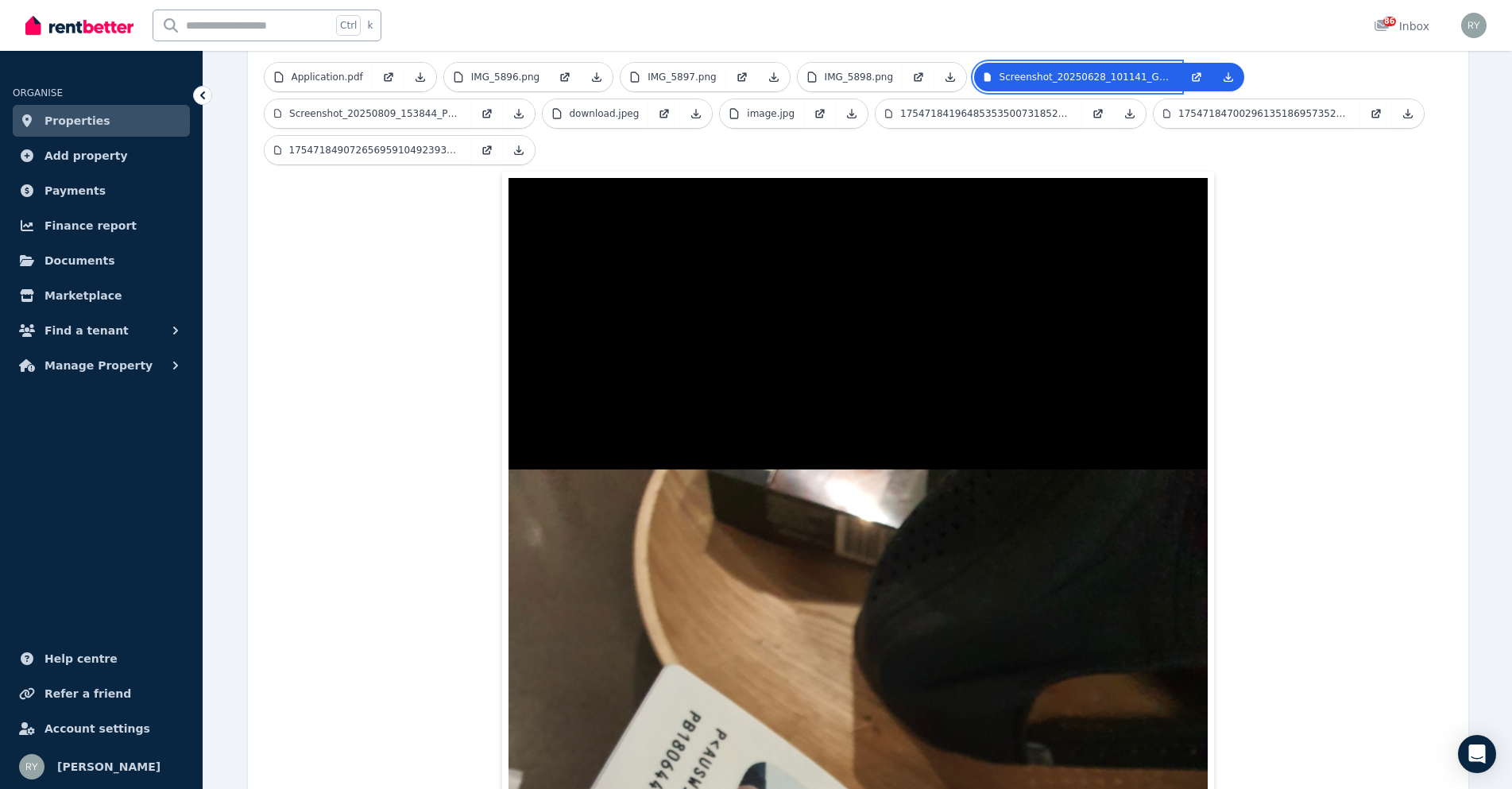
scroll to position [397, 0]
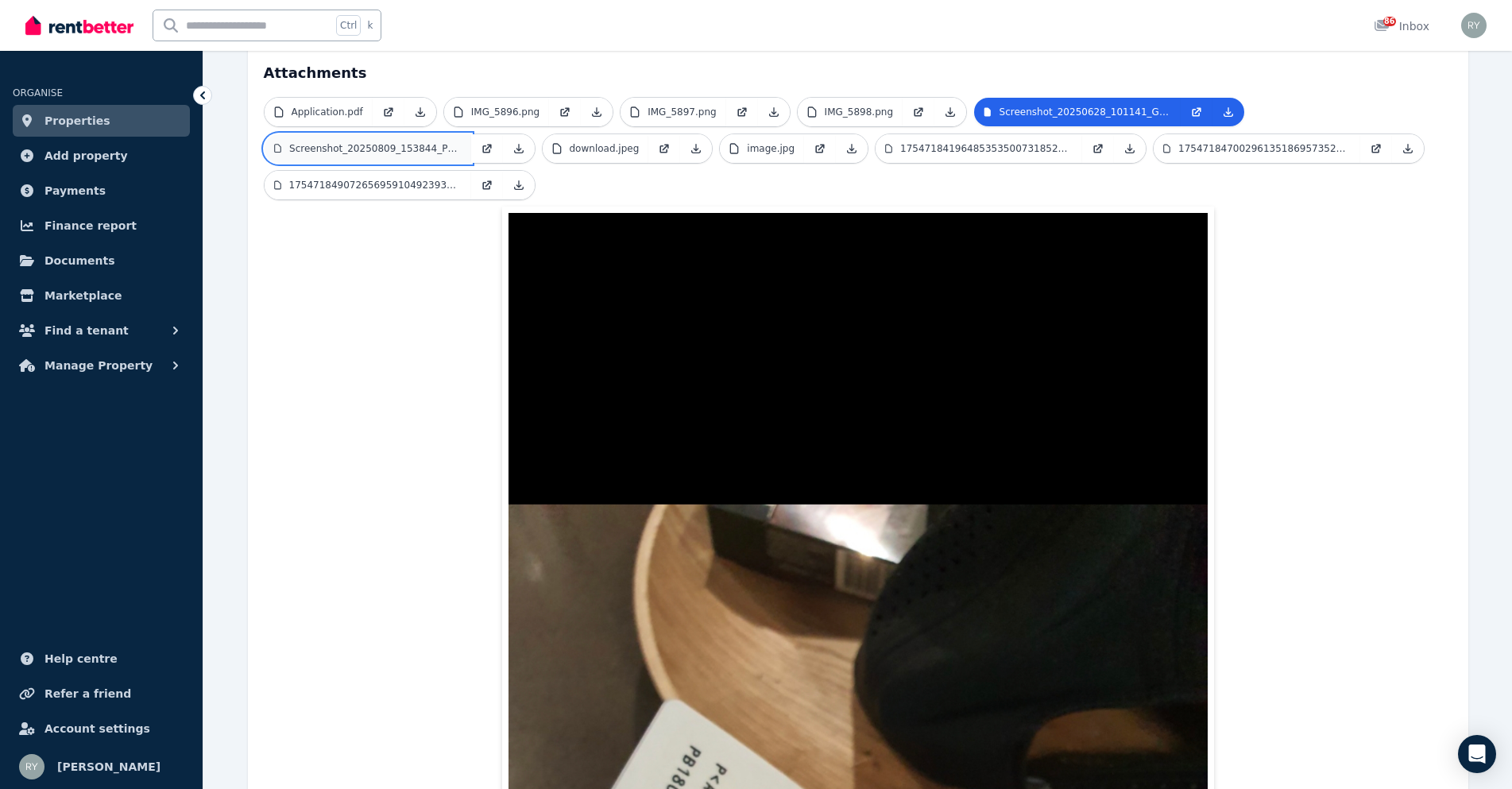
click at [376, 143] on p "Screenshot_20250809_153844_Photos.jpg" at bounding box center [375, 149] width 172 height 13
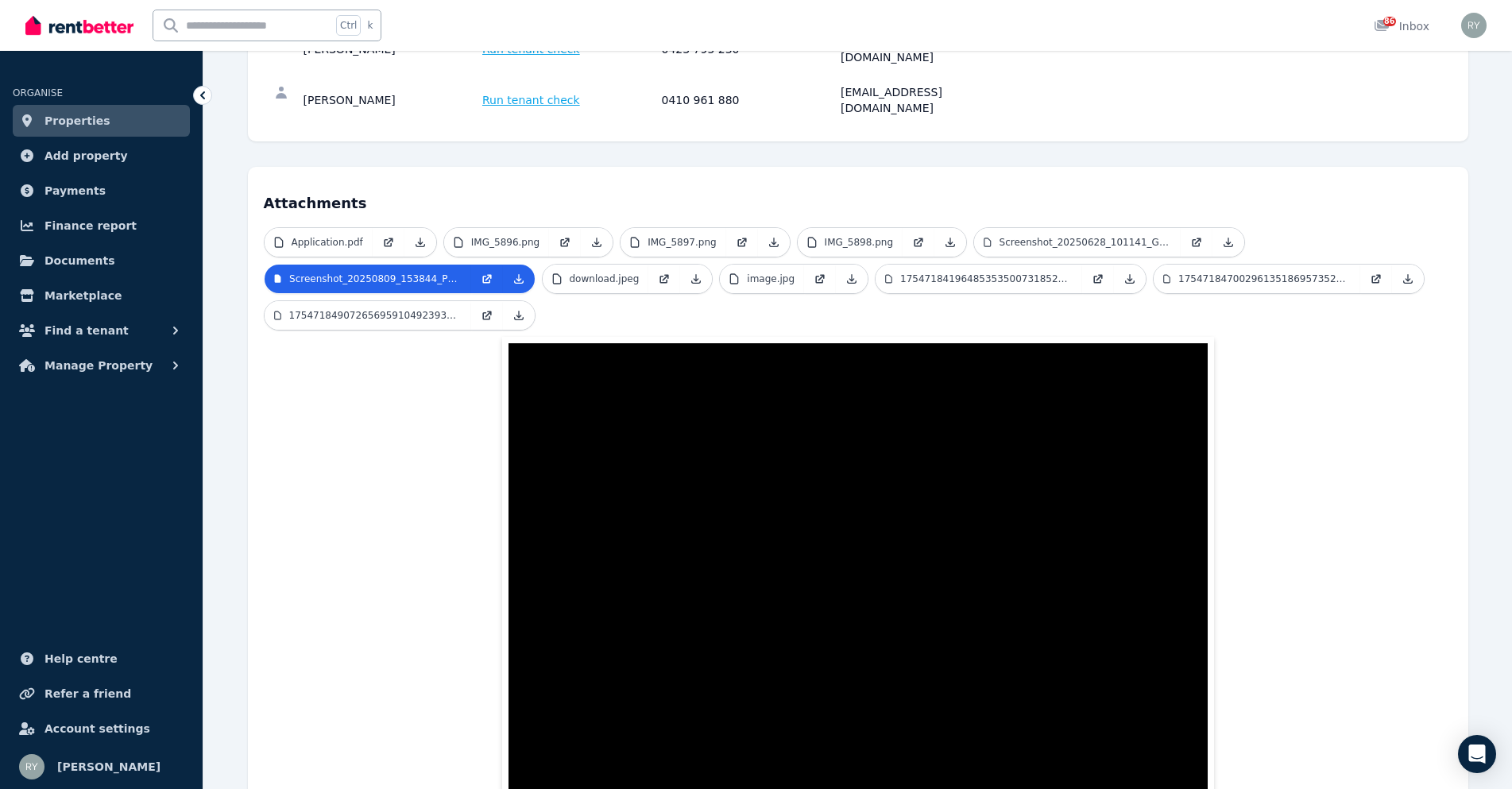
scroll to position [238, 0]
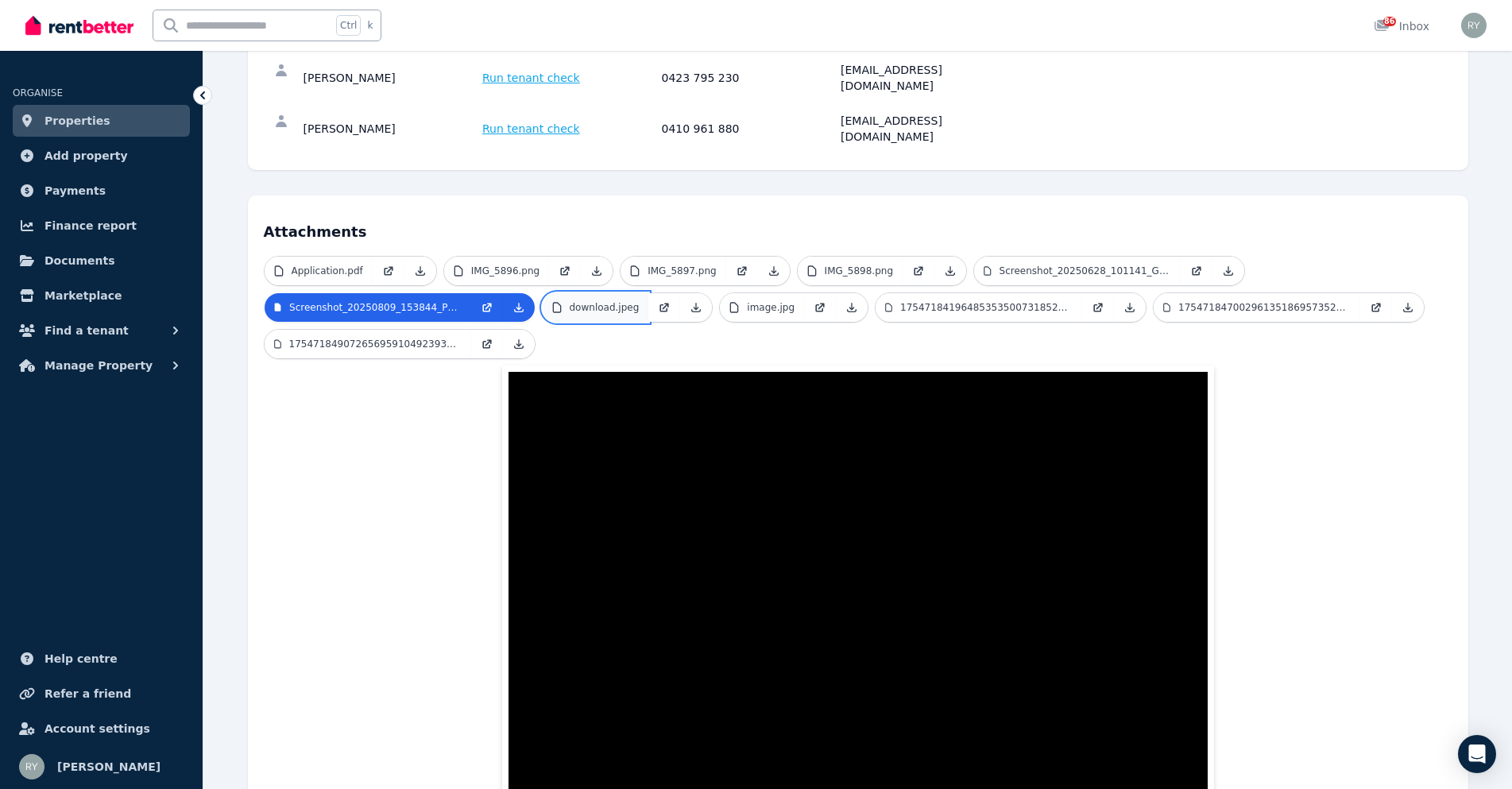
click at [628, 301] on p "download.jpeg" at bounding box center [605, 307] width 70 height 13
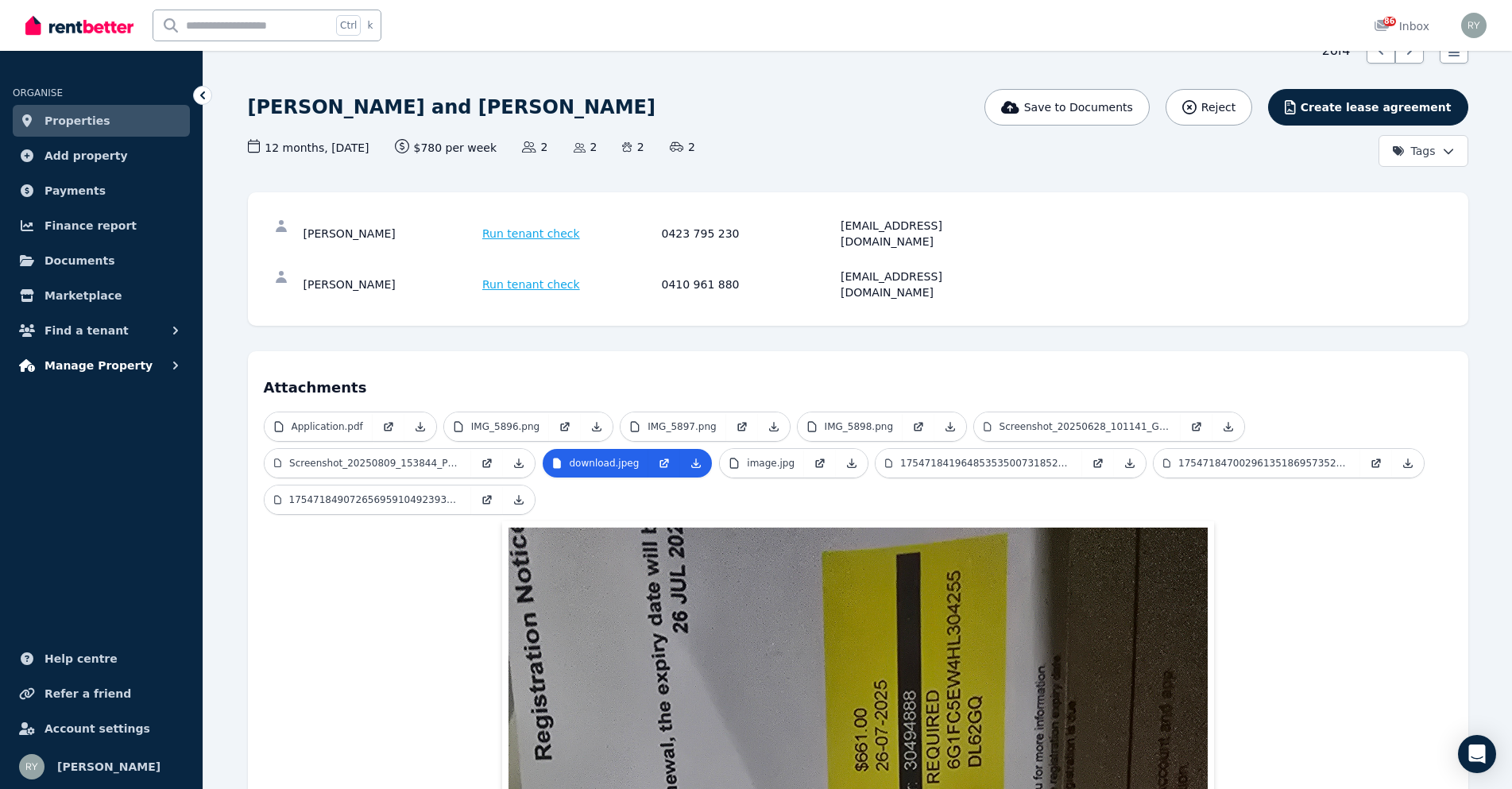
scroll to position [0, 0]
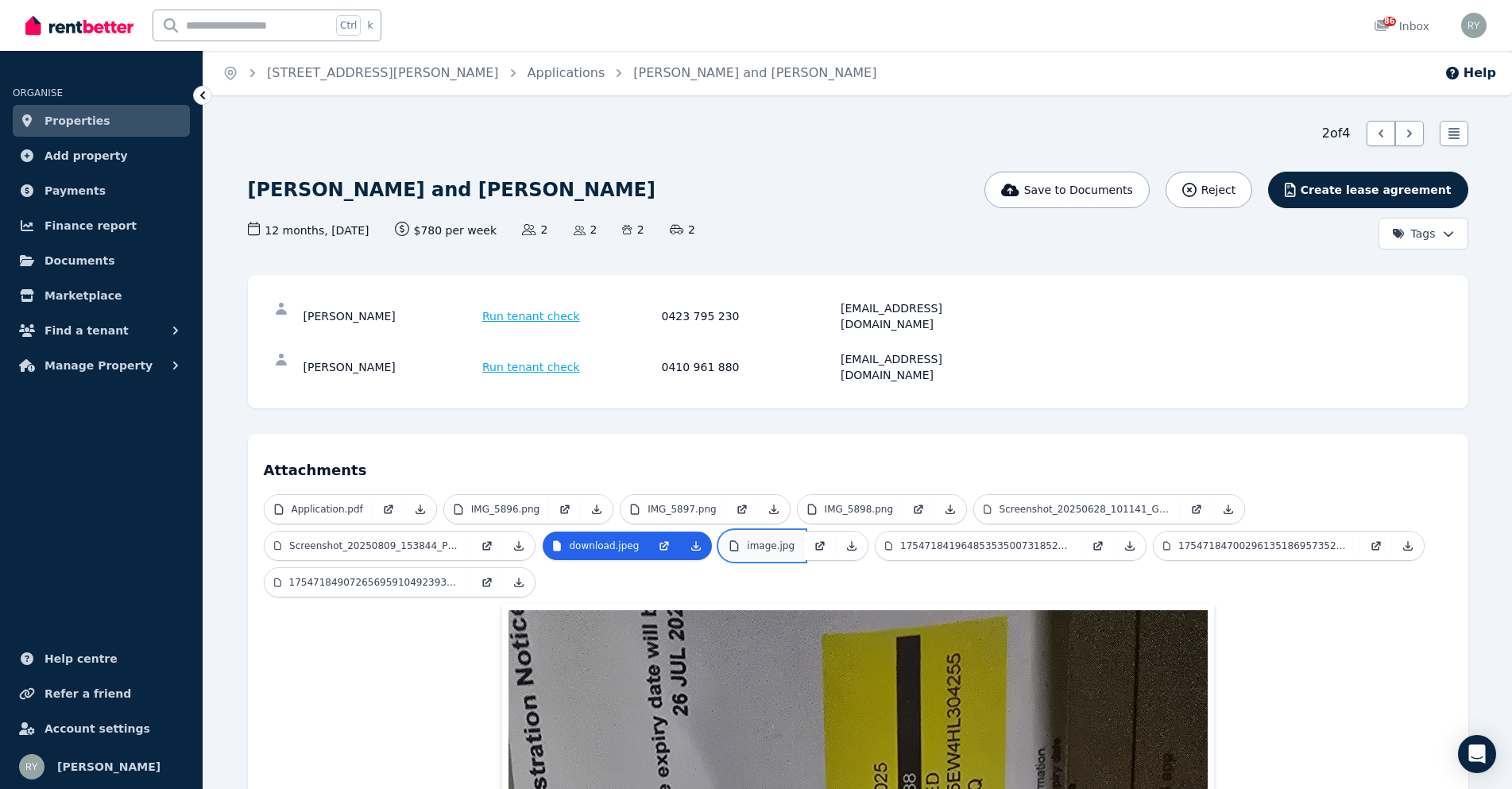
click at [762, 540] on p "image.jpg" at bounding box center [771, 546] width 47 height 13
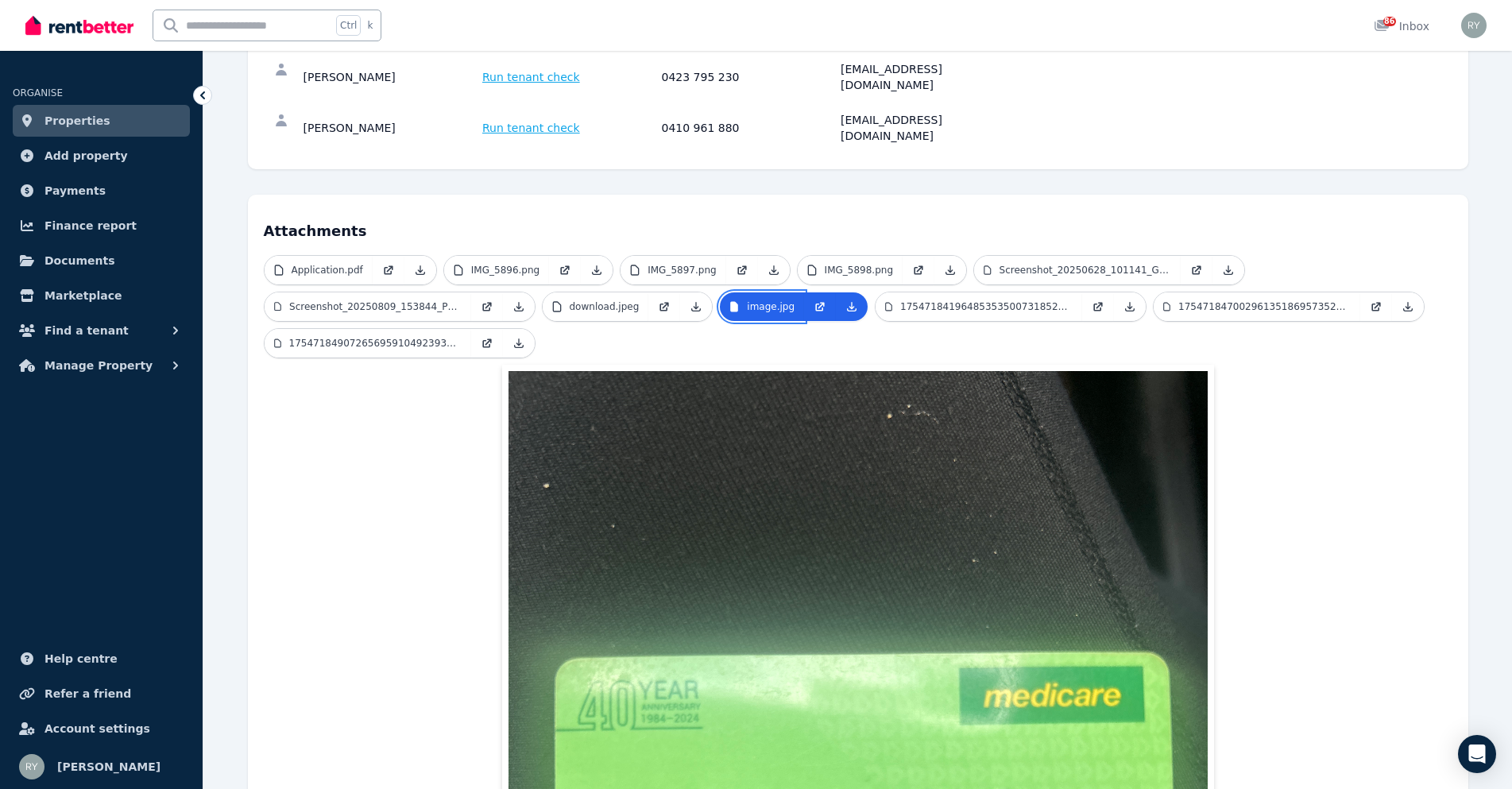
scroll to position [238, 0]
drag, startPoint x: 953, startPoint y: 275, endPoint x: 249, endPoint y: 262, distance: 704.1
click at [951, 301] on p "17547184196485353500731852055994.jpg" at bounding box center [986, 307] width 172 height 13
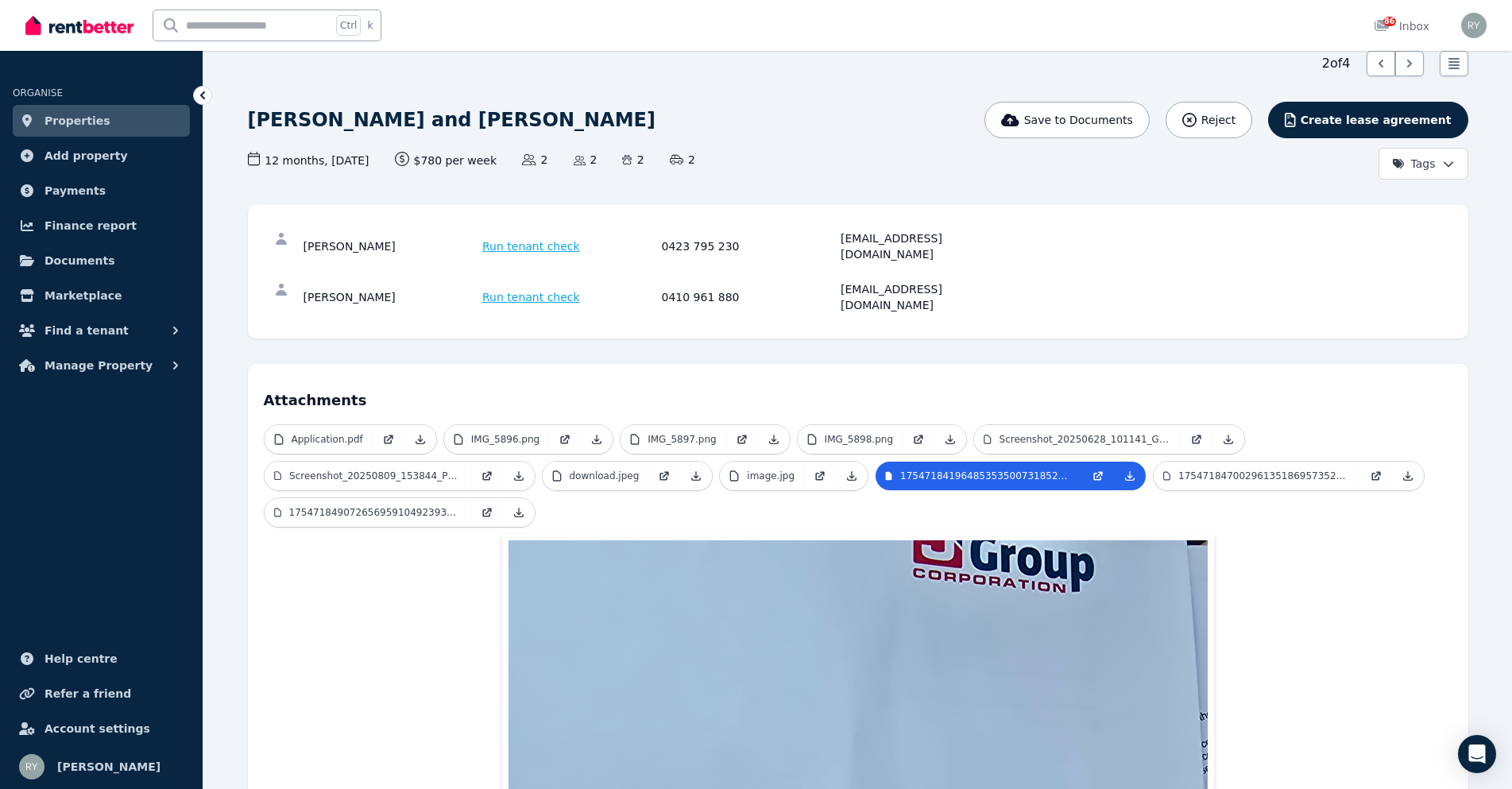
scroll to position [0, 0]
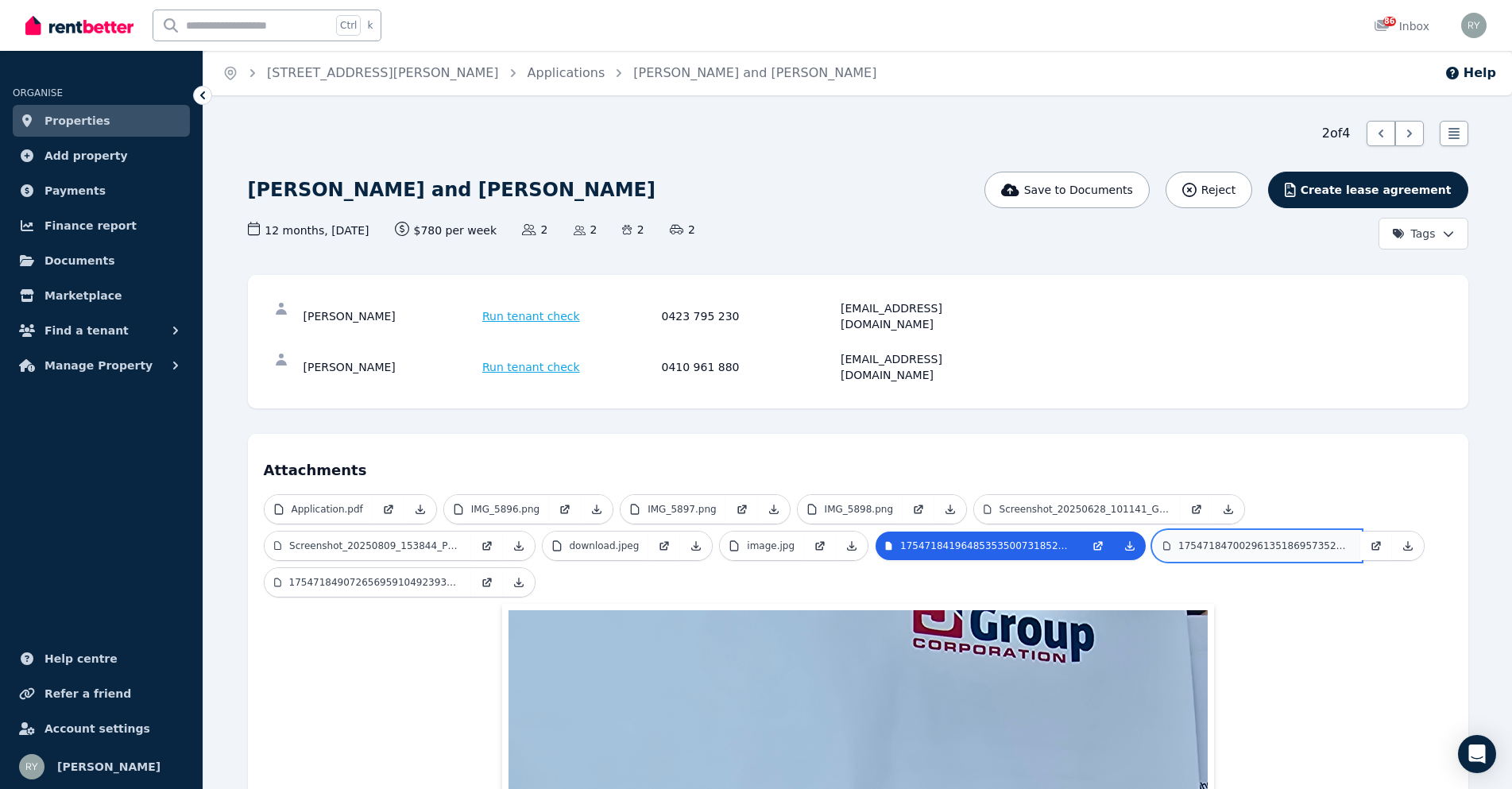
click at [1256, 540] on p "17547184700296135186957352863363.jpg" at bounding box center [1264, 546] width 172 height 13
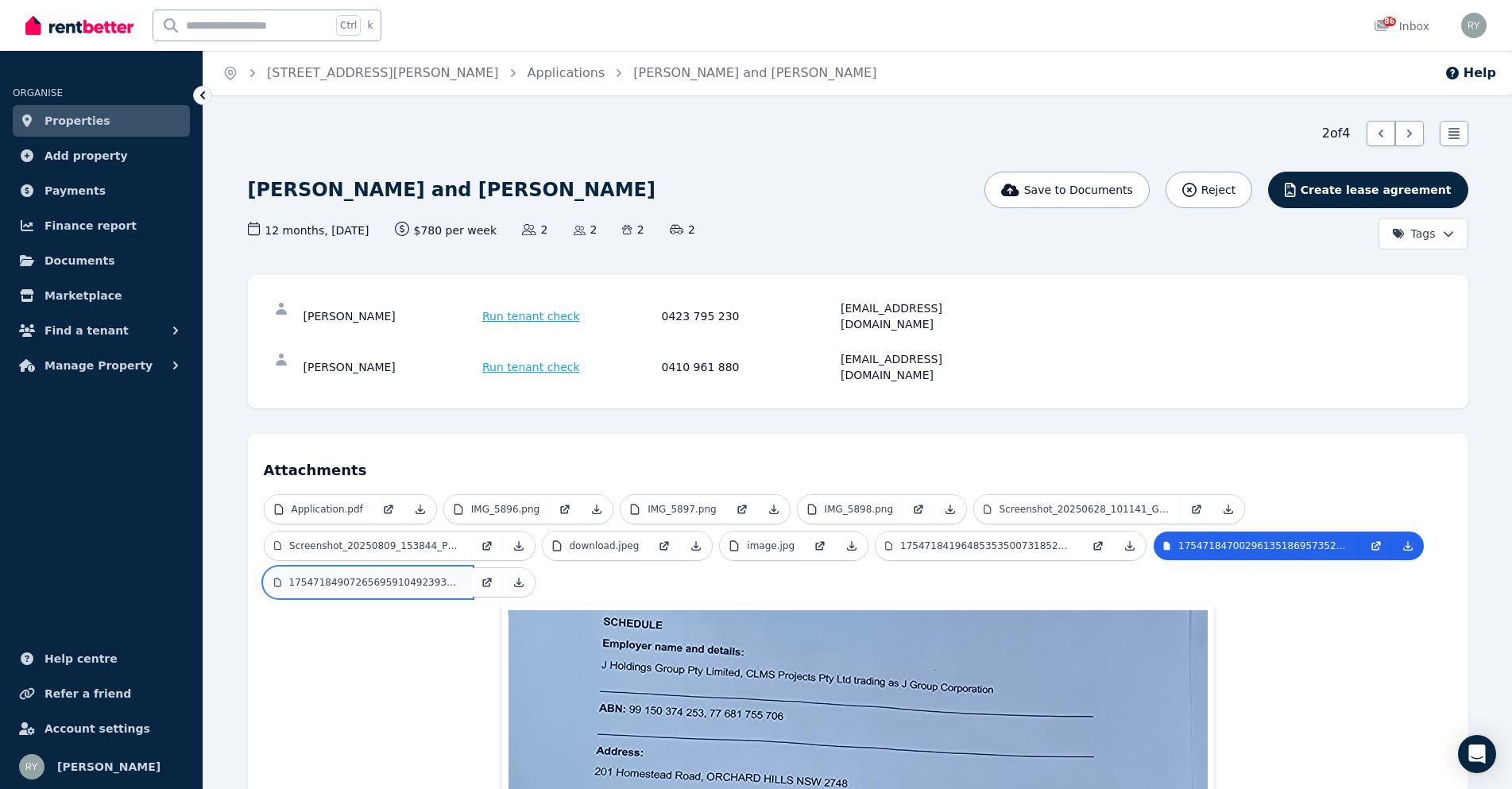
click at [406, 576] on p "17547184907265695910492393559142.jpg" at bounding box center [375, 583] width 172 height 13
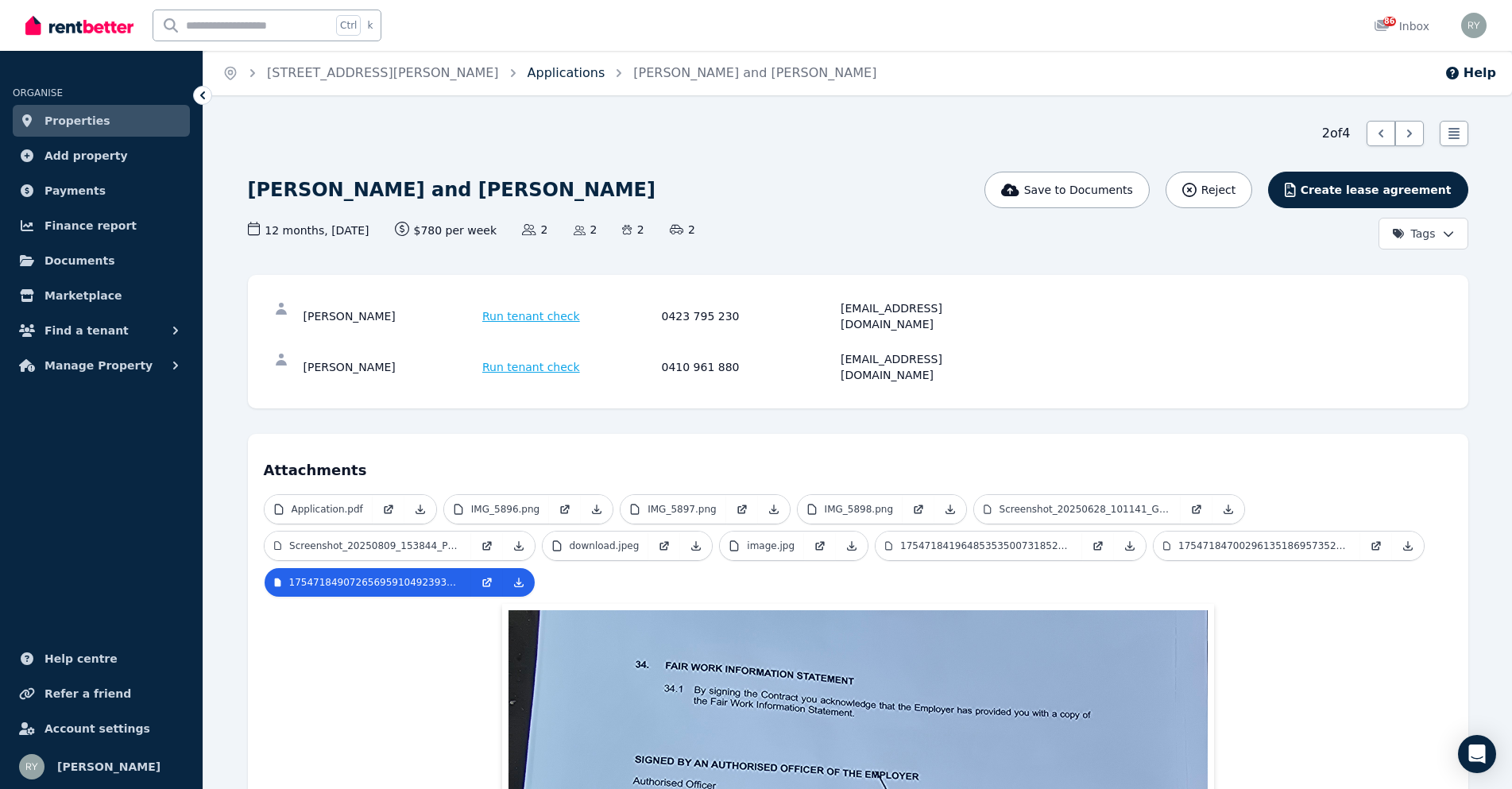
click at [528, 74] on link "Applications" at bounding box center [566, 72] width 78 height 15
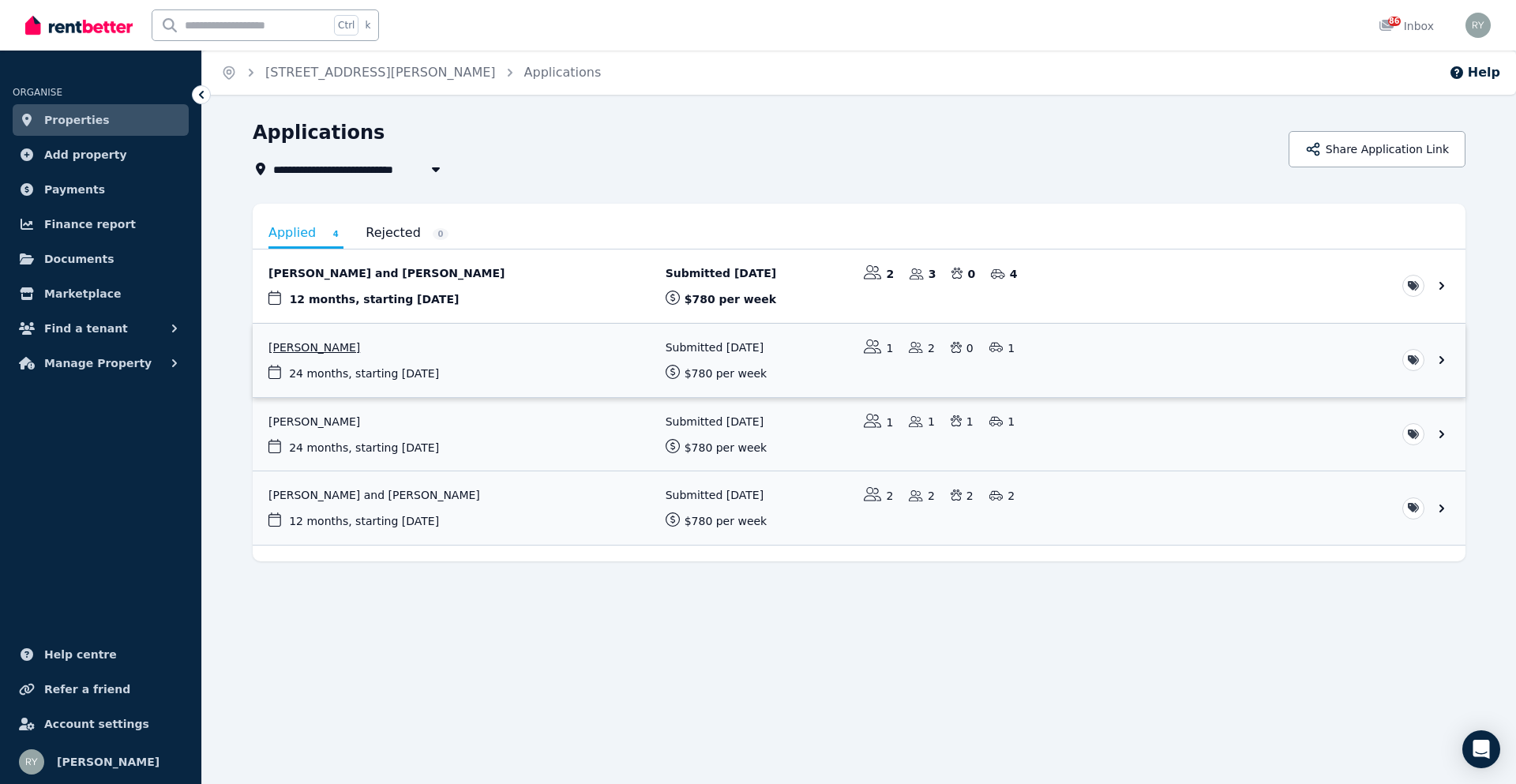
click at [300, 345] on link "View application: Khara Sanchez" at bounding box center [859, 360] width 1213 height 73
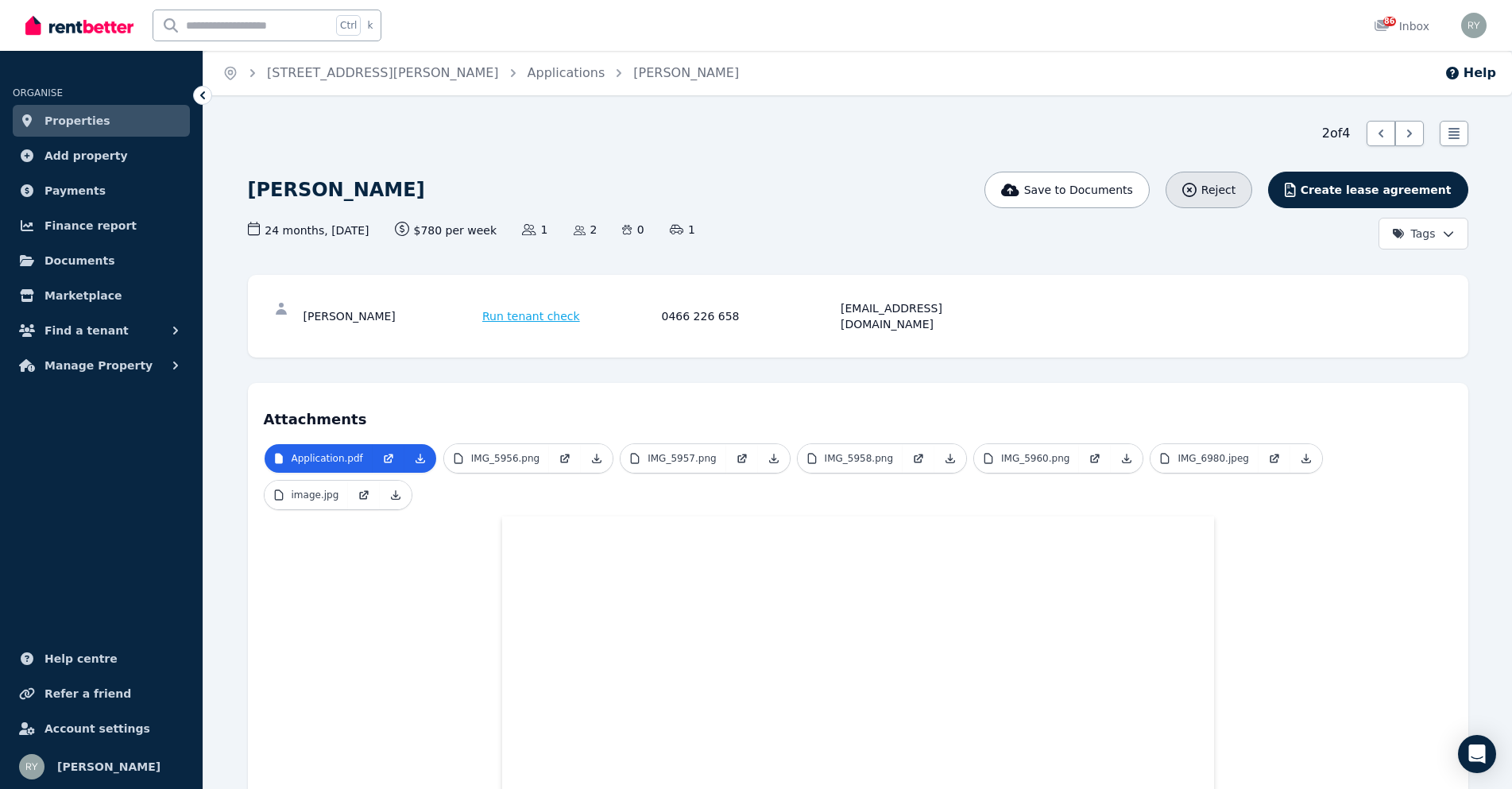
click at [1197, 185] on icon "button" at bounding box center [1190, 190] width 14 height 14
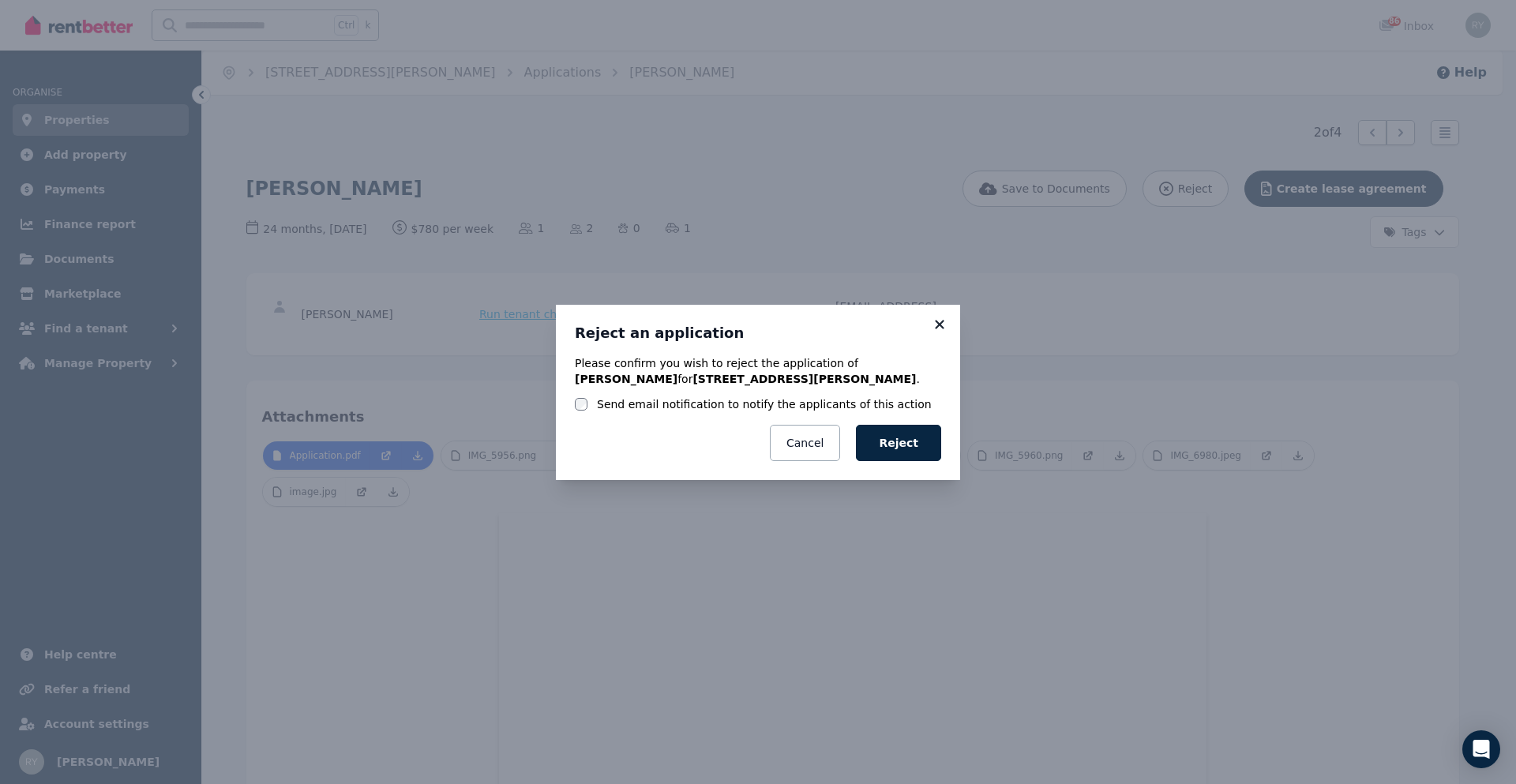
click at [941, 323] on icon at bounding box center [939, 324] width 9 height 9
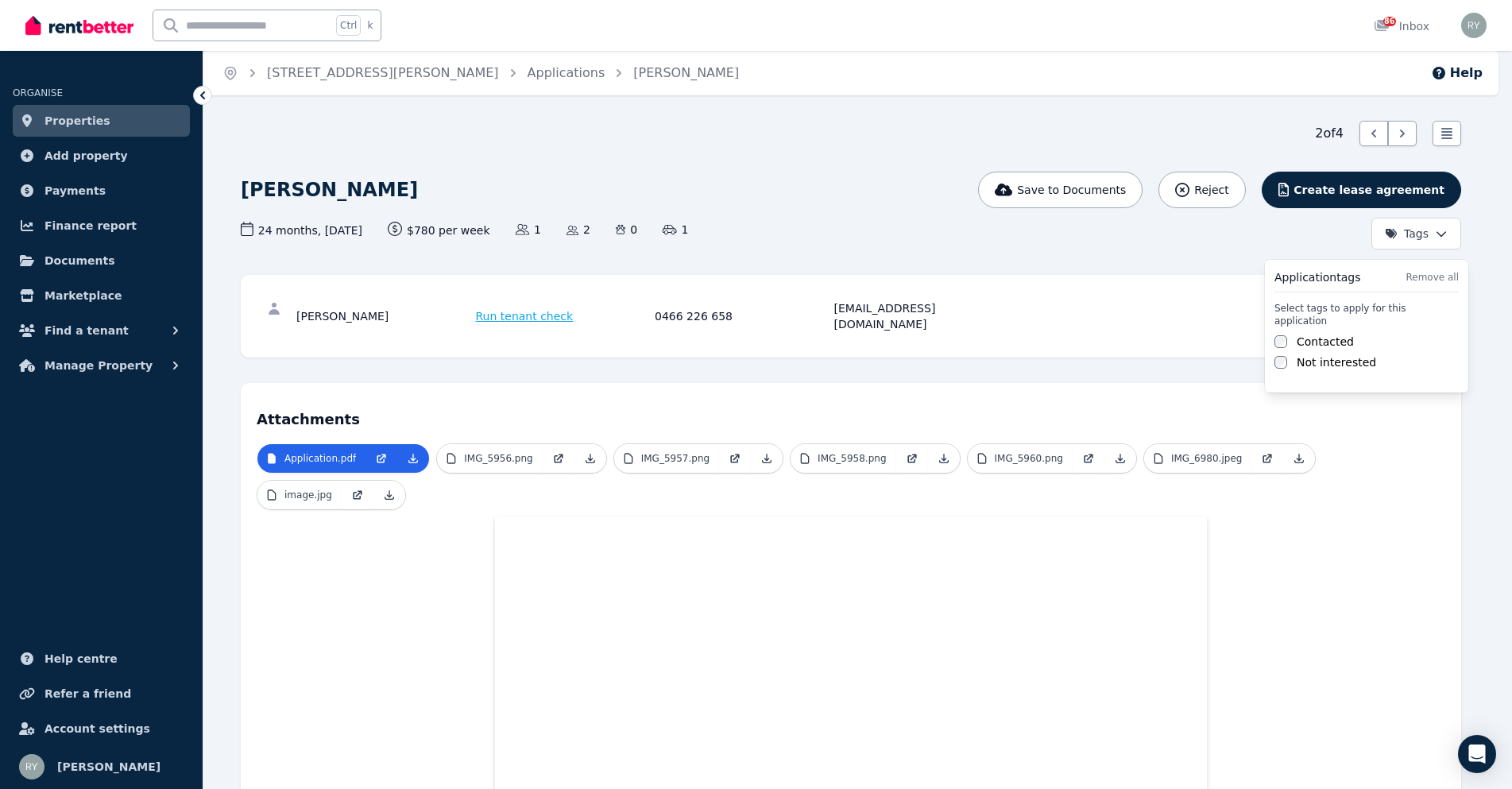
click at [1417, 238] on html "Open main menu Ctrl k 86 Inbox Open user menu ORGANISE Properties Add property …" at bounding box center [756, 394] width 1512 height 789
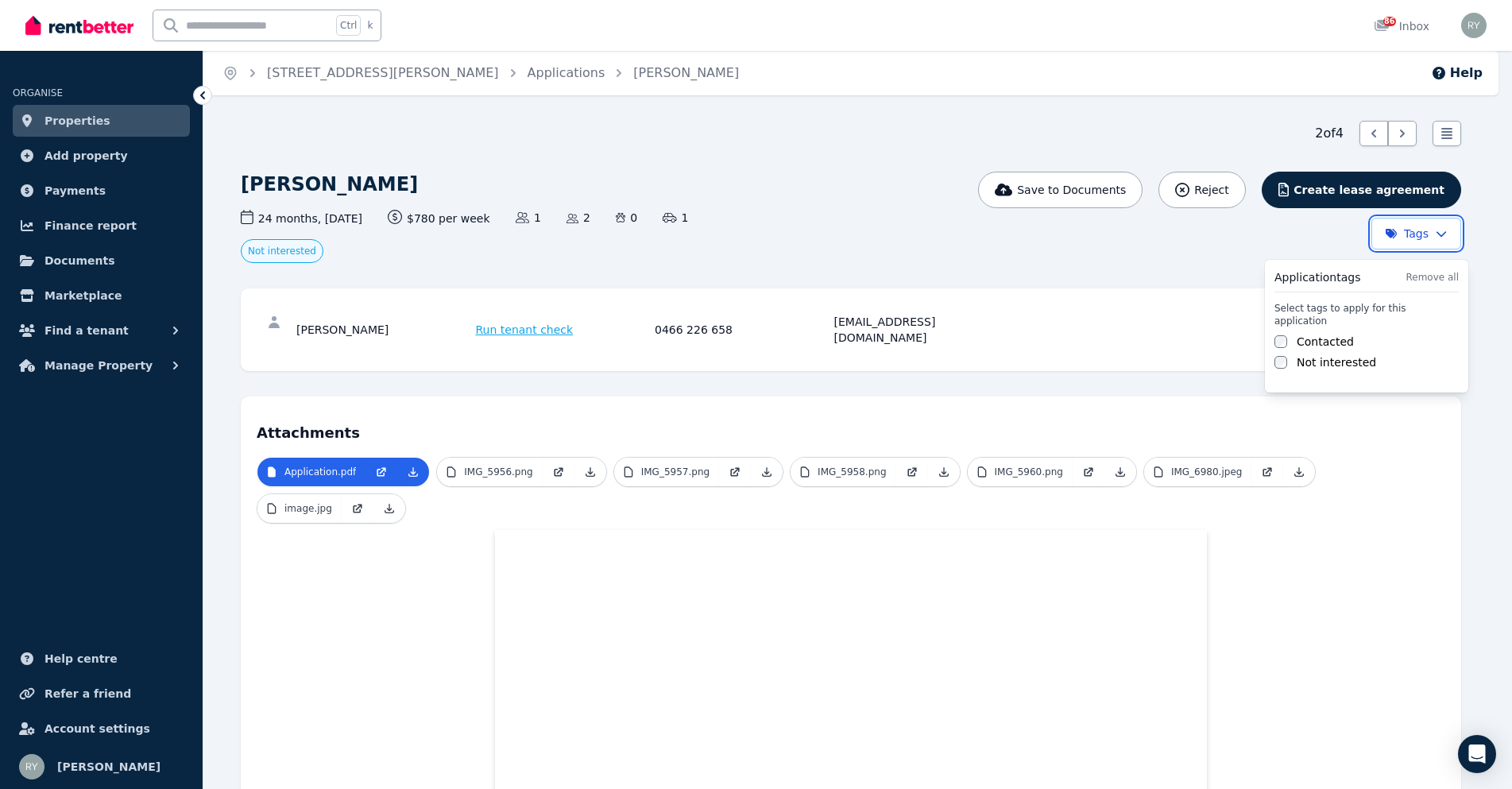
click at [1457, 408] on html "Open main menu Ctrl k 86 Inbox Open user menu ORGANISE Properties Add property …" at bounding box center [756, 394] width 1512 height 789
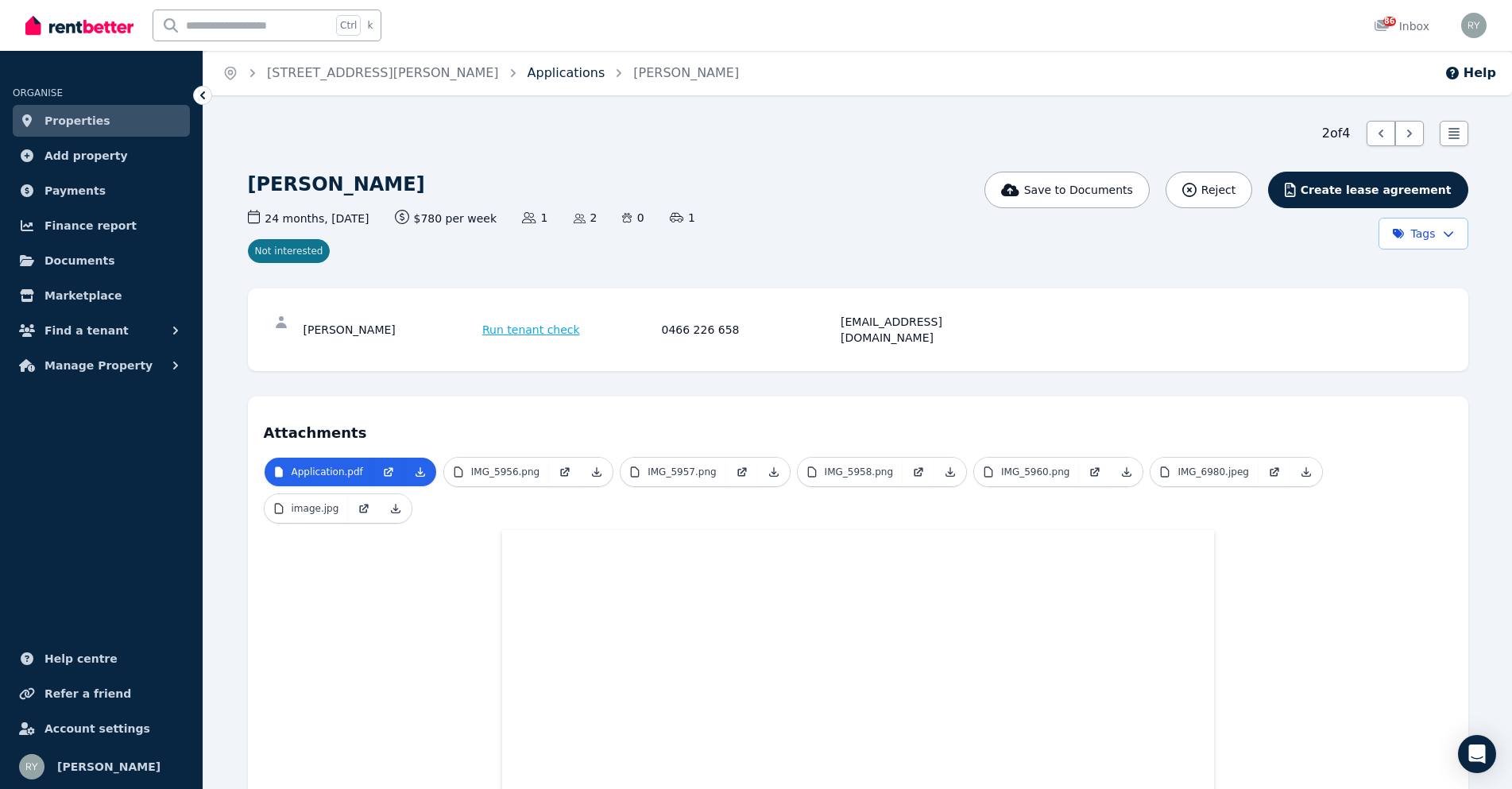
click at [528, 73] on link "Applications" at bounding box center [566, 72] width 78 height 15
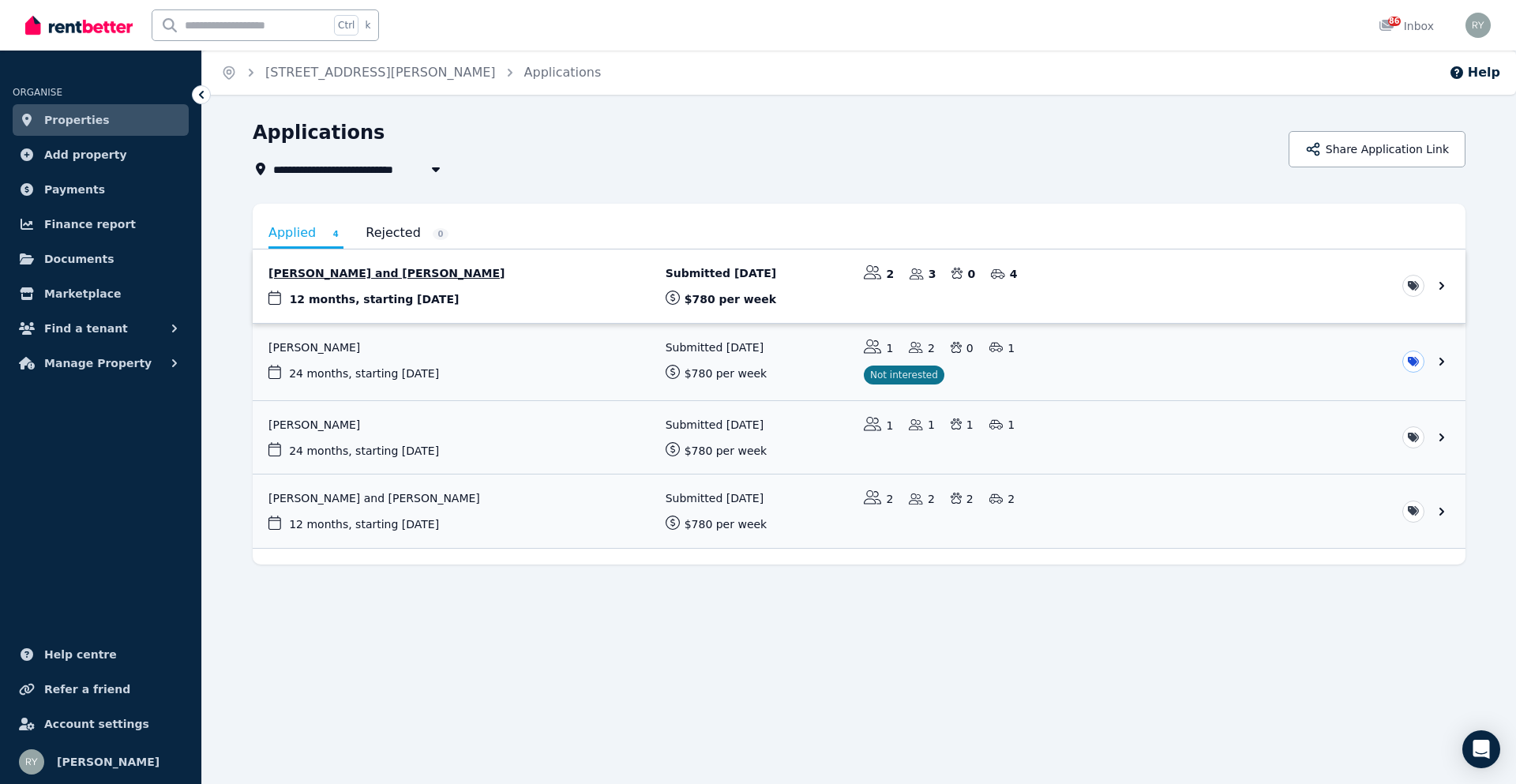
click at [353, 276] on link "View application: Kayla Blight-Wood and Kyle Sully" at bounding box center [859, 286] width 1213 height 73
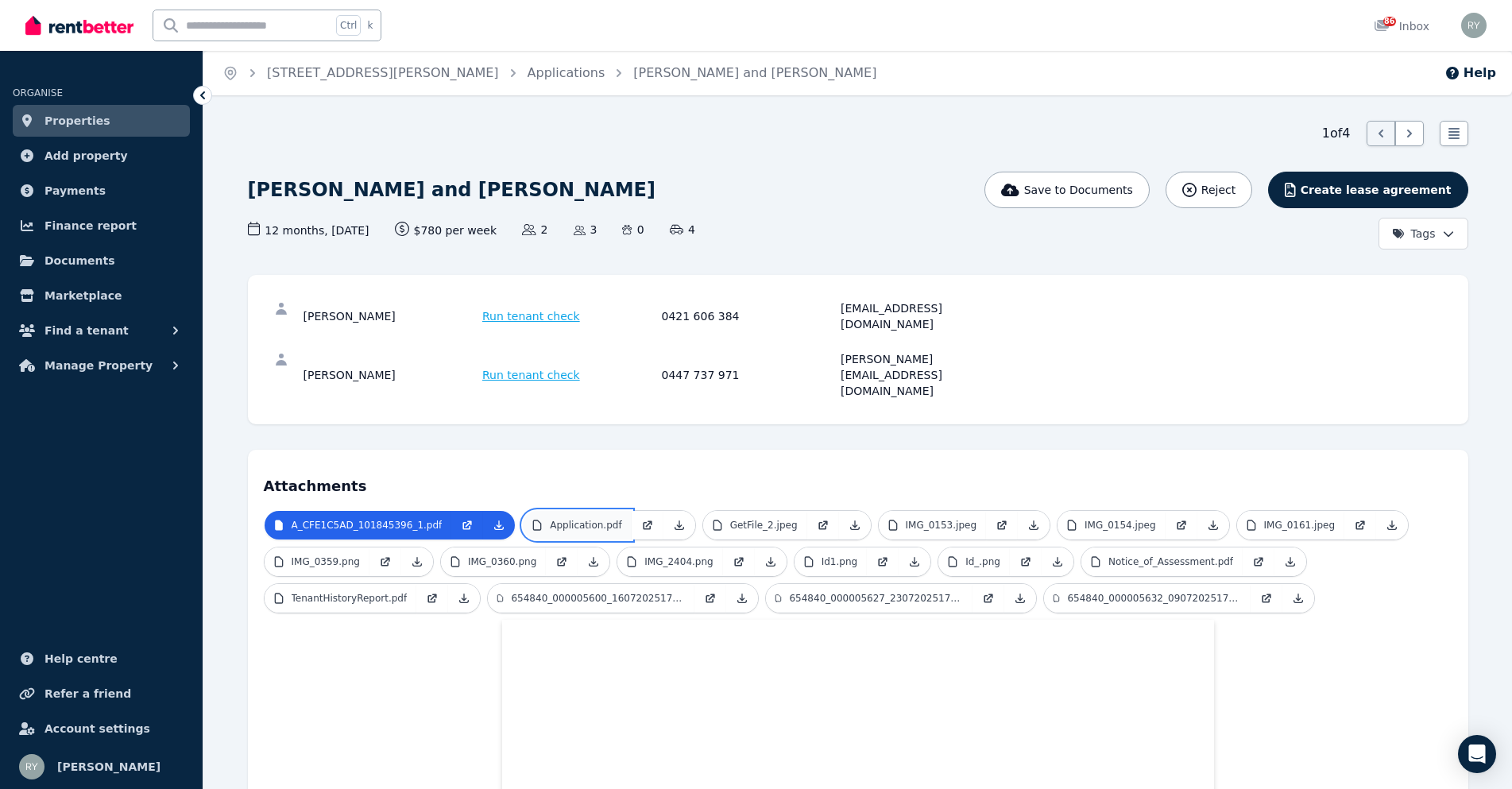
click at [585, 519] on p "Application.pdf" at bounding box center [586, 525] width 72 height 13
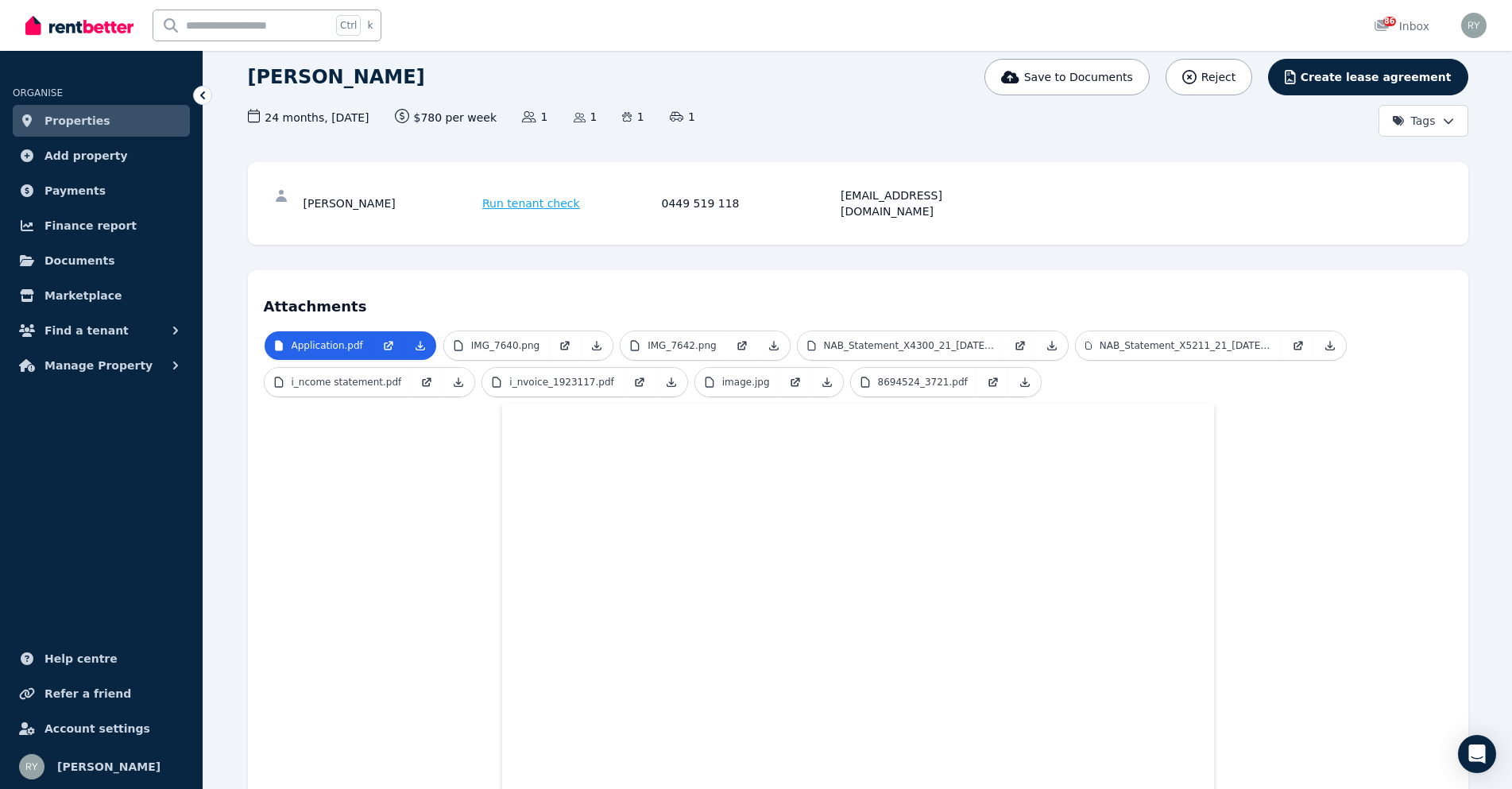
scroll to position [100, 0]
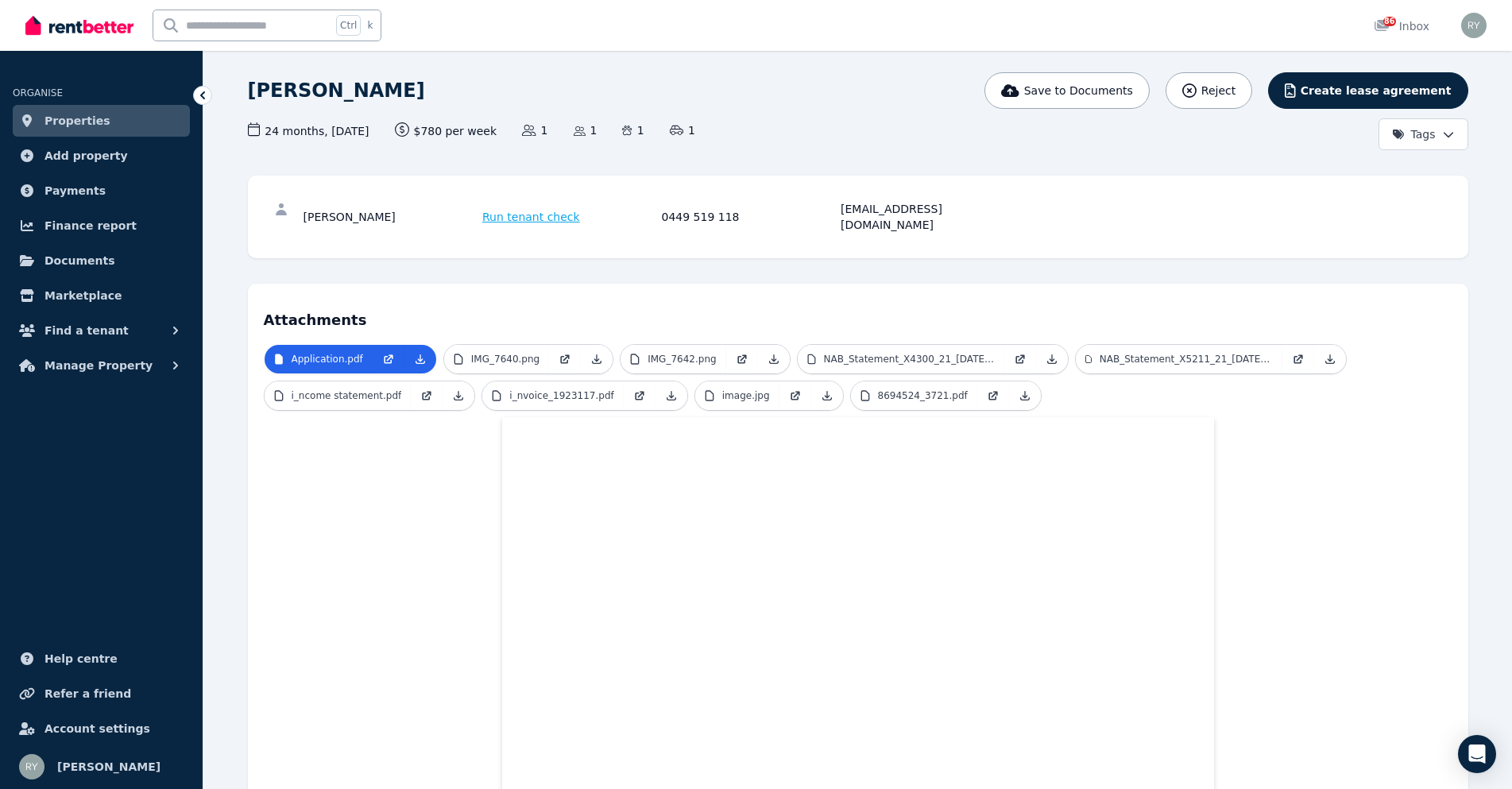
click at [536, 211] on span "Run tenant check" at bounding box center [531, 217] width 98 height 16
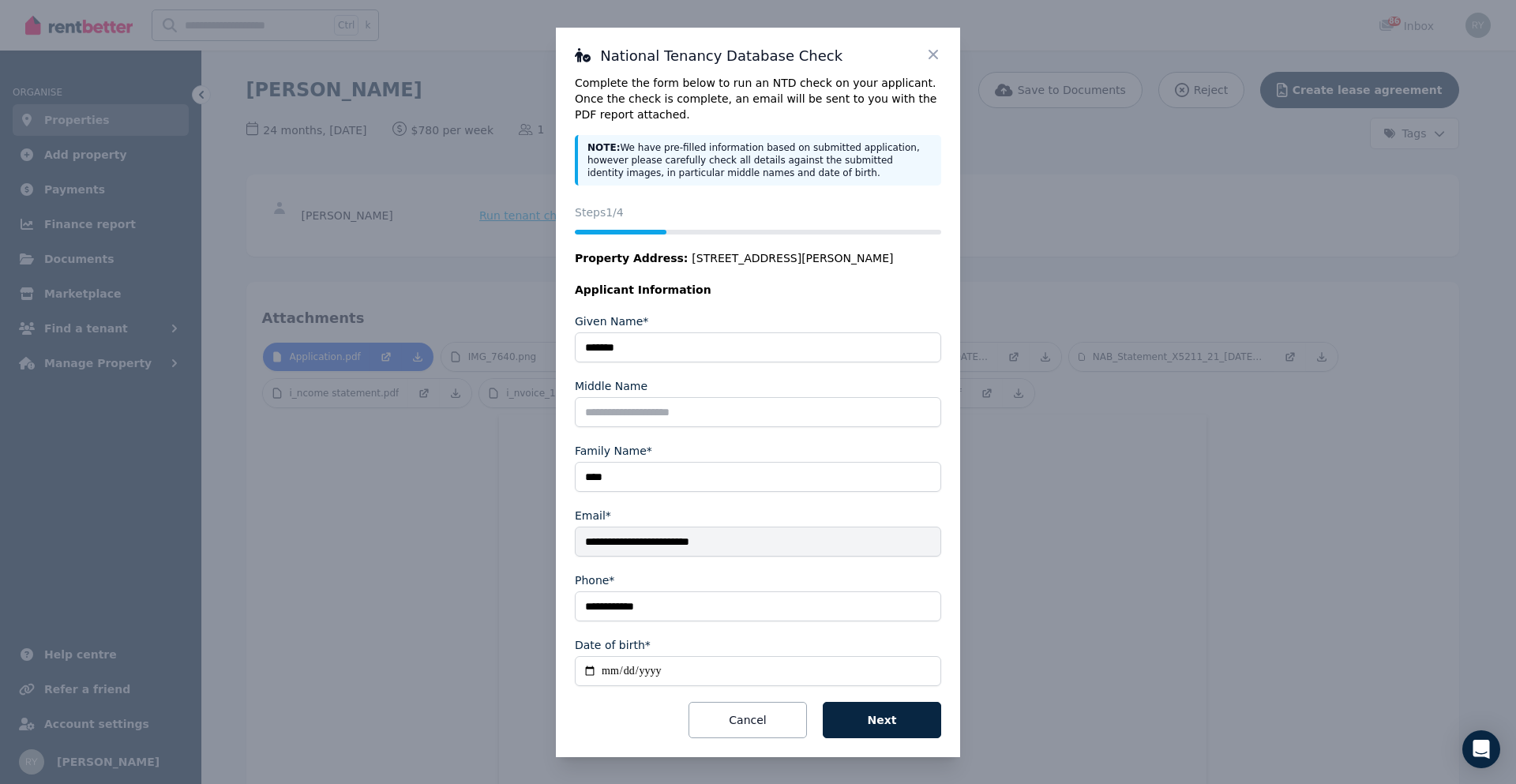
click at [937, 51] on icon at bounding box center [934, 55] width 16 height 16
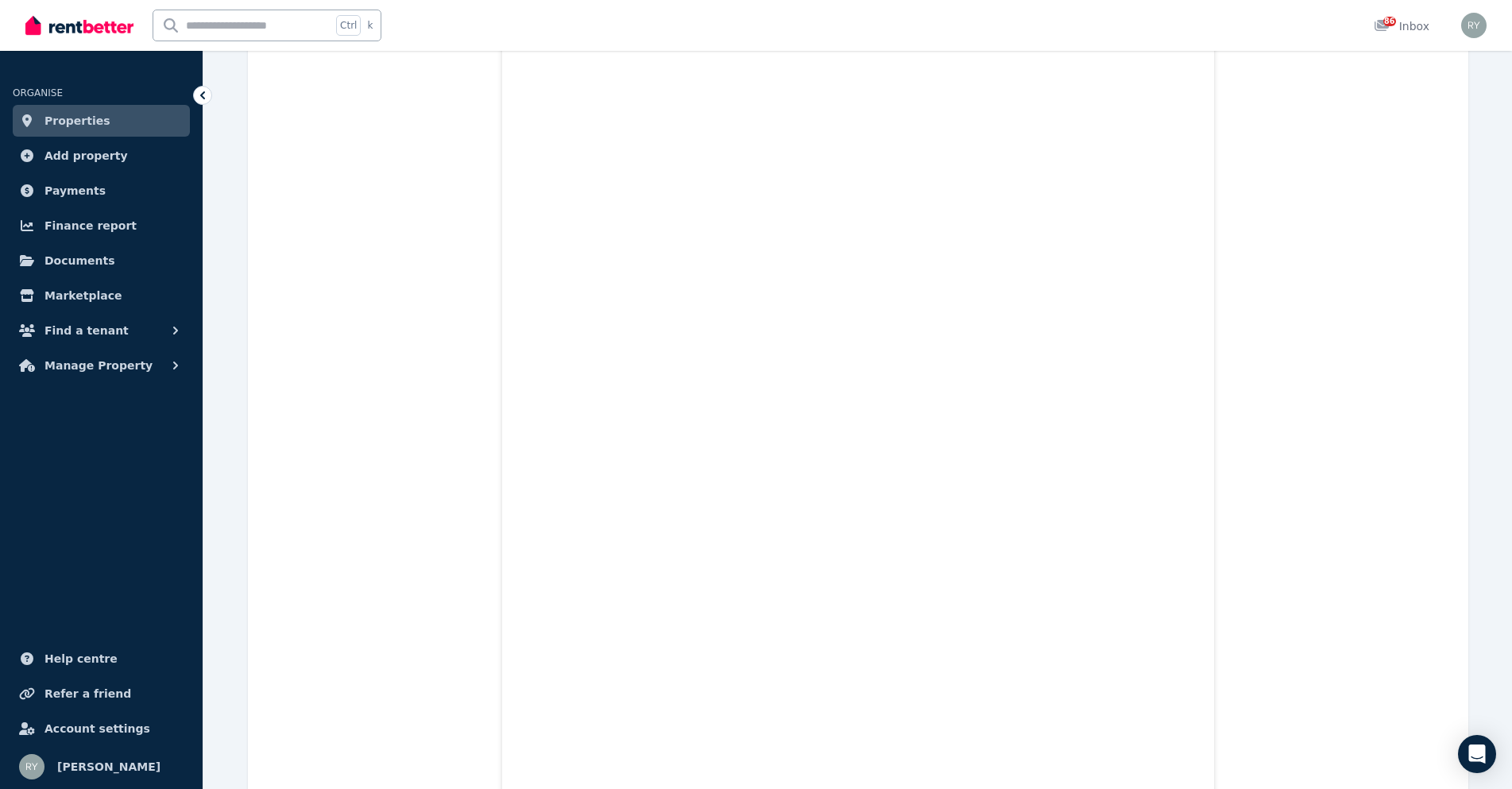
scroll to position [974, 0]
